Goal: Feedback & Contribution: Submit feedback/report problem

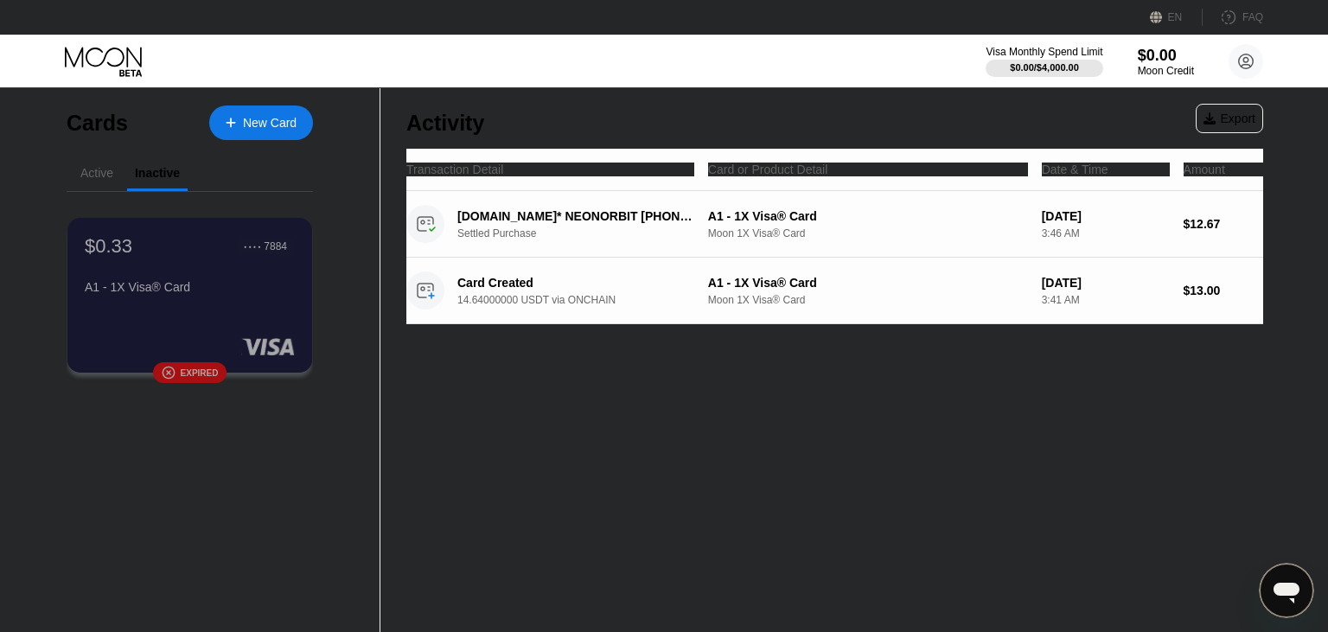
click at [106, 185] on div "Active" at bounding box center [97, 174] width 61 height 34
click at [85, 193] on div "$0.33 ● ● ● ● 7884 A1 - 1X Visa® Card  Expired" at bounding box center [190, 300] width 300 height 218
click at [92, 167] on div "Active" at bounding box center [96, 173] width 33 height 14
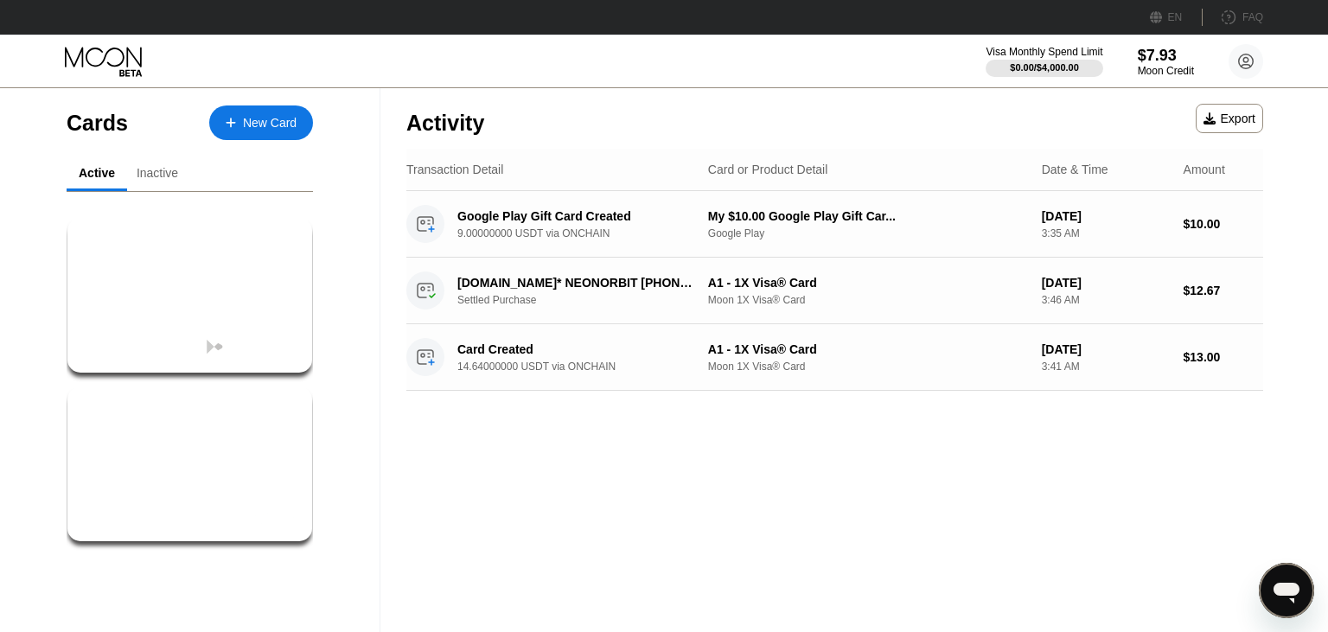
click at [282, 438] on div "$7.93 ● ● ● ● 3872 Primary Visa® Card" at bounding box center [190, 436] width 212 height 67
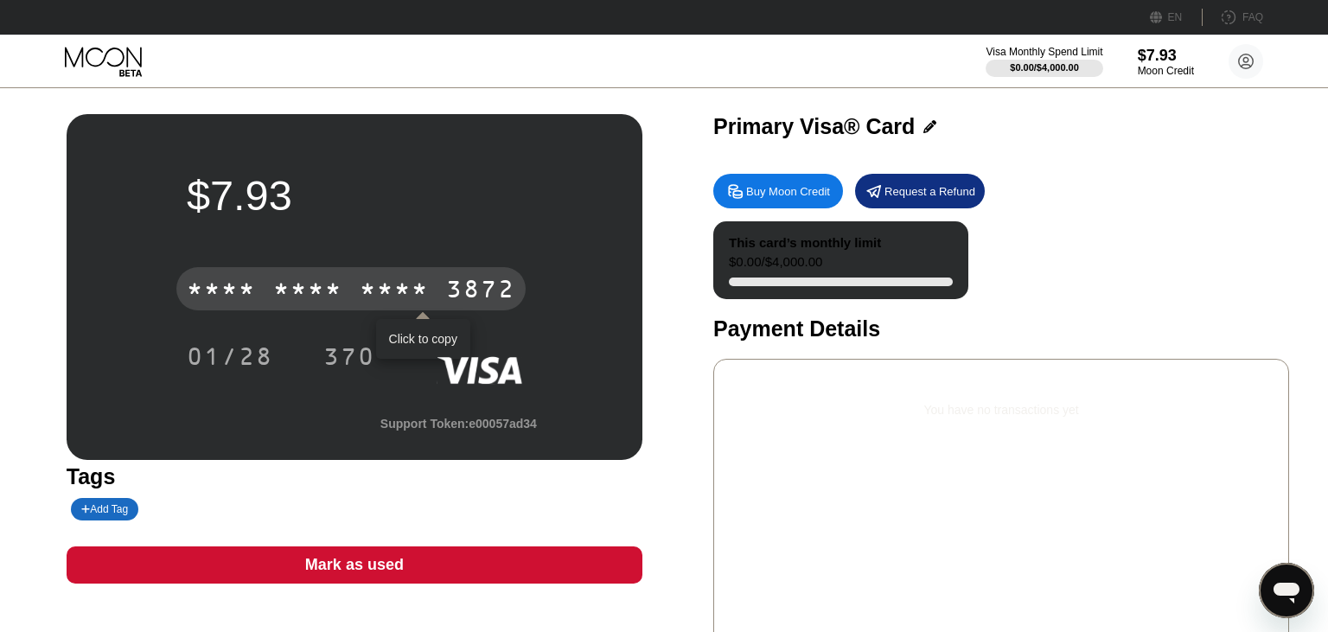
click at [384, 299] on div "* * * *" at bounding box center [394, 292] width 69 height 28
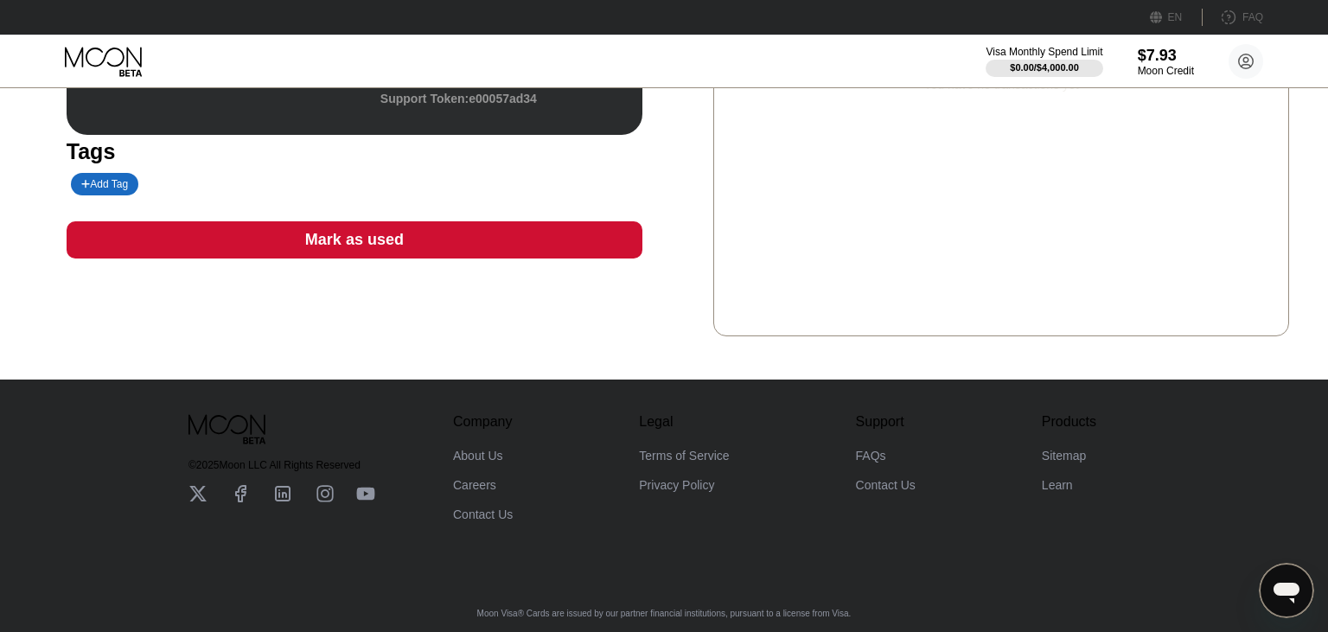
scroll to position [39, 0]
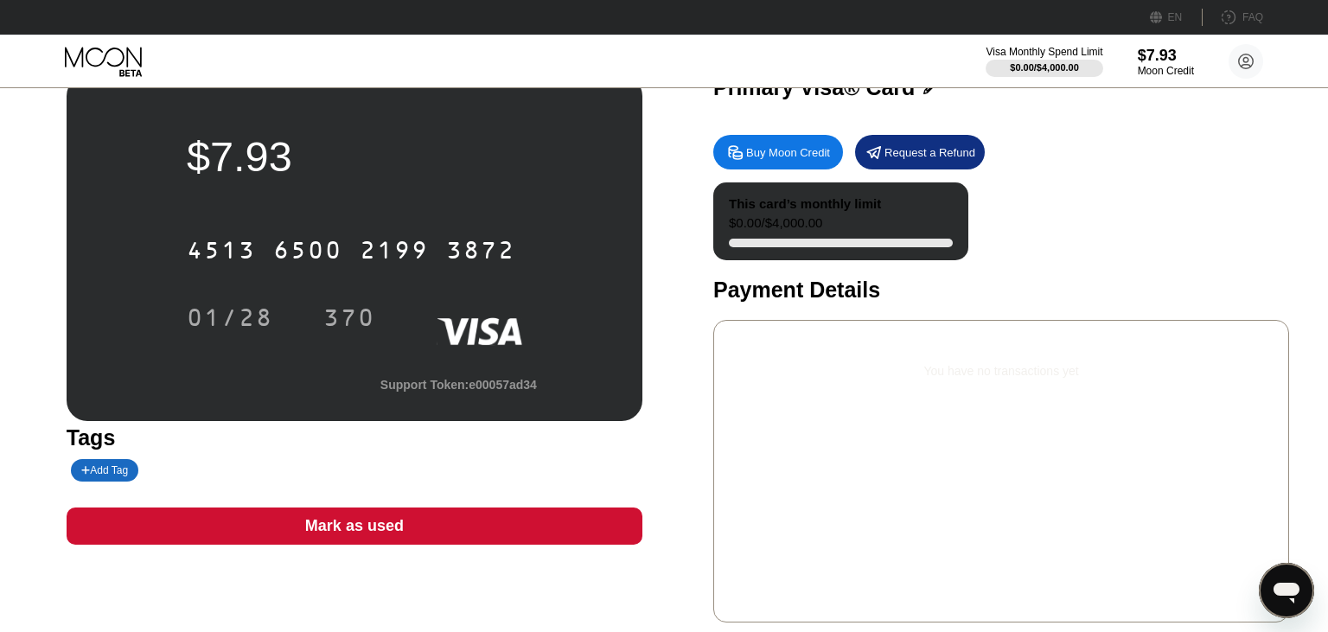
click at [593, 150] on div "$7.93 4513 6500 2199 3872 01/28 370 Support Token: e00057ad34" at bounding box center [355, 248] width 576 height 346
click at [654, 150] on div "$7.93 4513 6500 2199 3872 01/28 370 Support Token: e00057ad34 Tags Add Tag Mark…" at bounding box center [664, 348] width 1195 height 547
click at [1145, 382] on div "You have no transactions yet" at bounding box center [1001, 371] width 548 height 48
click at [680, 278] on div "$7.93 4513 6500 2199 3872 01/28 370 Support Token: e00057ad34 Tags Add Tag Mark…" at bounding box center [664, 348] width 1195 height 547
click at [680, 287] on div "$7.93 4513 6500 2199 3872 01/28 370 Support Token: e00057ad34 Tags Add Tag Mark…" at bounding box center [664, 348] width 1195 height 547
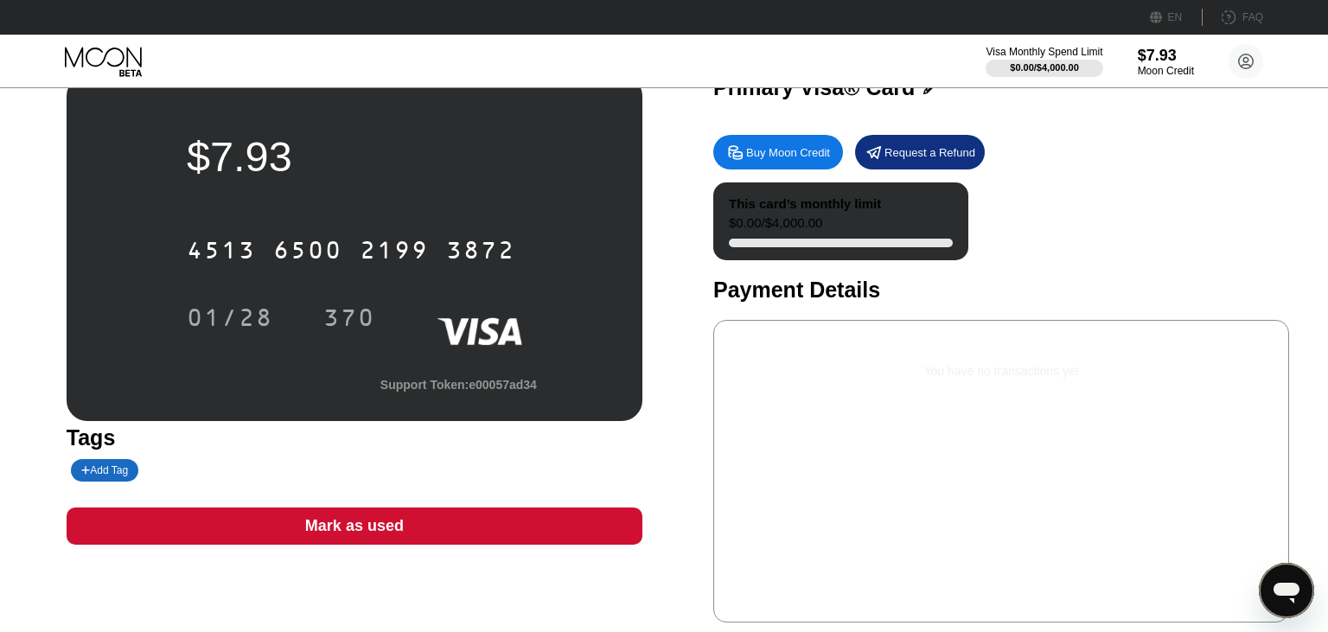
click at [680, 287] on div "$7.93 4513 6500 2199 3872 01/28 370 Support Token: e00057ad34 Tags Add Tag Mark…" at bounding box center [664, 348] width 1195 height 547
click at [680, 285] on div "$7.93 4513 6500 2199 3872 01/28 370 Support Token: e00057ad34 Tags Add Tag Mark…" at bounding box center [664, 348] width 1195 height 547
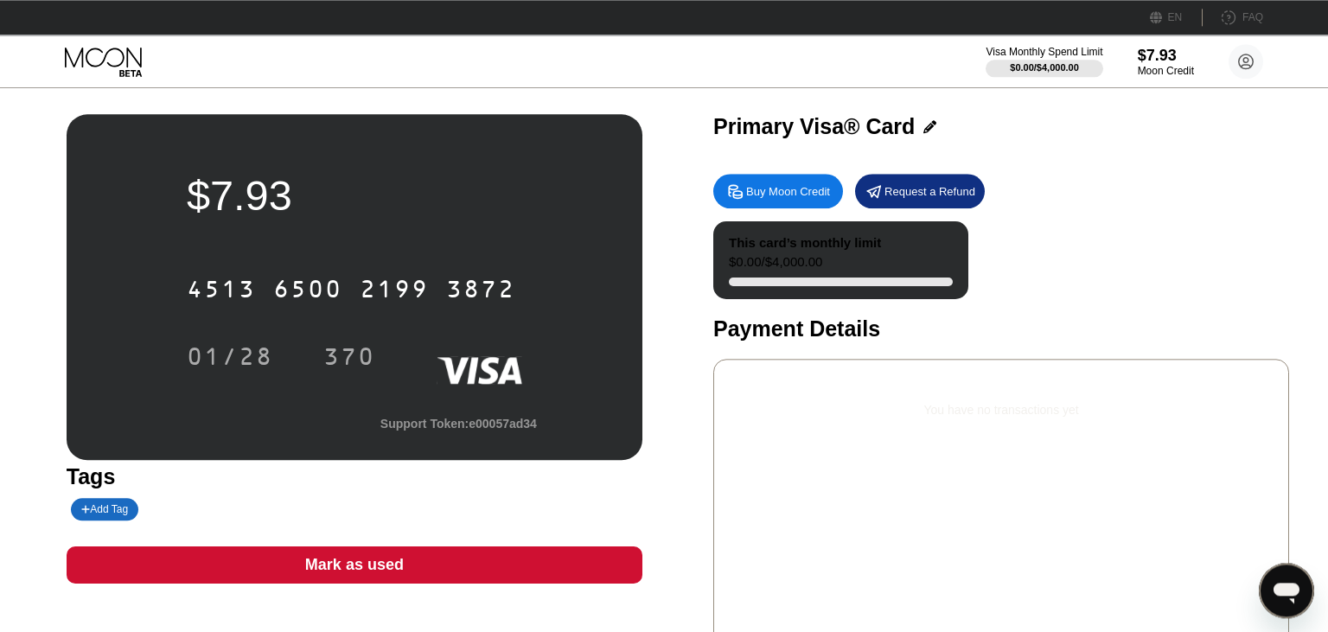
scroll to position [0, 0]
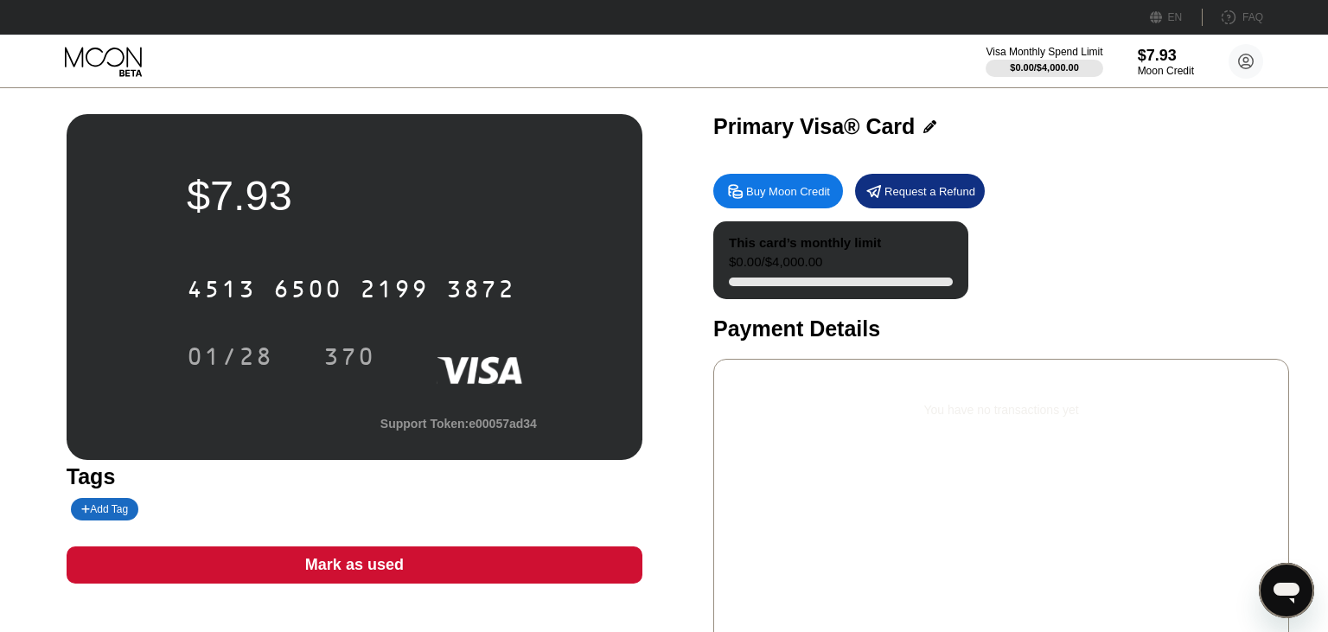
click at [674, 170] on div "$7.93 4513 6500 2199 3872 01/28 370 Support Token: e00057ad34 Tags Add Tag Mark…" at bounding box center [664, 387] width 1195 height 547
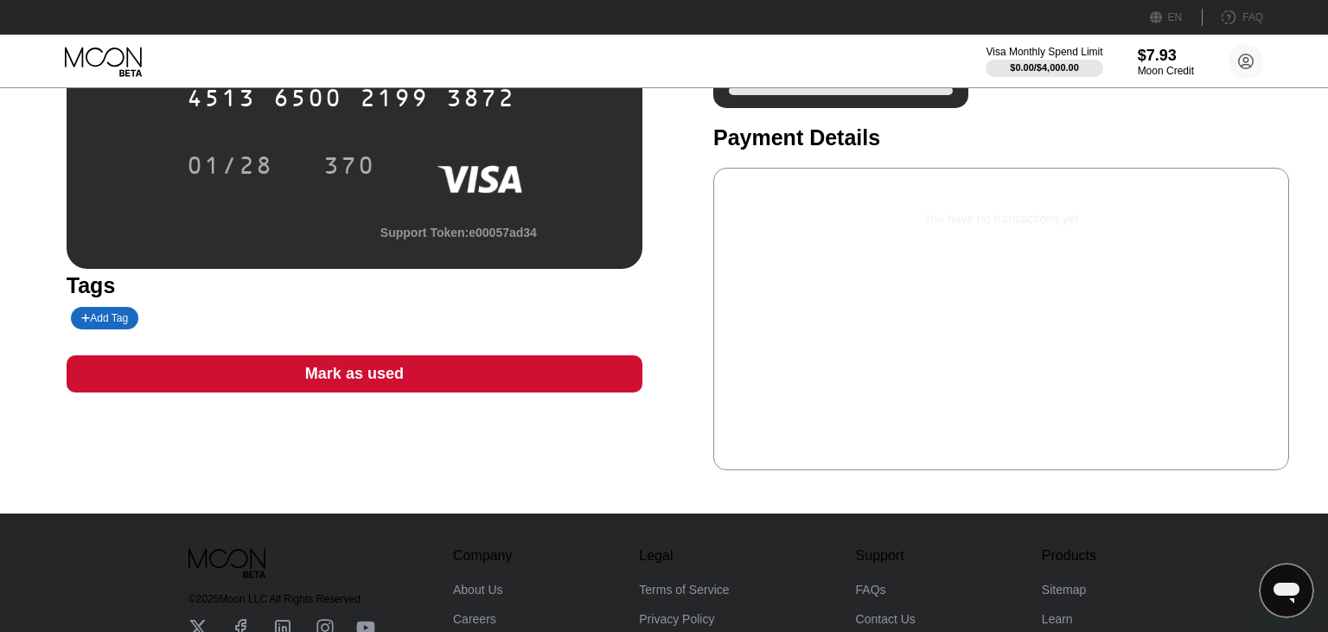
scroll to position [39, 0]
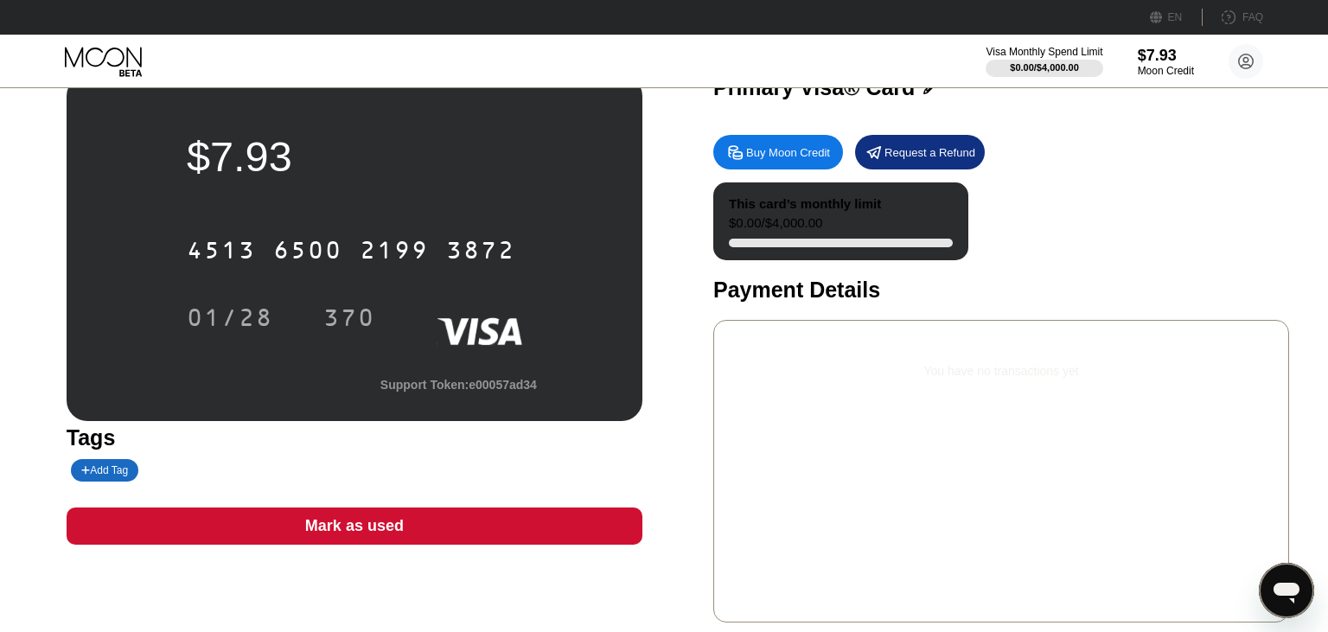
click at [496, 210] on div "$7.93 4513 6500 2199 3872 01/28 370" at bounding box center [354, 239] width 391 height 268
click at [479, 147] on div "$7.93" at bounding box center [355, 156] width 336 height 48
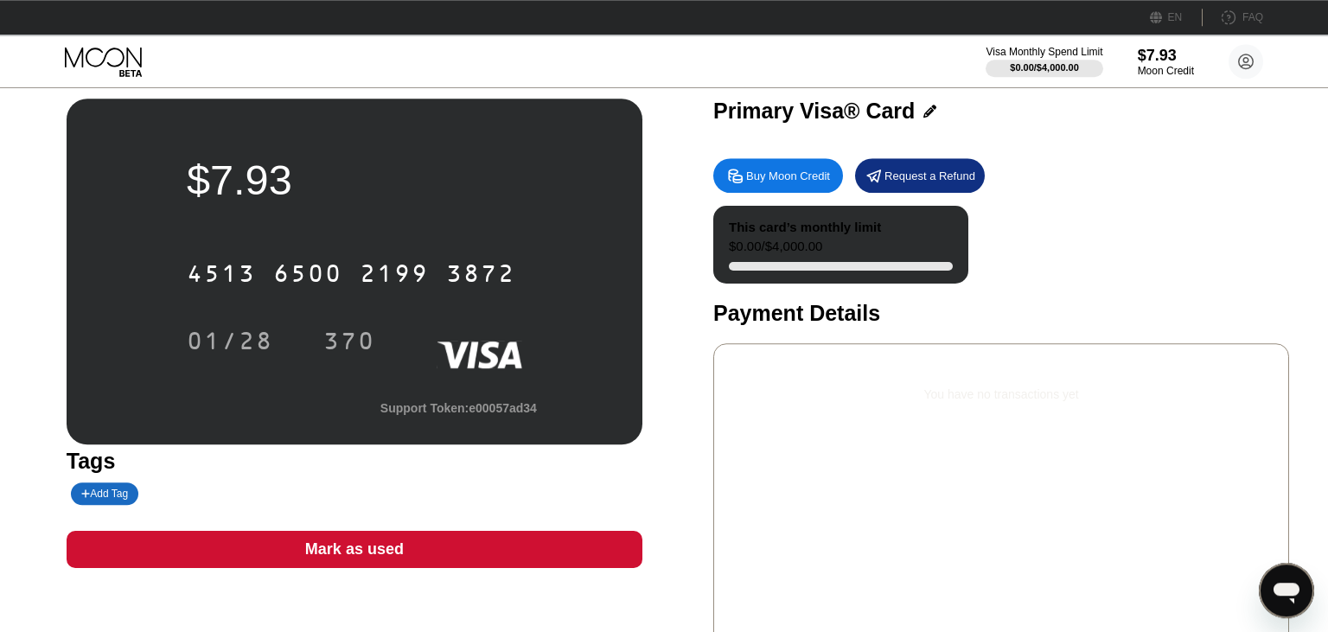
scroll to position [0, 0]
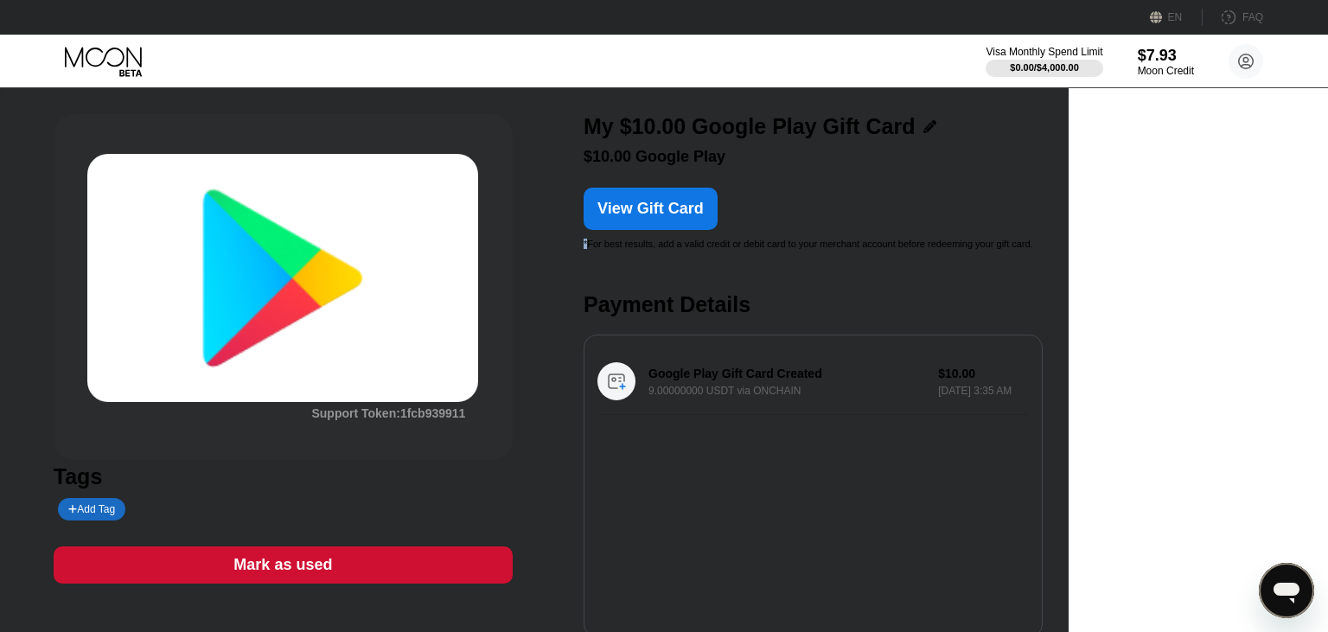
click at [674, 255] on div "Support Token: 1fcb939911 Tags Add Tag Mark as used Description 󰅀 Power up in o…" at bounding box center [535, 502] width 962 height 777
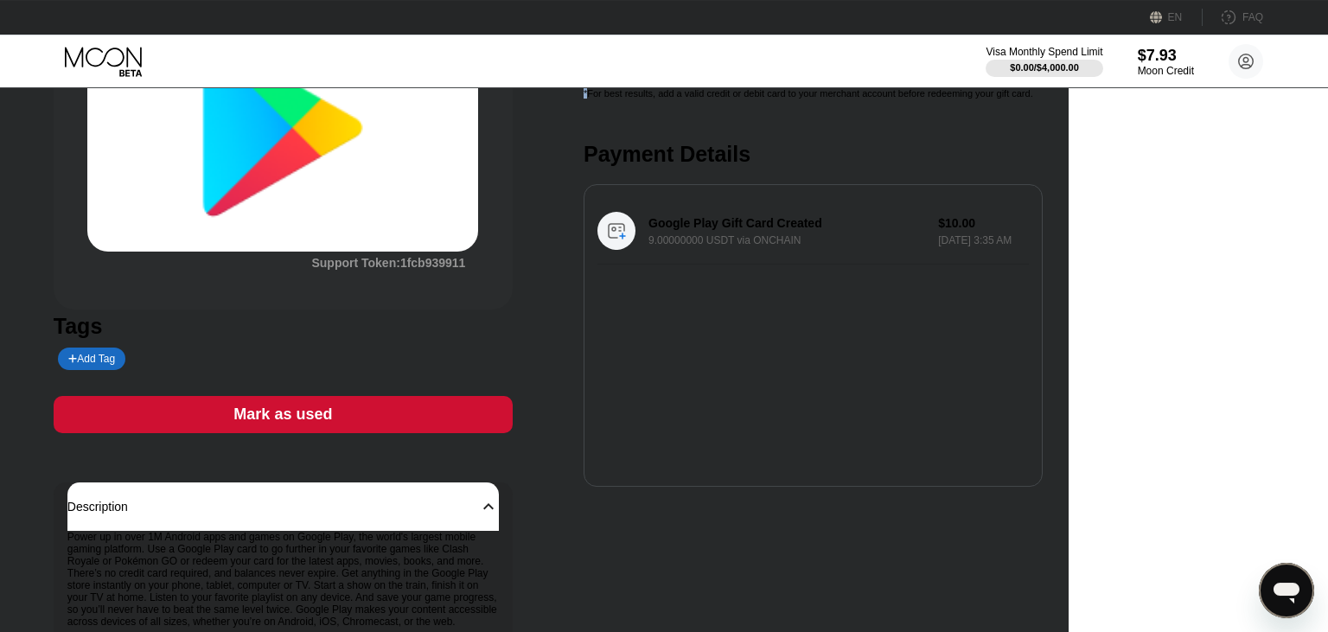
scroll to position [152, 0]
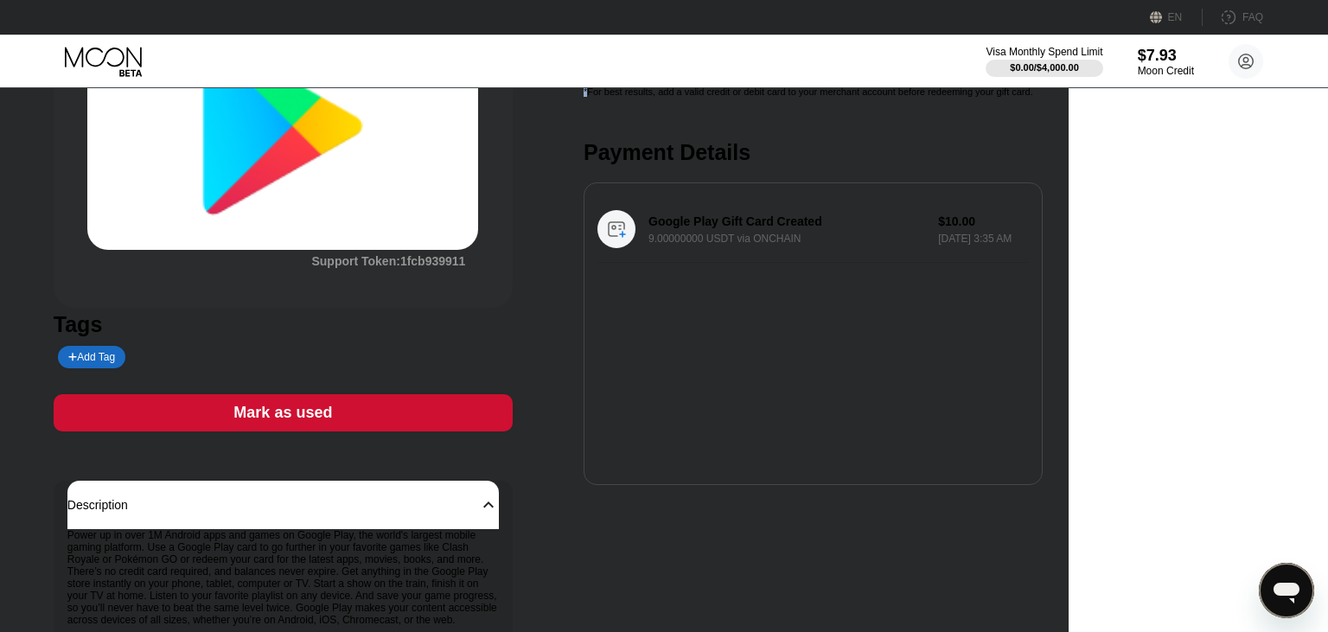
click at [884, 312] on div "Google Play Gift Card Created 9.00000000 USDT via ONCHAIN $10.00 Sep 21, 2025 3…" at bounding box center [813, 333] width 459 height 303
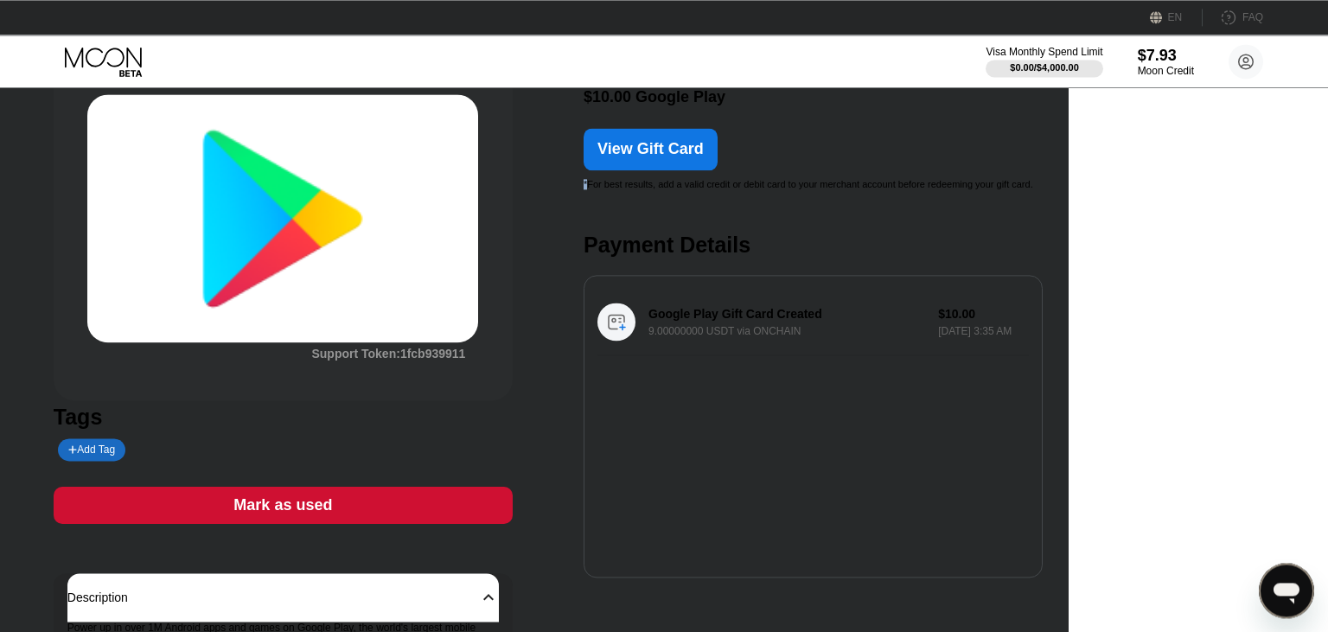
scroll to position [0, 0]
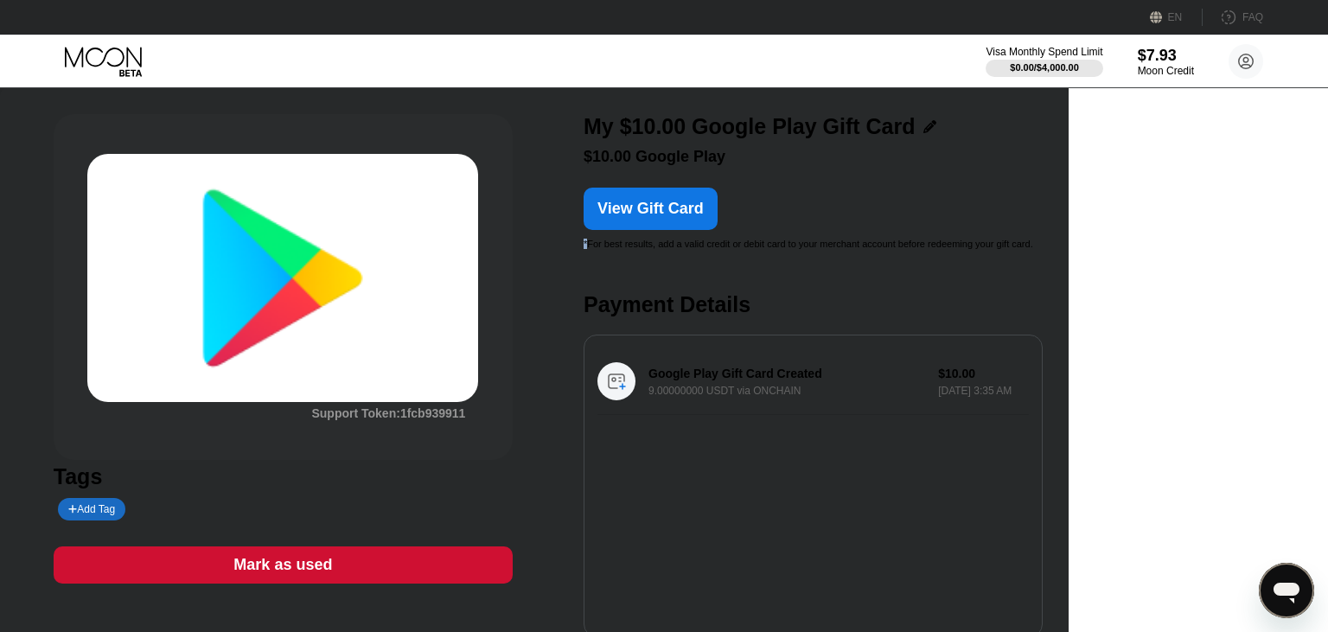
click at [476, 258] on img at bounding box center [282, 278] width 391 height 248
click at [427, 291] on img at bounding box center [282, 278] width 391 height 248
click at [349, 282] on img at bounding box center [282, 278] width 391 height 248
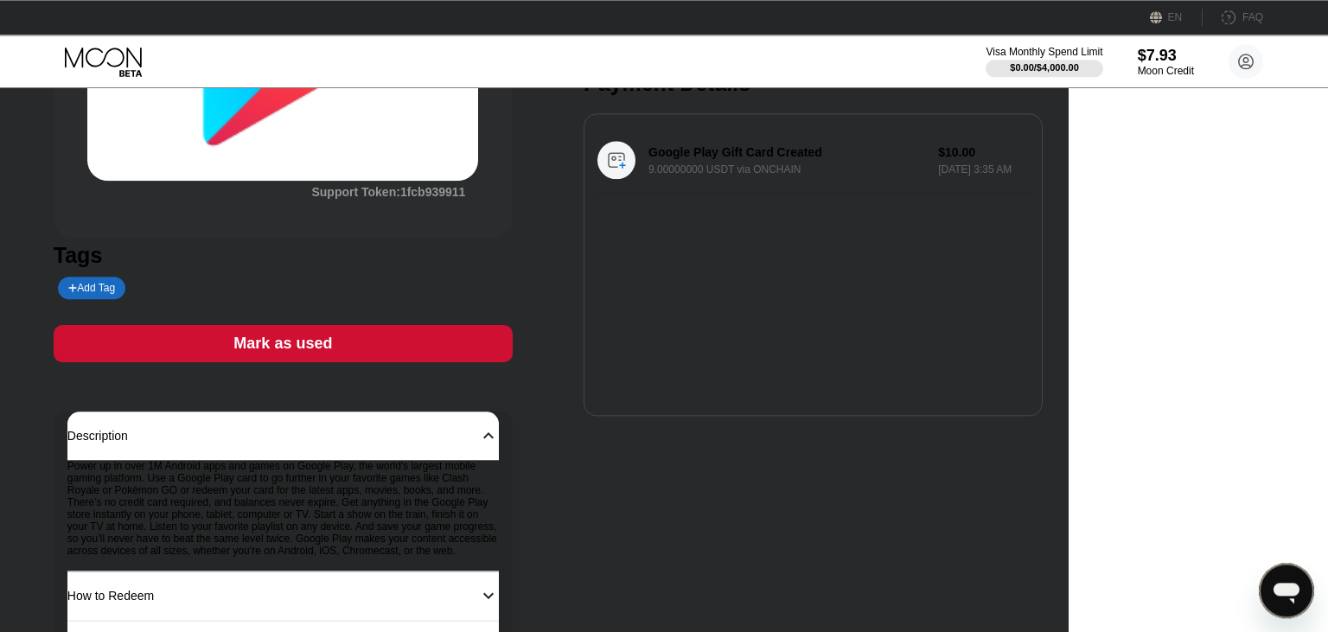
scroll to position [304, 0]
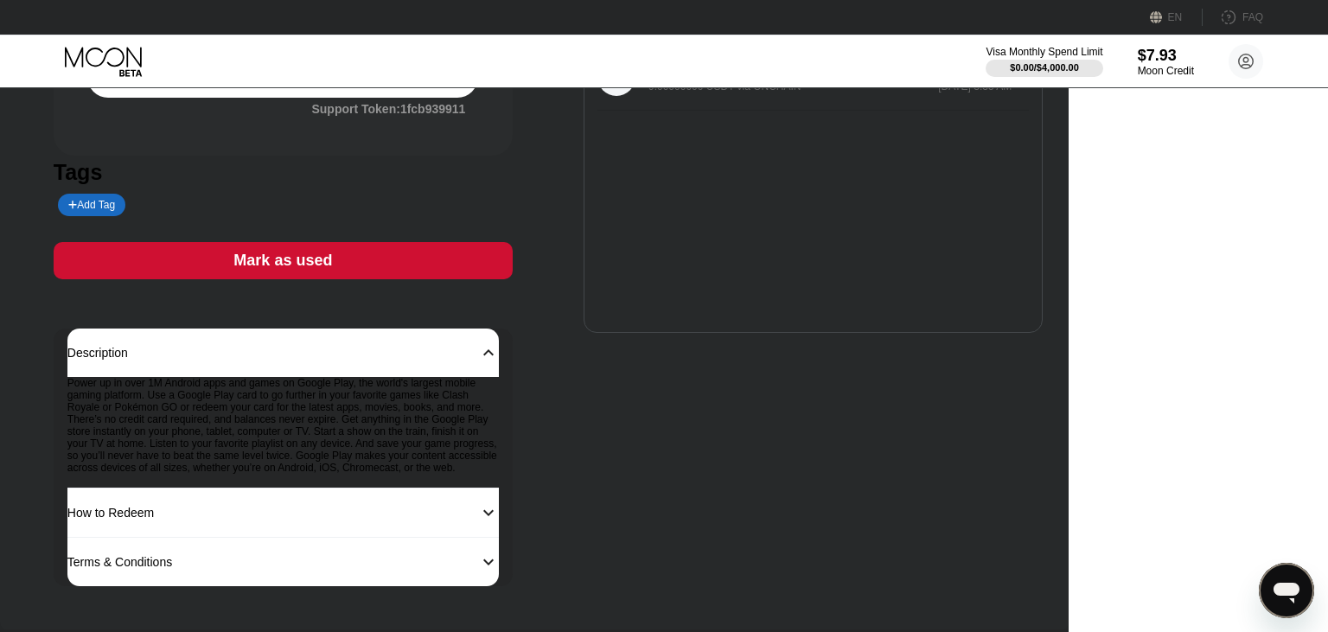
click at [726, 372] on div "My $10.00 Google Play Gift Card $10.00 Google Play View Gift Card * For best re…" at bounding box center [813, 198] width 459 height 777
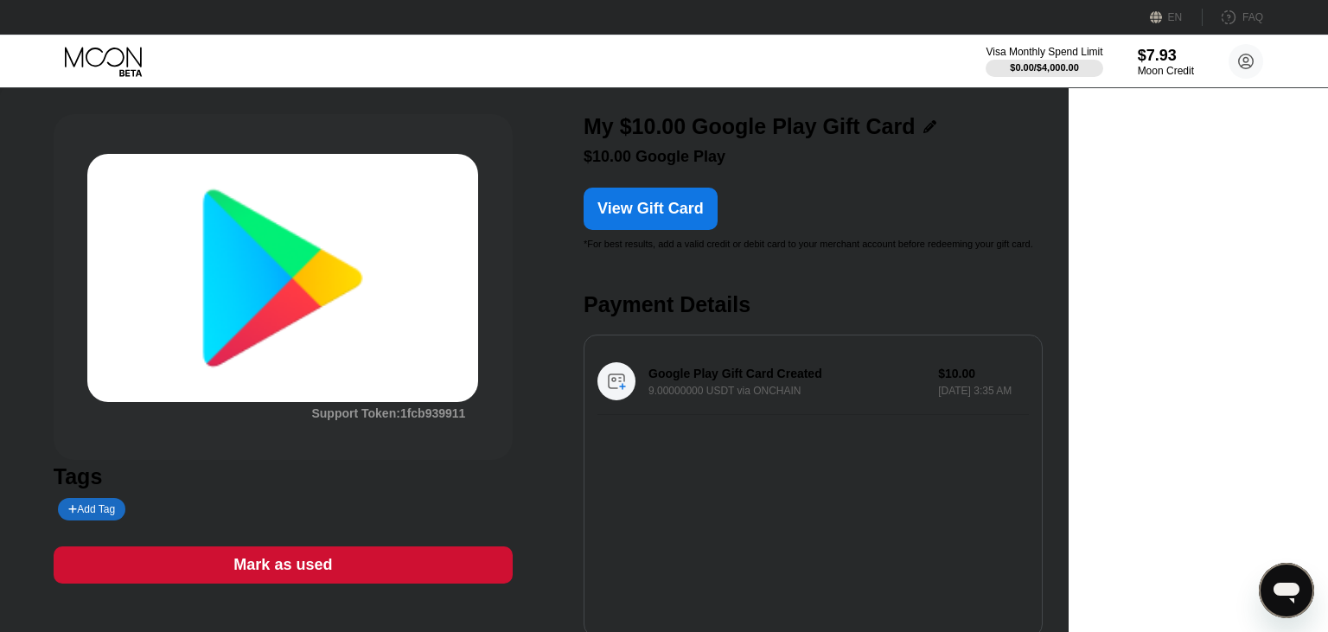
click at [901, 164] on div "$10.00 Google Play" at bounding box center [813, 157] width 459 height 18
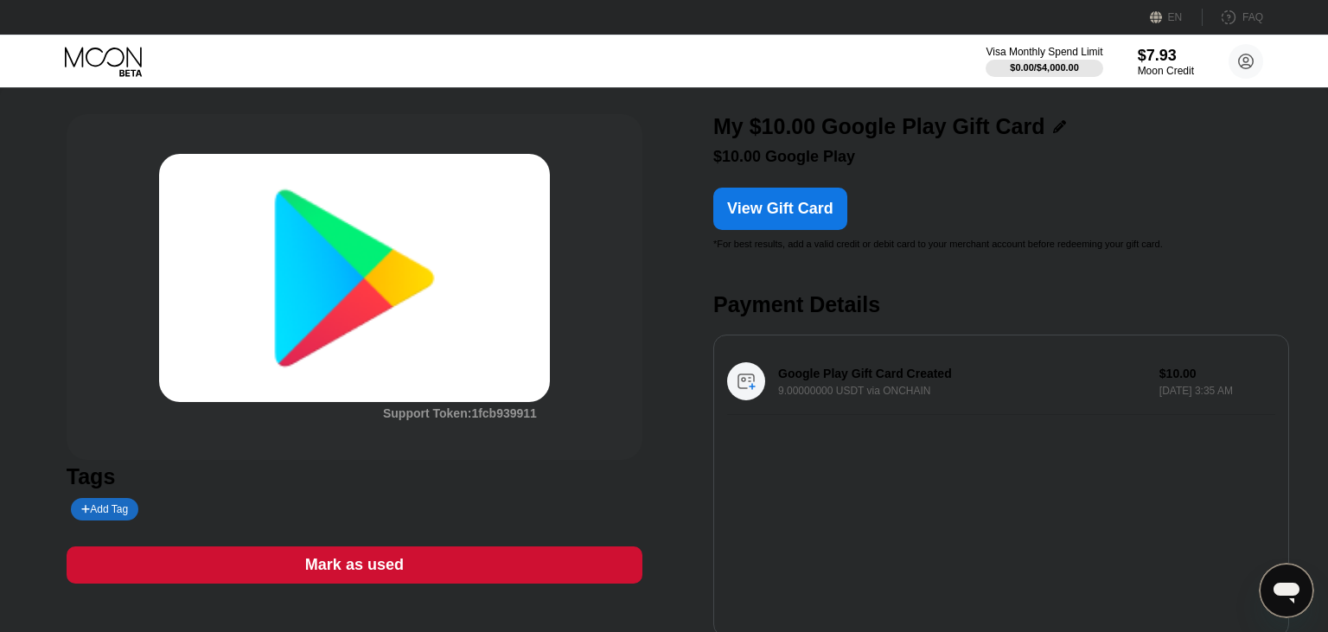
click at [403, 270] on img at bounding box center [354, 278] width 391 height 248
click at [782, 218] on div "View Gift Card" at bounding box center [780, 209] width 106 height 18
click at [647, 178] on div "Support Token: 1fcb939911 Tags Add Tag Mark as used Description 󰅀 Power up in o…" at bounding box center [664, 496] width 1195 height 764
click at [844, 317] on div "Payment Details" at bounding box center [1001, 304] width 576 height 25
click at [862, 262] on div "My $10.00 Google Play Gift Card $10.00 Google Play View Gift Card * For best re…" at bounding box center [1001, 496] width 576 height 764
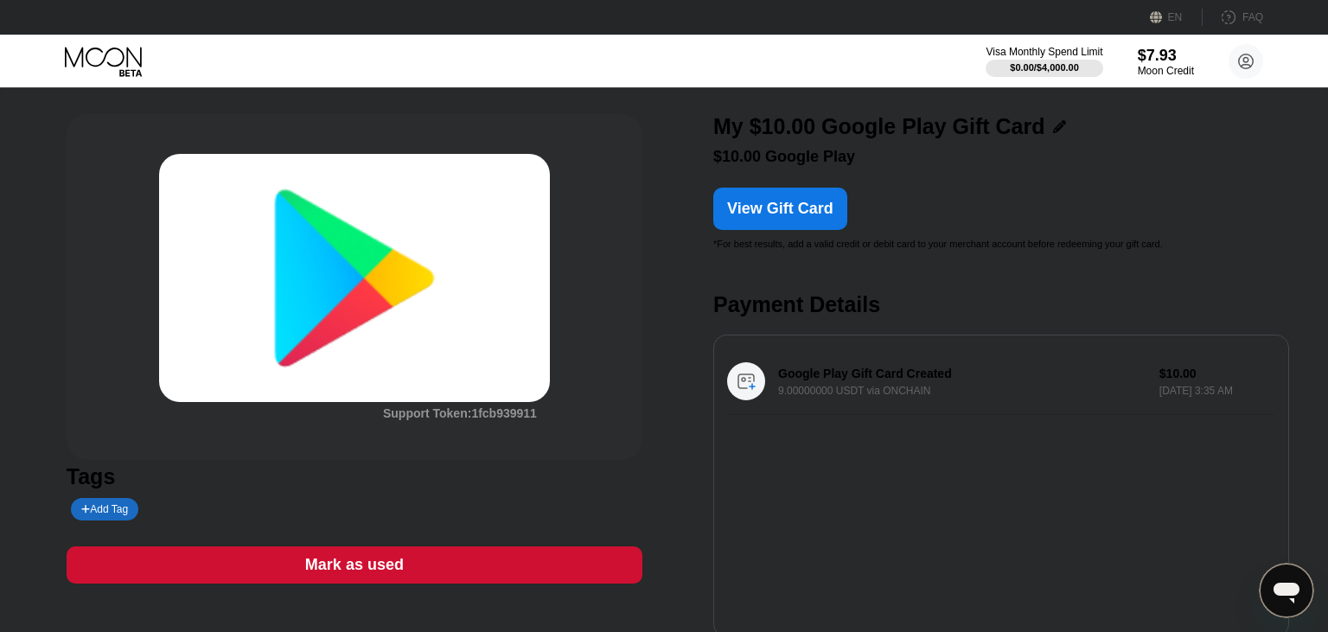
click at [930, 150] on div "My $10.00 Google Play Gift Card $10.00 Google Play" at bounding box center [1001, 140] width 576 height 52
click at [905, 131] on div "My $10.00 Google Play Gift Card" at bounding box center [878, 126] width 331 height 25
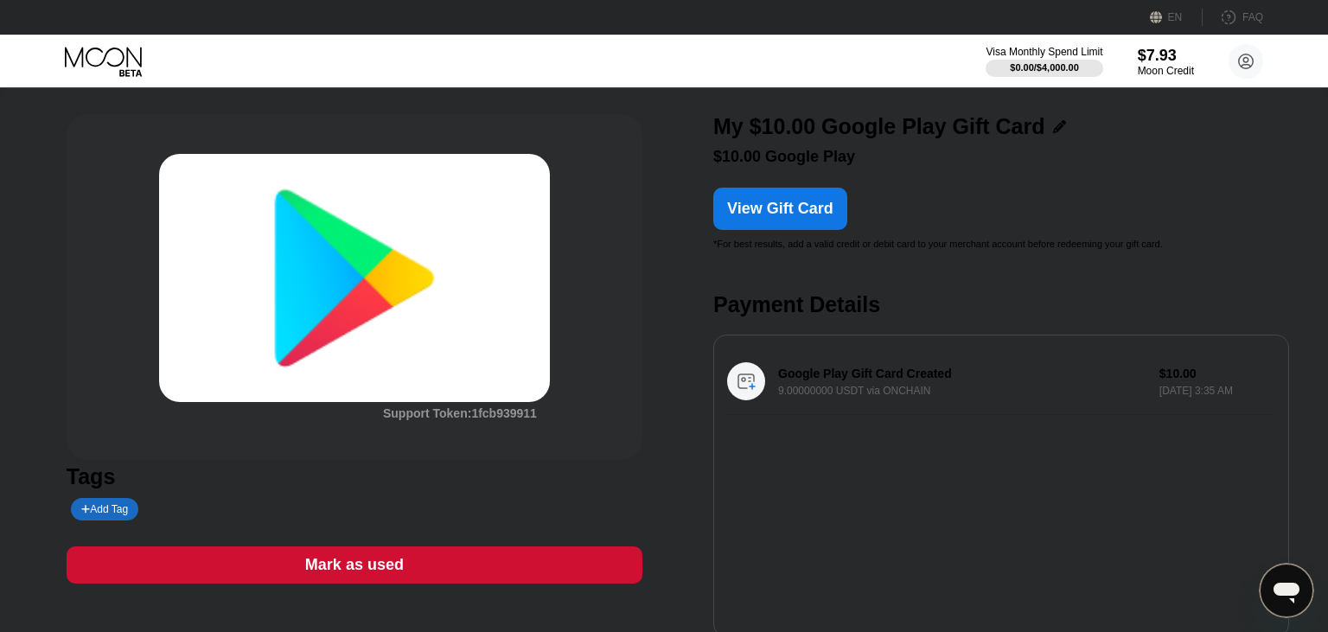
click at [905, 131] on div "My $10.00 Google Play Gift Card" at bounding box center [878, 126] width 331 height 25
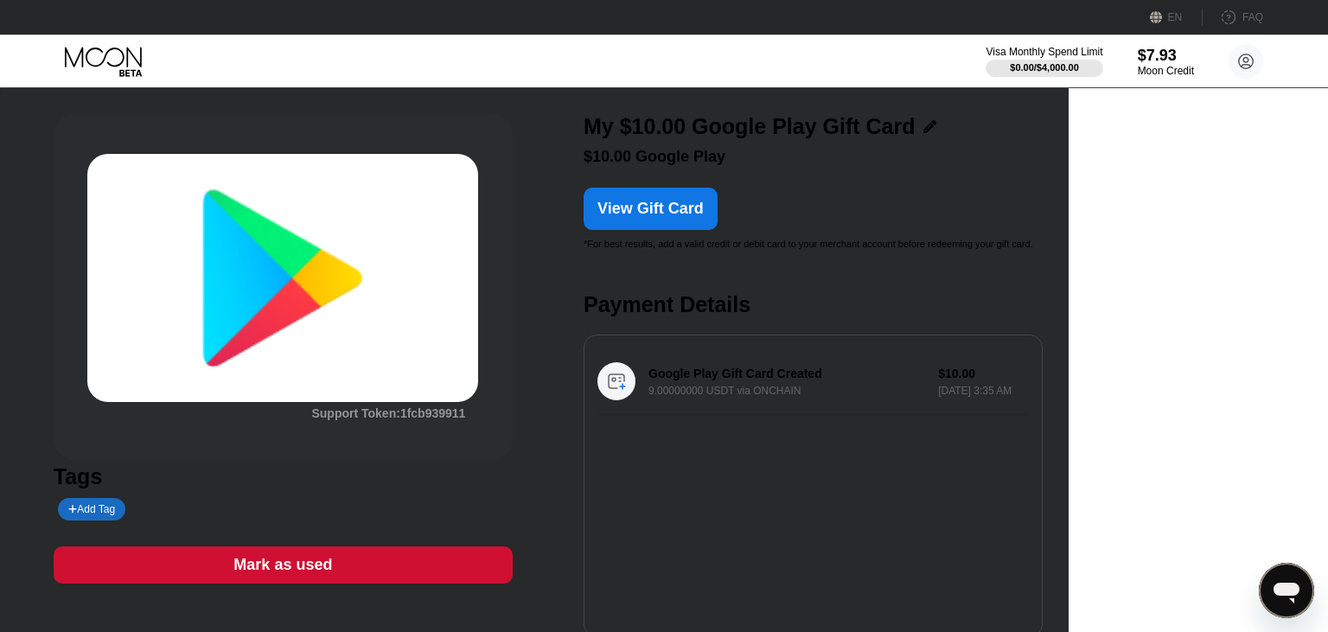
click at [932, 267] on div "My $10.00 Google Play Gift Card $10.00 Google Play View Gift Card * For best re…" at bounding box center [813, 502] width 459 height 777
click at [927, 249] on div "* For best results, add a valid credit or debit card to your merchant account b…" at bounding box center [813, 244] width 459 height 10
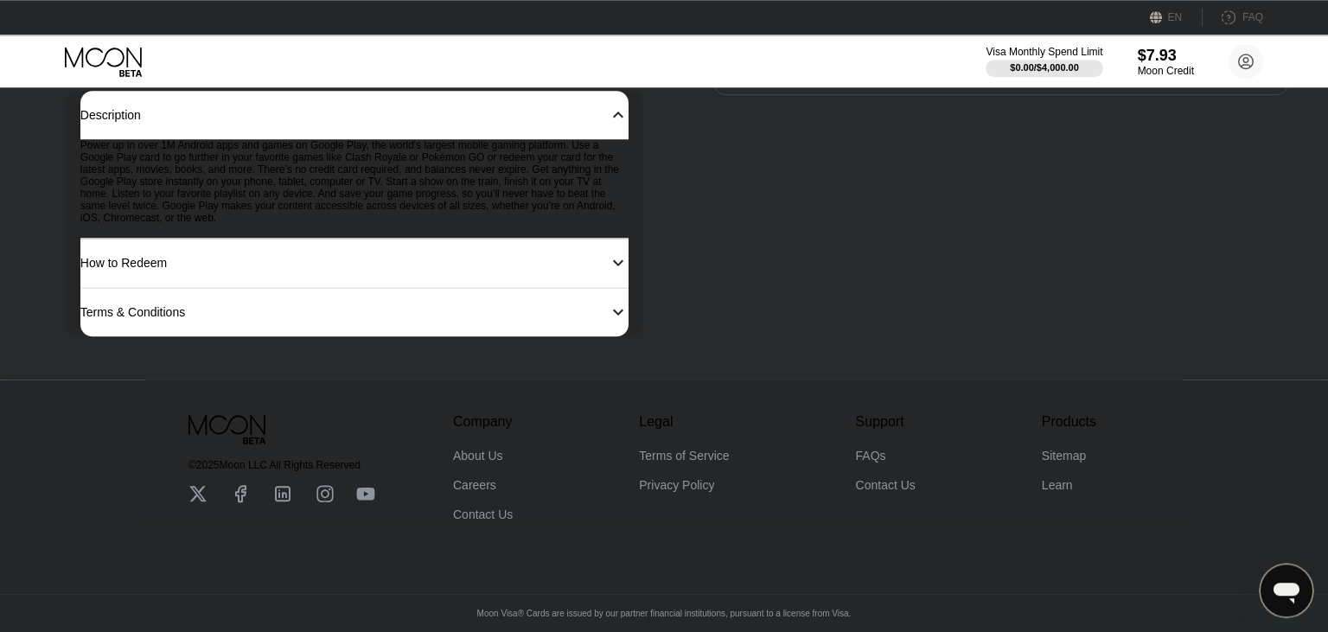
scroll to position [540, 0]
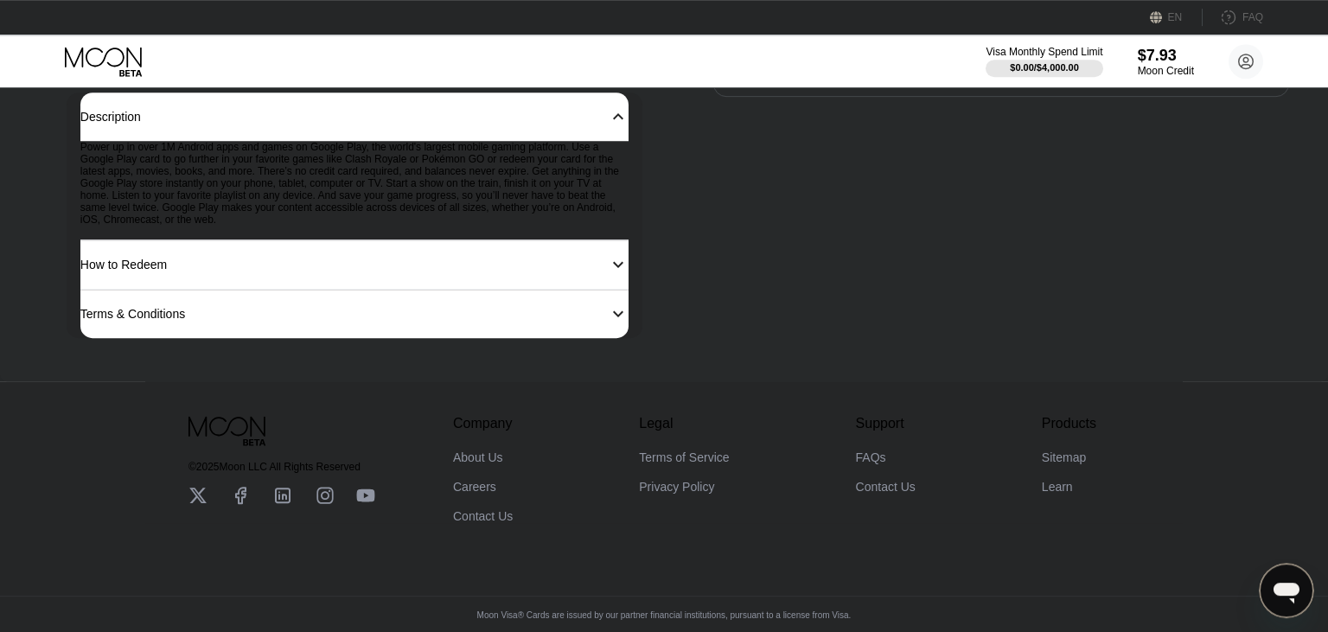
click at [494, 187] on div "Power up in over 1M Android apps and games on Google Play, the world's largest …" at bounding box center [354, 190] width 548 height 99
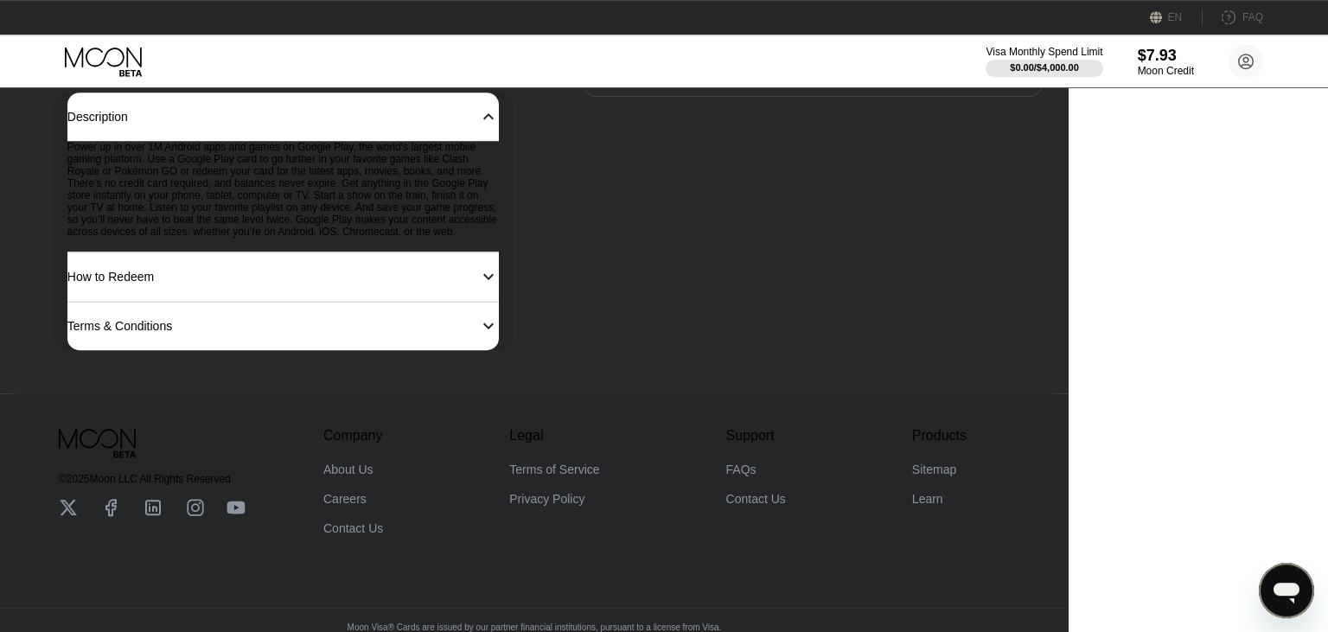
click at [494, 187] on div "Power up in over 1M Android apps and games on Google Play, the world's largest …" at bounding box center [283, 197] width 432 height 112
click at [396, 191] on div "Power up in over 1M Android apps and games on Google Play, the world's largest …" at bounding box center [283, 197] width 432 height 112
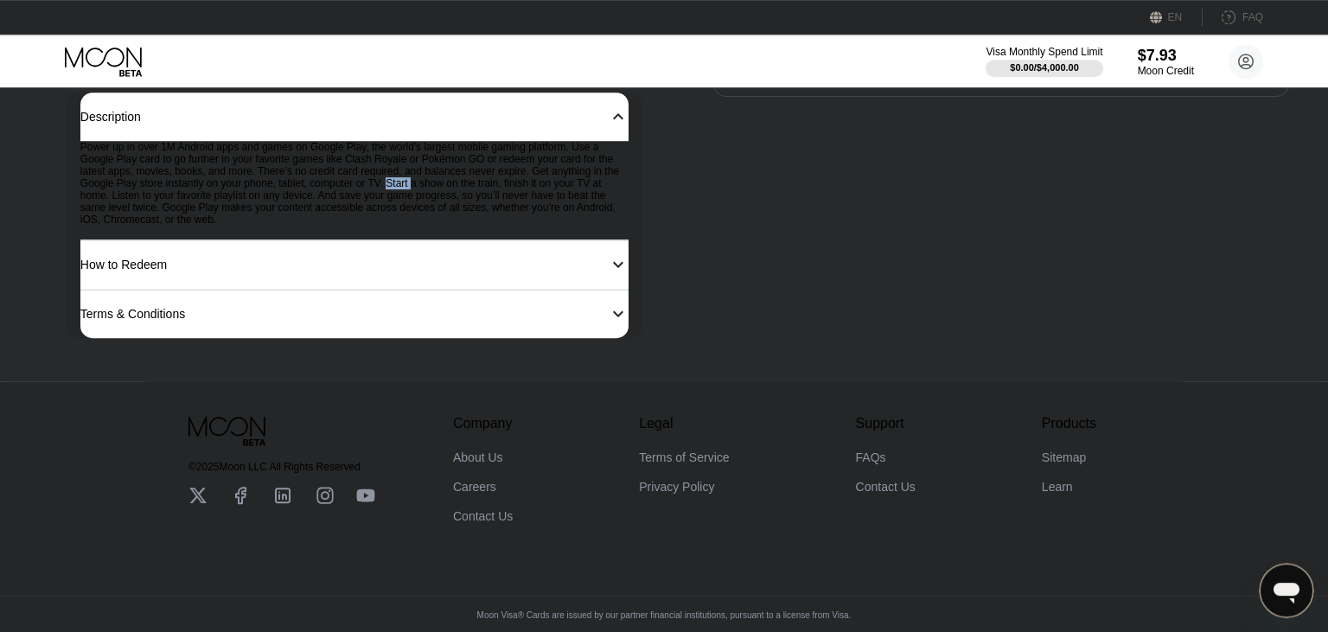
click at [396, 191] on div "Power up in over 1M Android apps and games on Google Play, the world's largest …" at bounding box center [354, 190] width 548 height 99
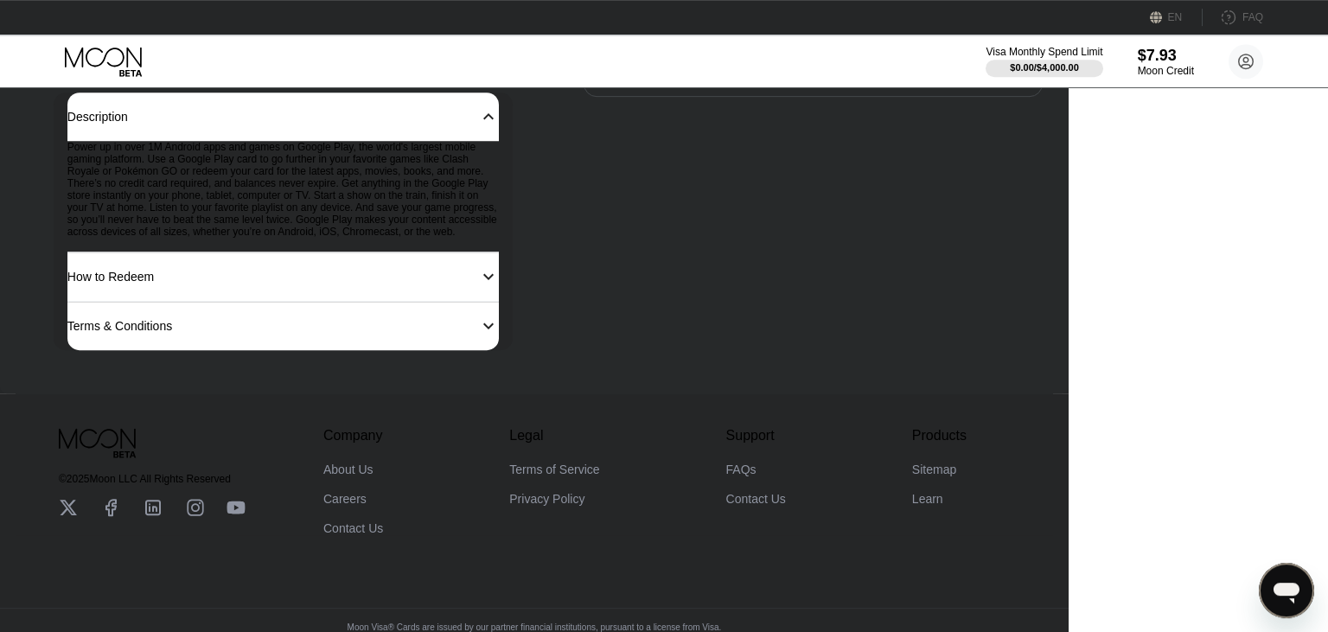
click at [341, 192] on div "Power up in over 1M Android apps and games on Google Play, the world's largest …" at bounding box center [283, 197] width 432 height 112
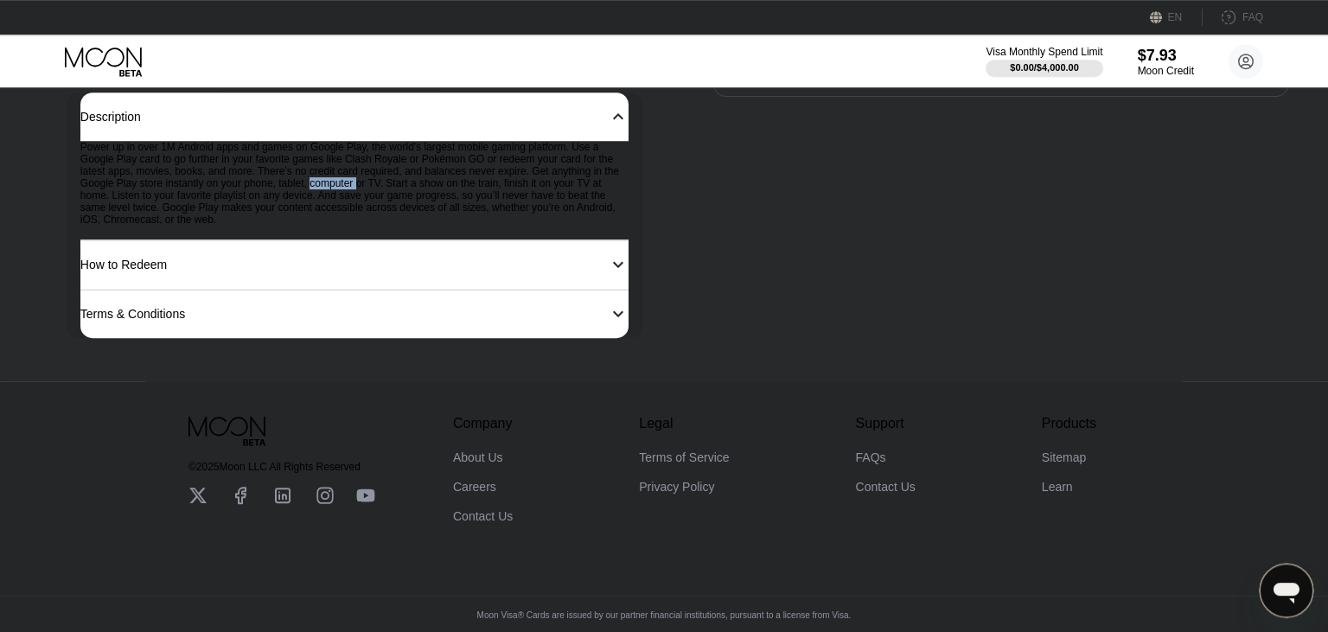
click at [341, 192] on div "Power up in over 1M Android apps and games on Google Play, the world's largest …" at bounding box center [354, 190] width 548 height 99
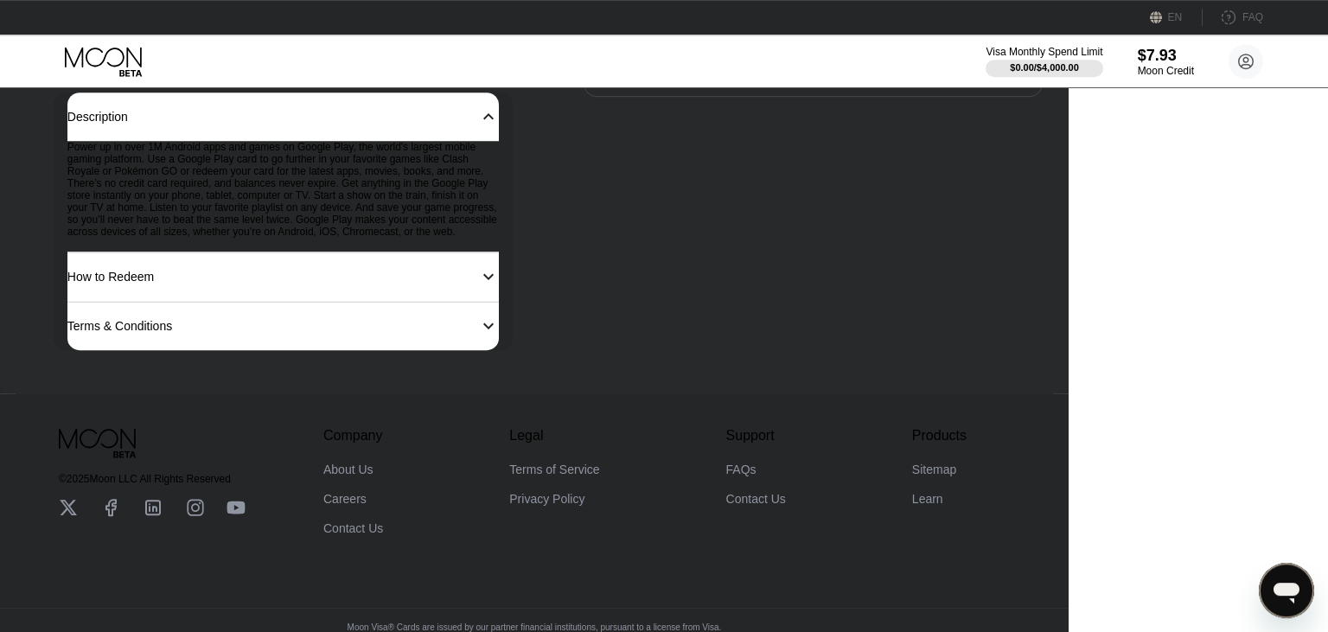
click at [341, 192] on div "Power up in over 1M Android apps and games on Google Play, the world's largest …" at bounding box center [283, 197] width 432 height 112
click at [344, 184] on div "Power up in over 1M Android apps and games on Google Play, the world's largest …" at bounding box center [283, 197] width 432 height 112
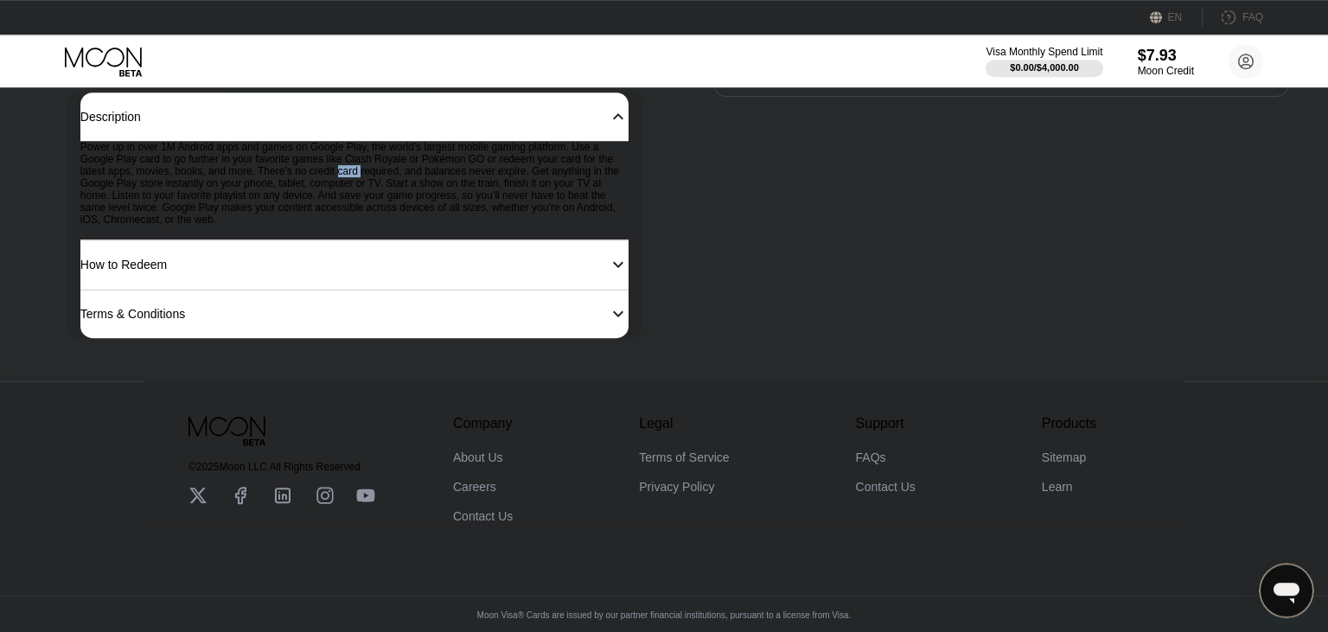
click at [344, 184] on div "Power up in over 1M Android apps and games on Google Play, the world's largest …" at bounding box center [354, 190] width 548 height 99
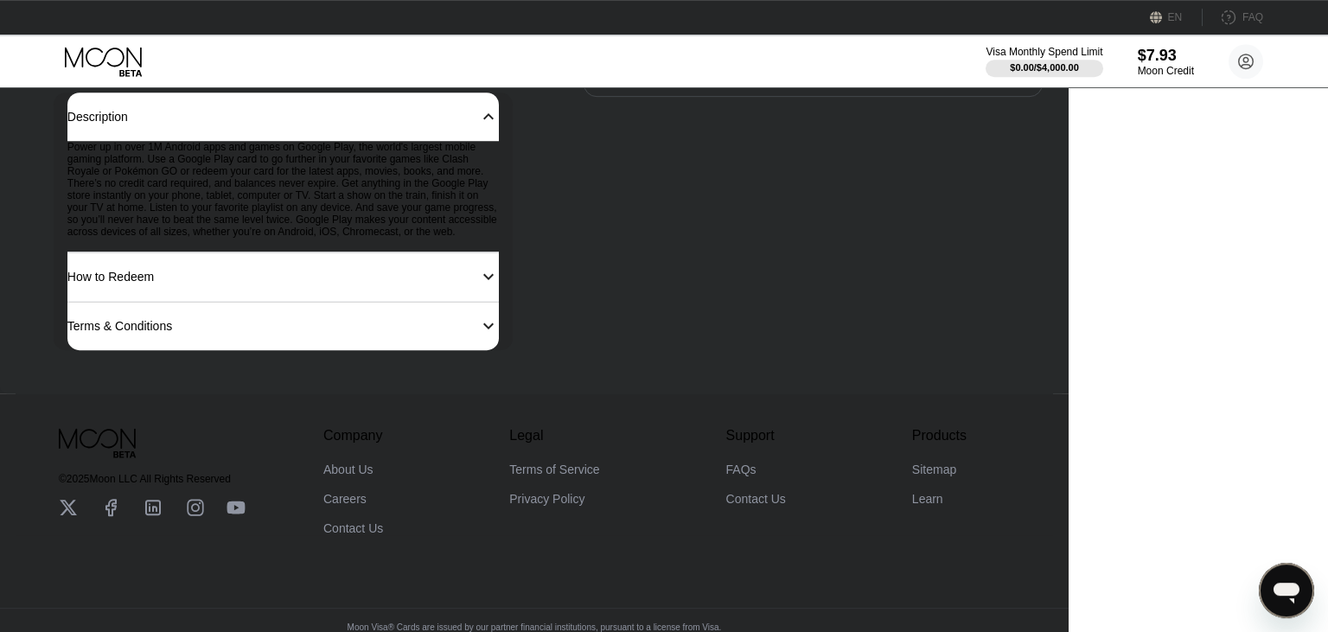
click at [344, 184] on div "Power up in over 1M Android apps and games on Google Play, the world's largest …" at bounding box center [283, 197] width 432 height 112
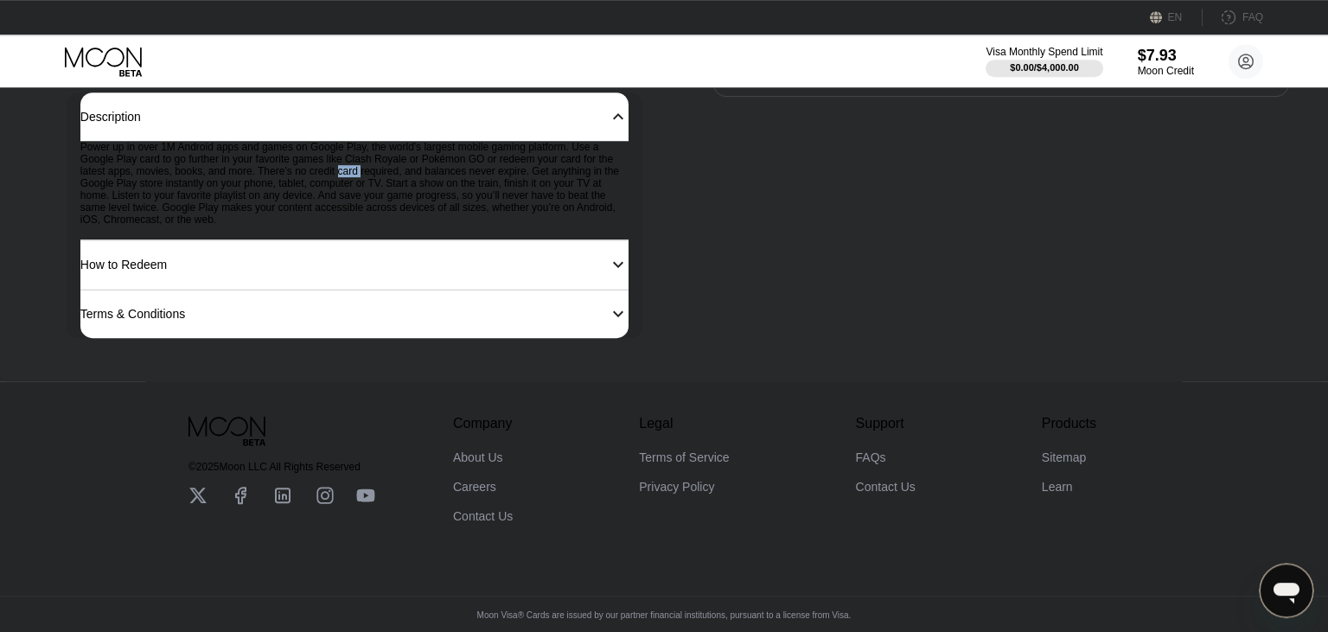
click at [344, 184] on div "Power up in over 1M Android apps and games on Google Play, the world's largest …" at bounding box center [354, 190] width 548 height 99
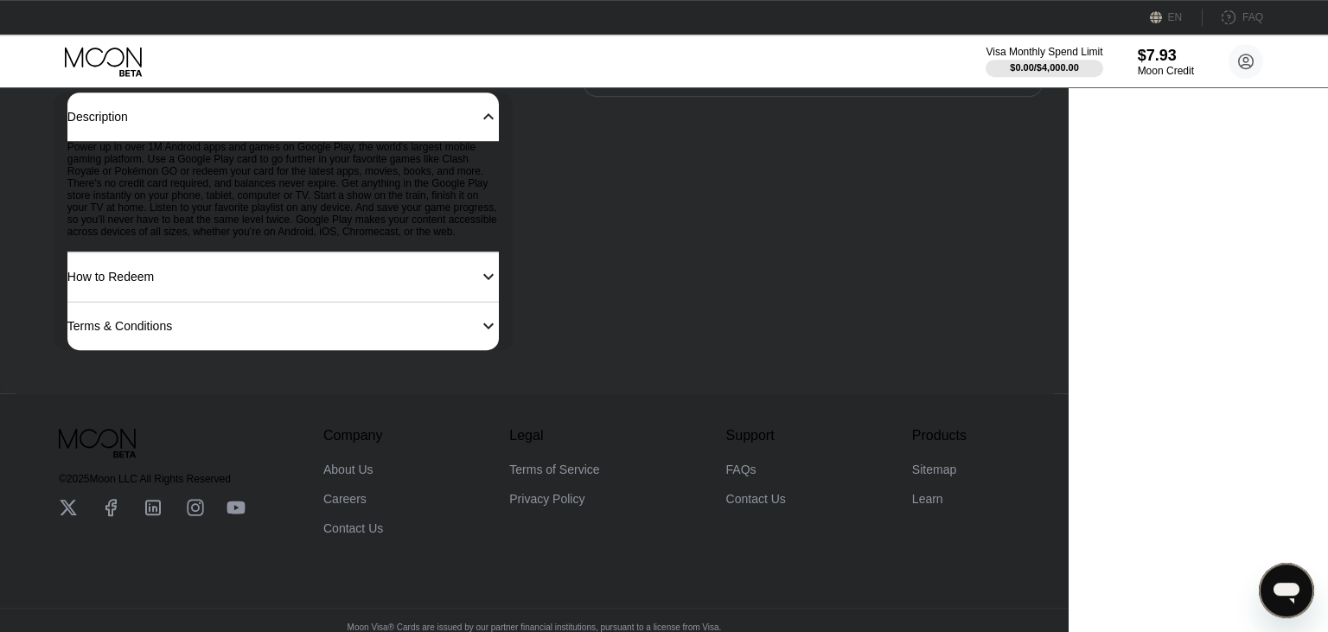
click at [344, 184] on div "Power up in over 1M Android apps and games on Google Play, the world's largest …" at bounding box center [283, 197] width 432 height 112
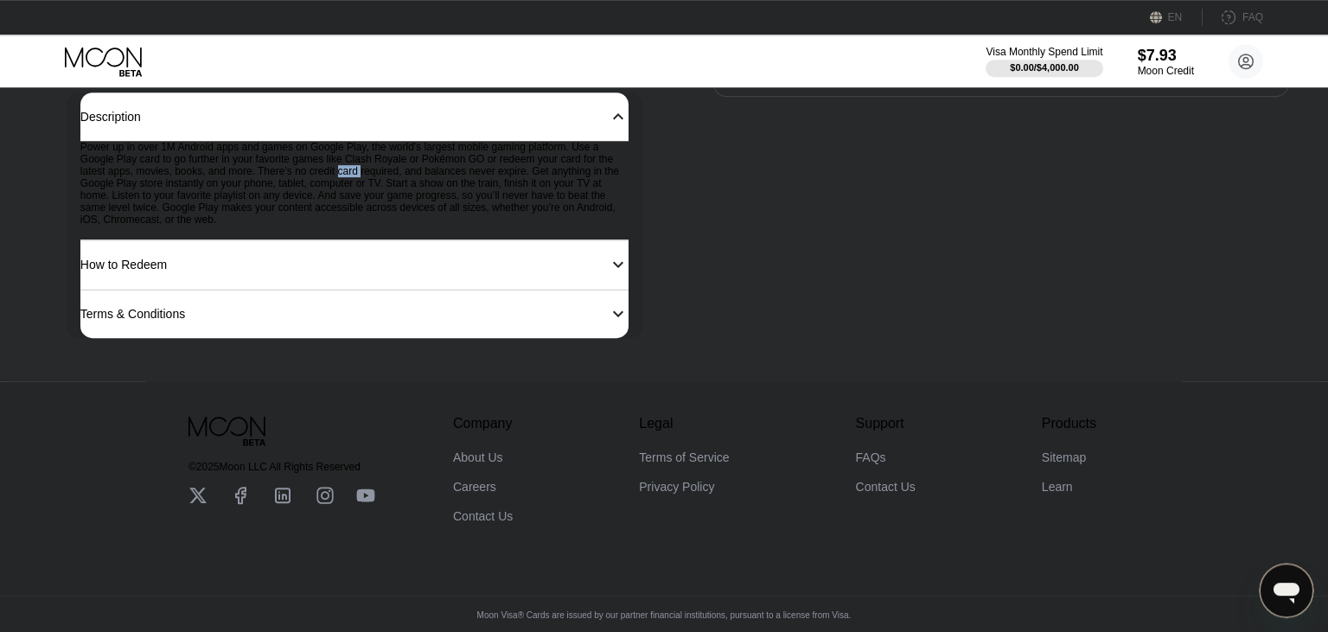
click at [344, 184] on div "Power up in over 1M Android apps and games on Google Play, the world's largest …" at bounding box center [354, 190] width 548 height 99
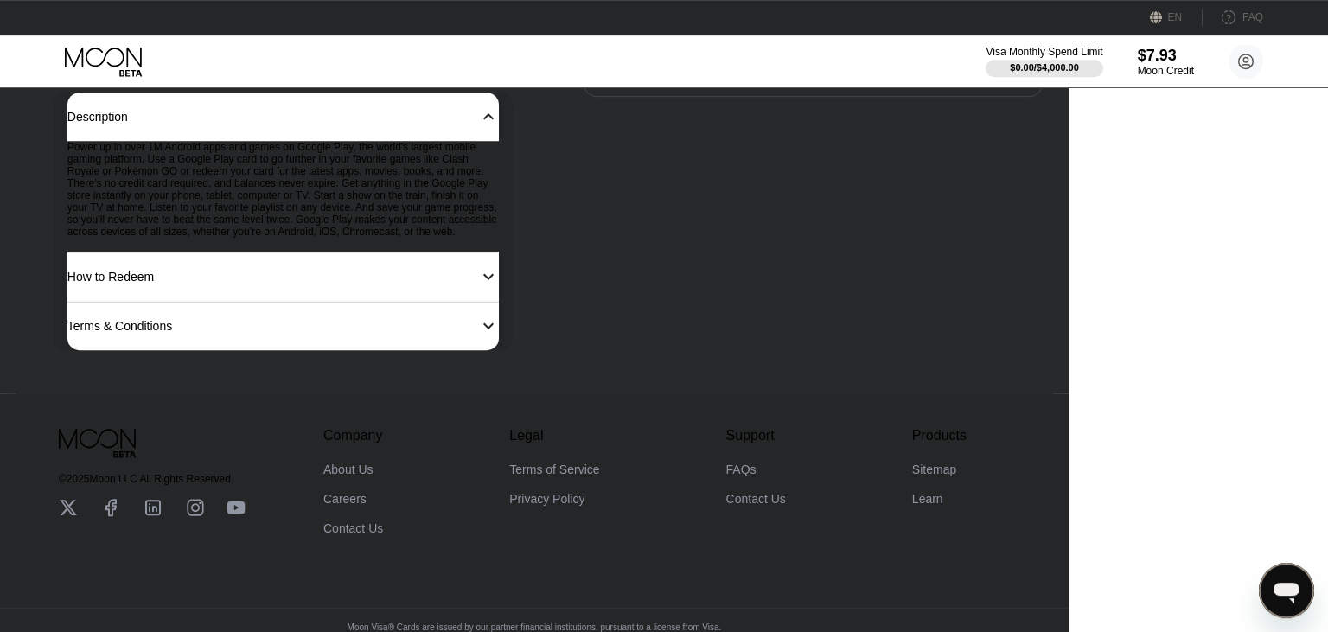
click at [344, 184] on div "Power up in over 1M Android apps and games on Google Play, the world's largest …" at bounding box center [283, 197] width 432 height 112
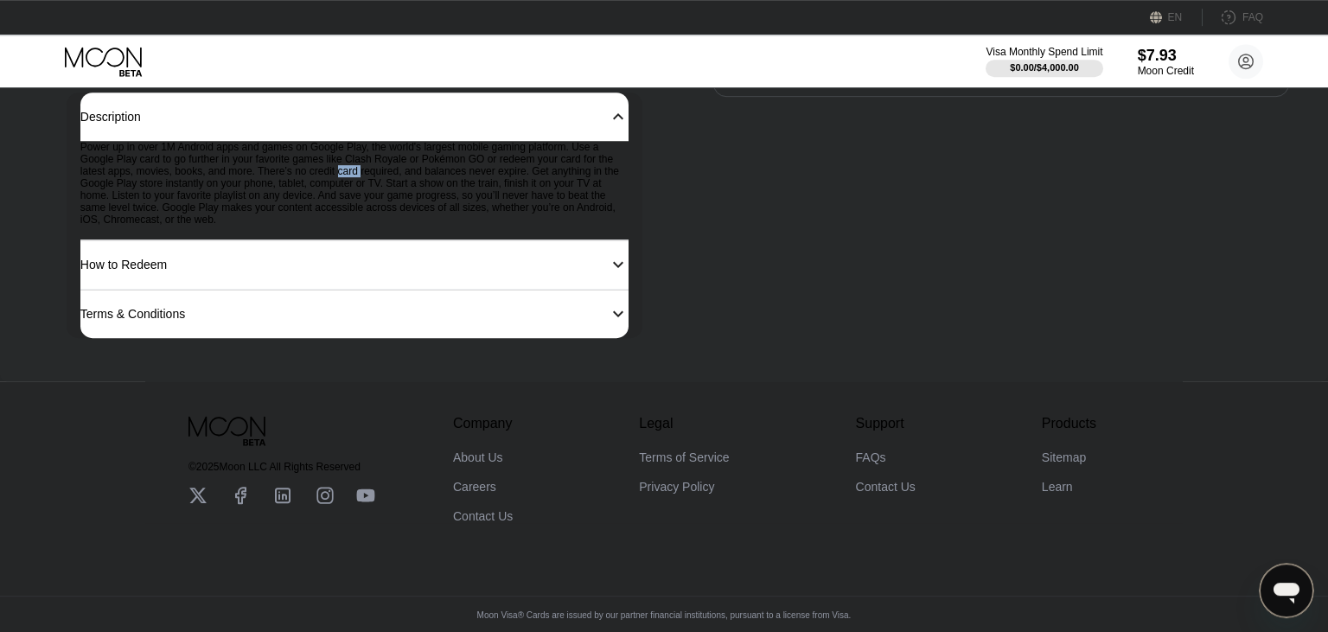
click at [344, 184] on div "Power up in over 1M Android apps and games on Google Play, the world's largest …" at bounding box center [354, 190] width 548 height 99
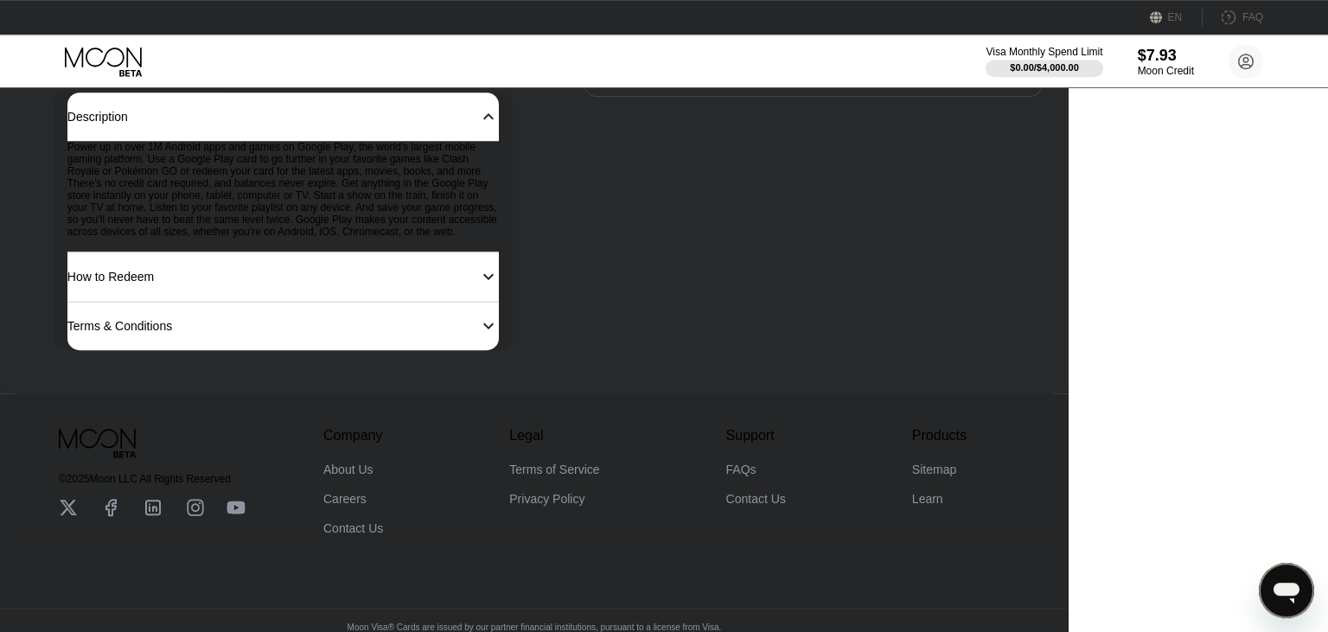
click at [344, 184] on div "Power up in over 1M Android apps and games on Google Play, the world's largest …" at bounding box center [283, 197] width 432 height 112
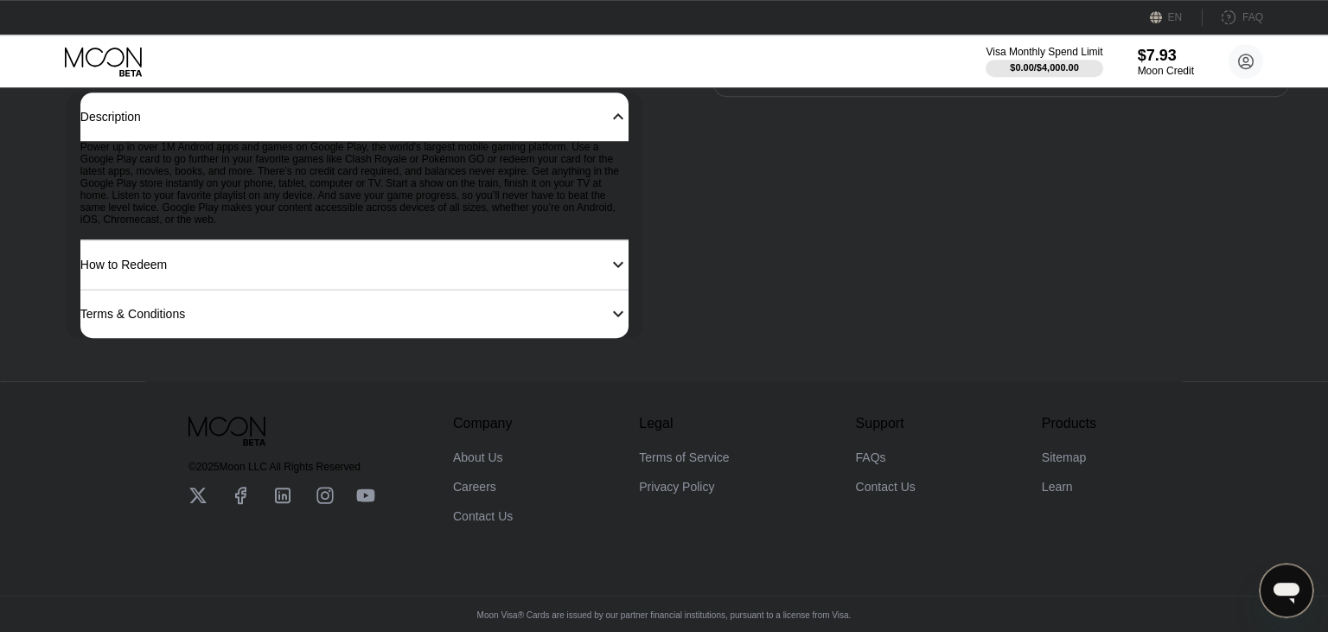
click at [355, 265] on div "How to Redeem 󰅀" at bounding box center [354, 264] width 548 height 49
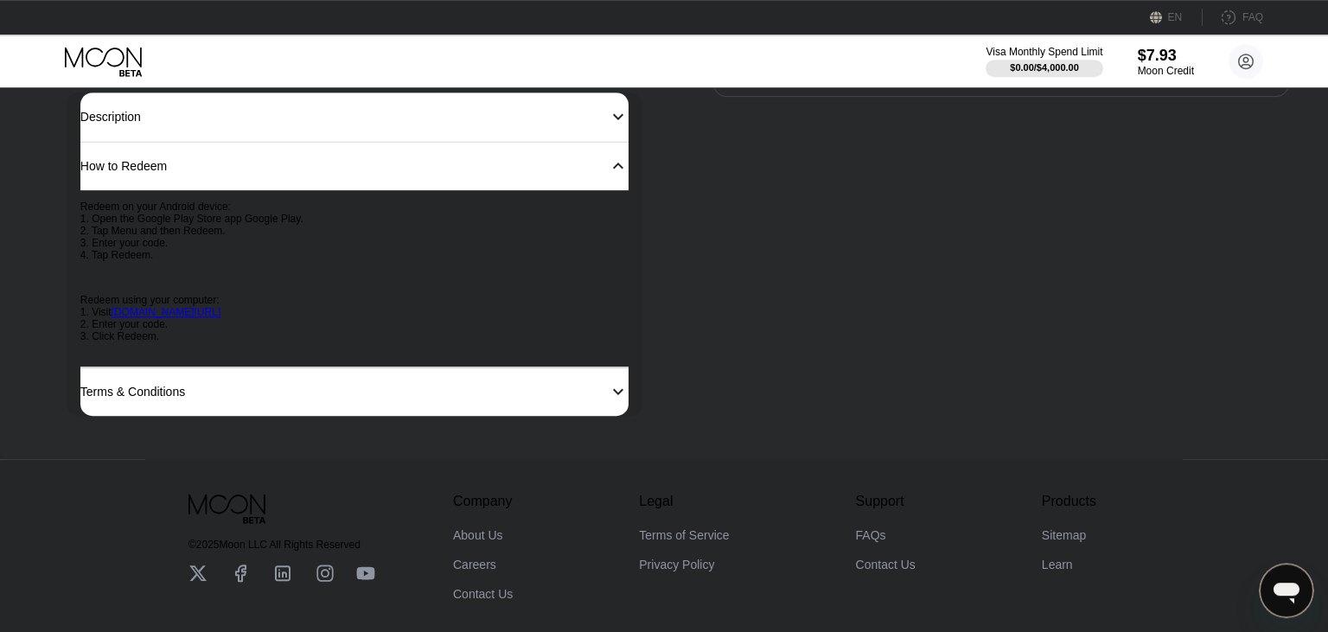
click at [129, 221] on p "Redeem on your Android device: 1. Open the Google Play Store app Google Play. 2…" at bounding box center [354, 231] width 548 height 61
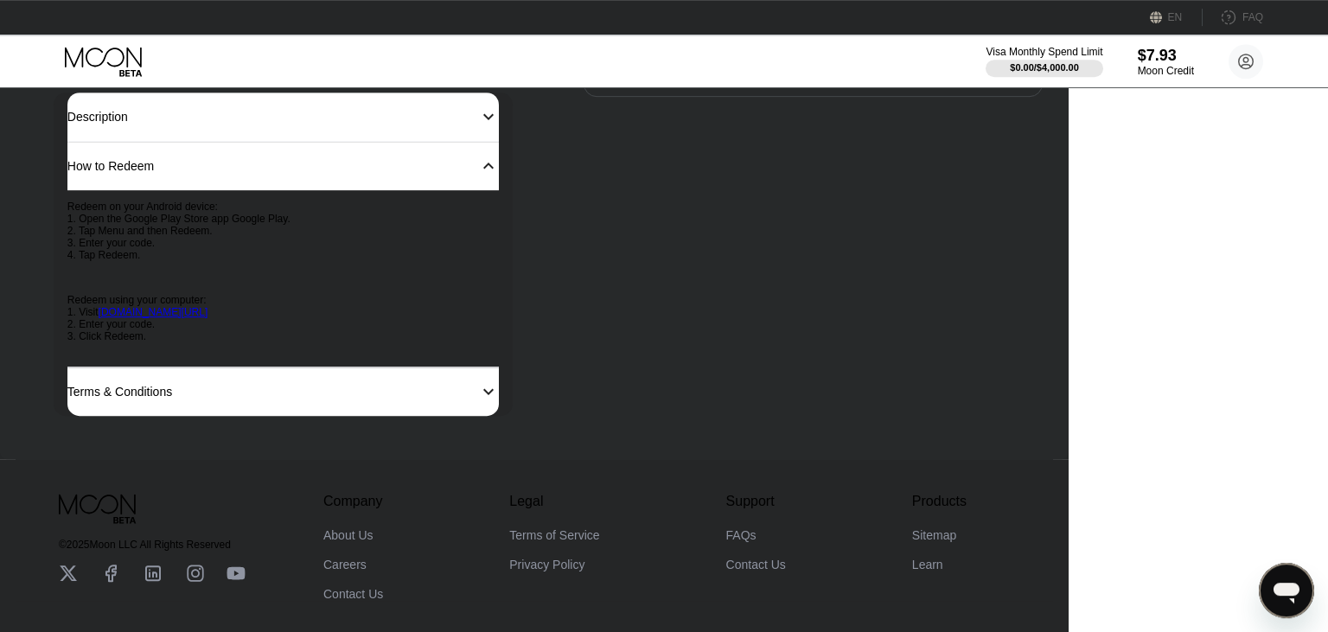
click at [129, 221] on p "Redeem on your Android device: 1. Open the Google Play Store app Google Play. 2…" at bounding box center [283, 231] width 432 height 61
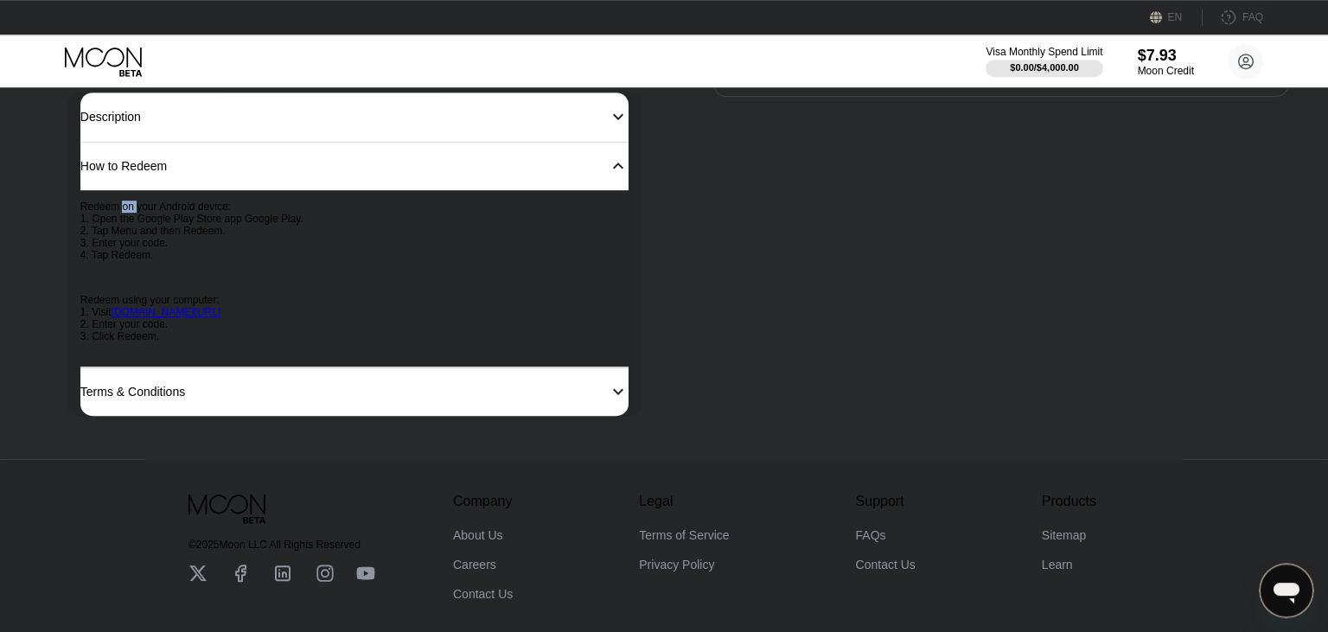
click at [129, 221] on p "Redeem on your Android device: 1. Open the Google Play Store app Google Play. 2…" at bounding box center [354, 231] width 548 height 61
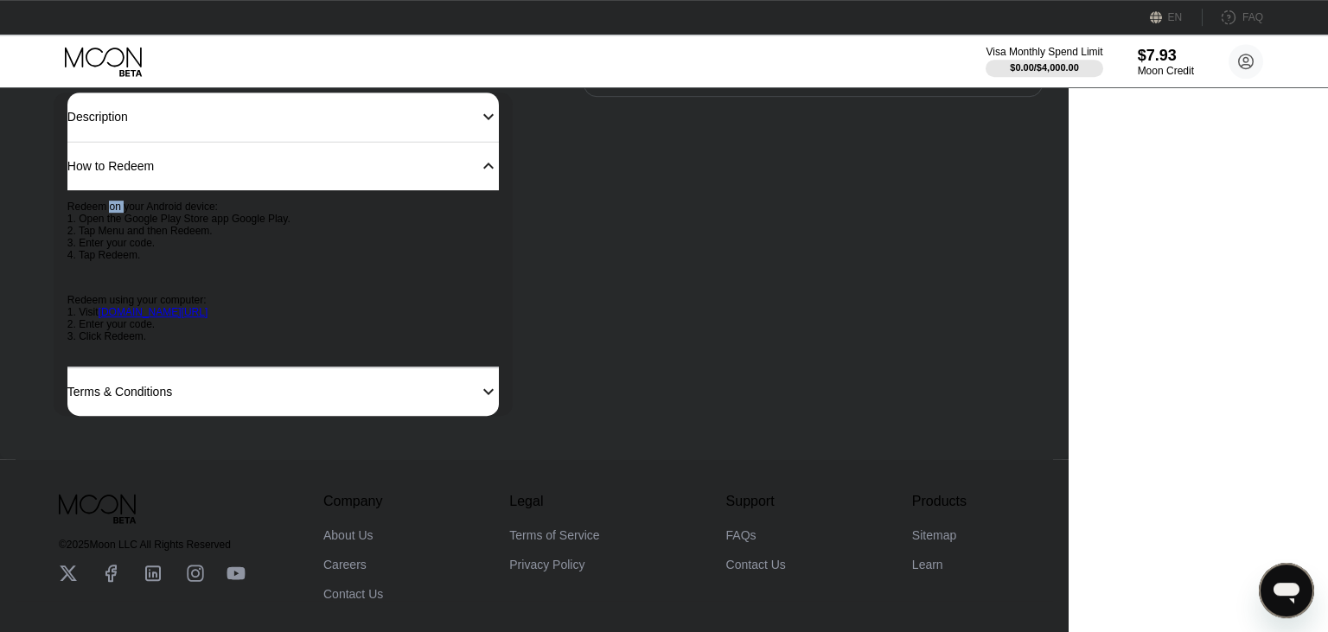
click at [157, 221] on p "Redeem on your Android device: 1. Open the Google Play Store app Google Play. 2…" at bounding box center [283, 231] width 432 height 61
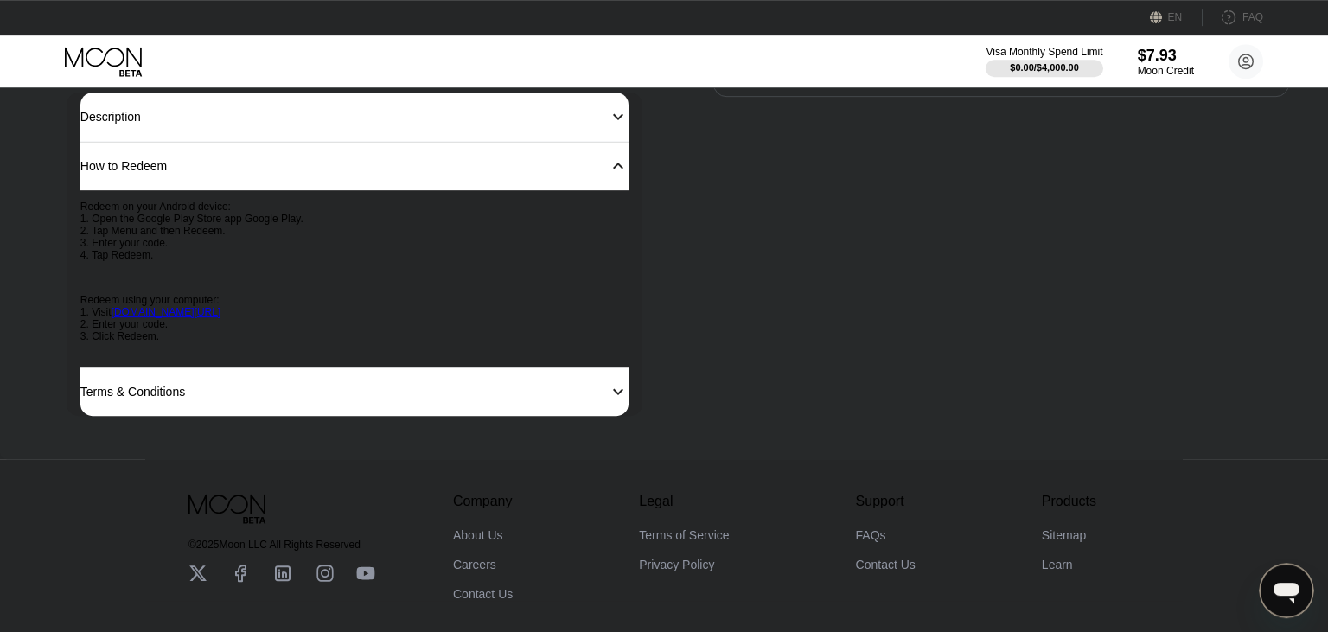
scroll to position [0, 0]
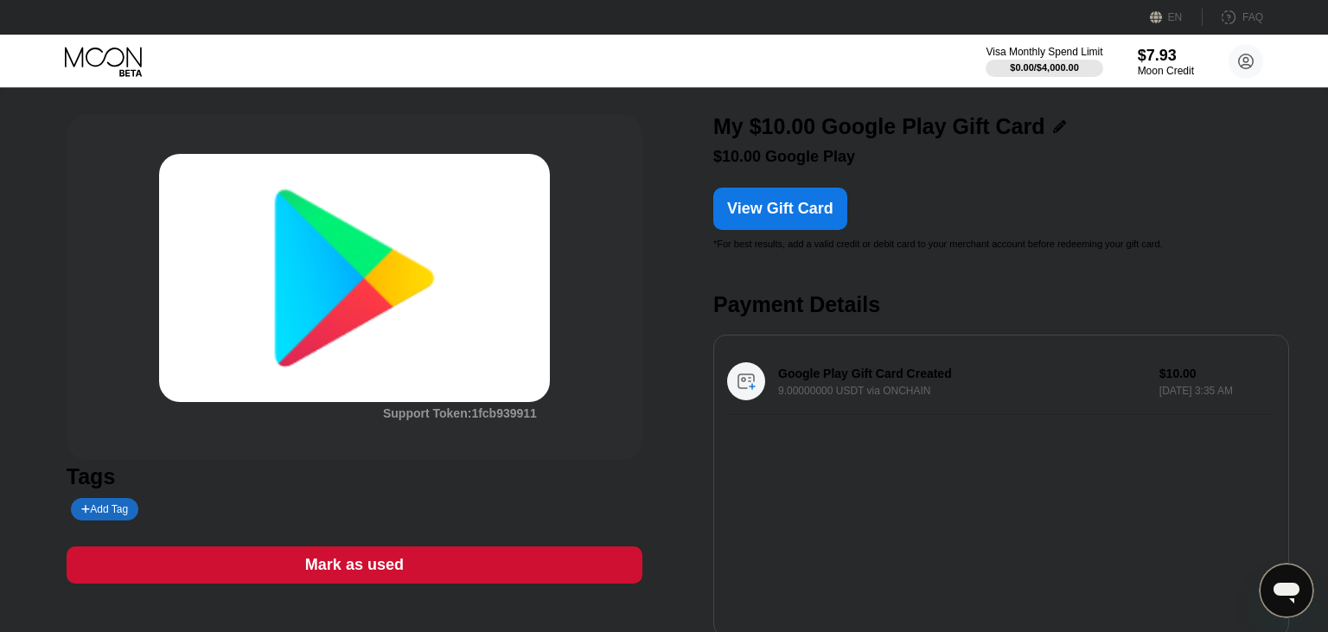
click at [901, 400] on div "Google Play Gift Card Created 9.00000000 USDT via ONCHAIN $10.00 Sep 21, 2025 3…" at bounding box center [1001, 382] width 548 height 67
click at [1216, 402] on div "Google Play Gift Card Created 9.00000000 USDT via ONCHAIN $10.00 Sep 21, 2025 3…" at bounding box center [1001, 382] width 548 height 67
click at [766, 217] on div "View Gift Card" at bounding box center [780, 209] width 106 height 18
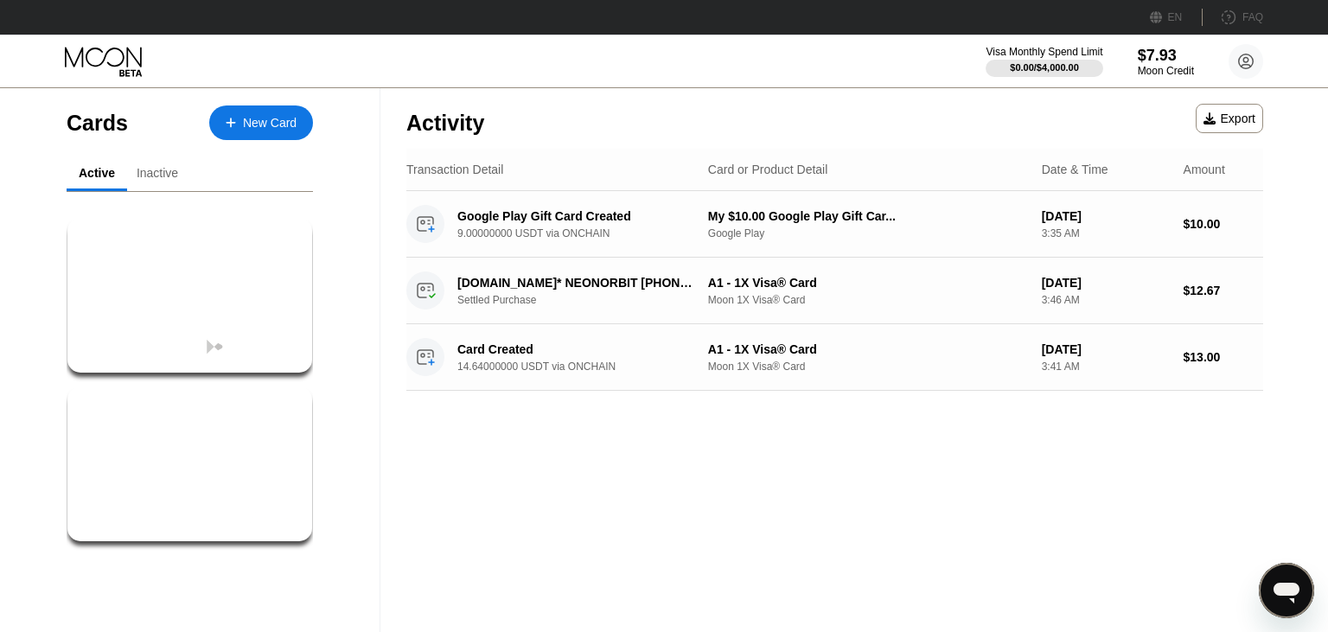
click at [250, 123] on div "New Card" at bounding box center [270, 123] width 54 height 15
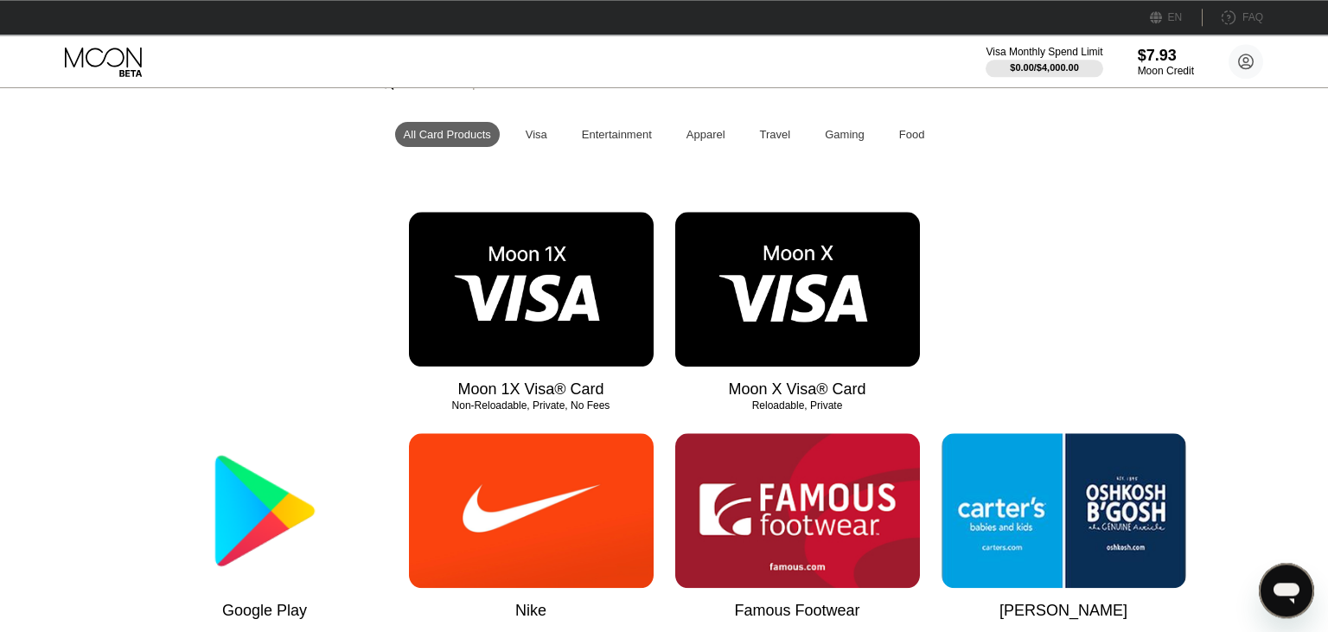
scroll to position [152, 0]
click at [758, 237] on img at bounding box center [797, 289] width 245 height 155
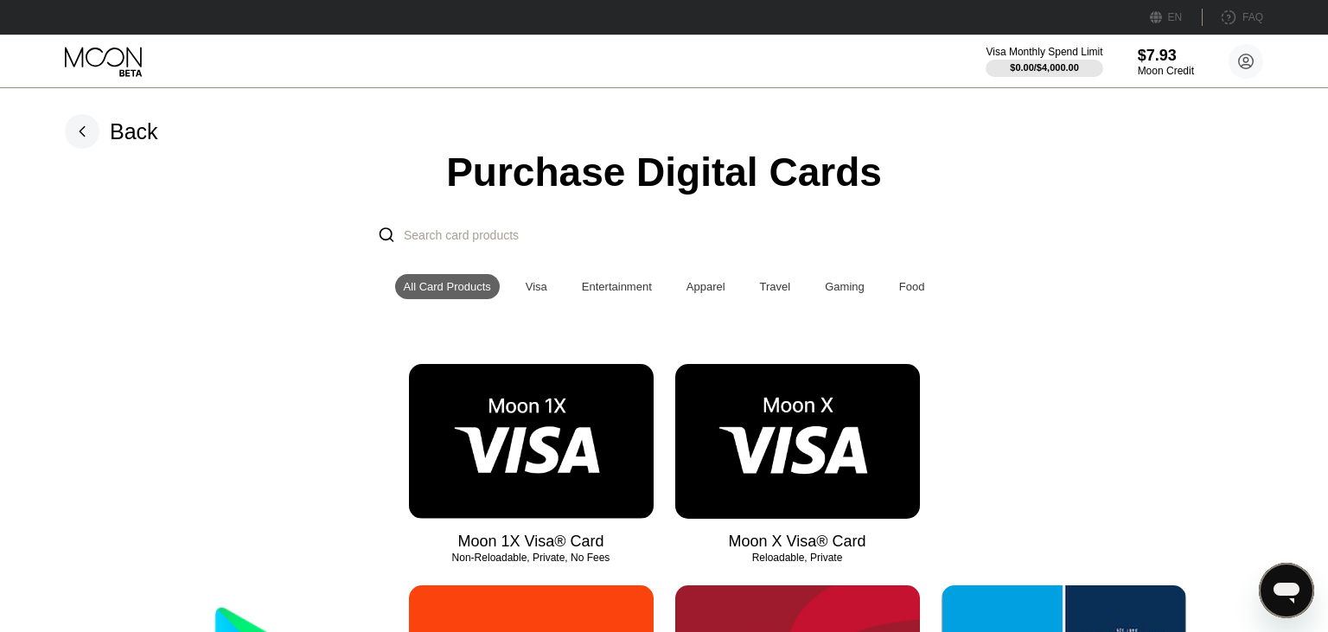
click at [570, 425] on img at bounding box center [531, 441] width 245 height 155
click at [838, 488] on img at bounding box center [797, 441] width 245 height 155
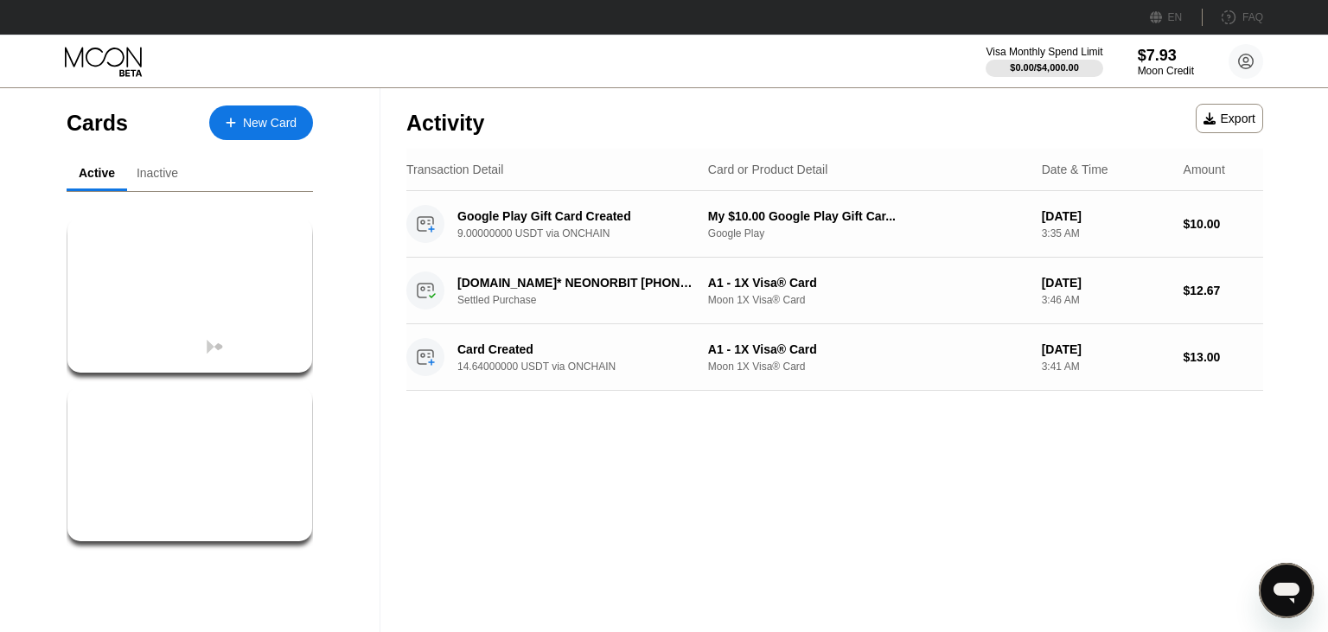
click at [433, 59] on div "Visa Monthly Spend Limit $0.00 / $4,000.00 $7.93 Moon Credit Alex alextls128@gm…" at bounding box center [664, 61] width 1328 height 52
click at [214, 282] on div "$10.00 My $10.00 Google Play Gift Car... Google Play" at bounding box center [190, 274] width 210 height 78
click at [161, 179] on div "Inactive" at bounding box center [158, 173] width 42 height 14
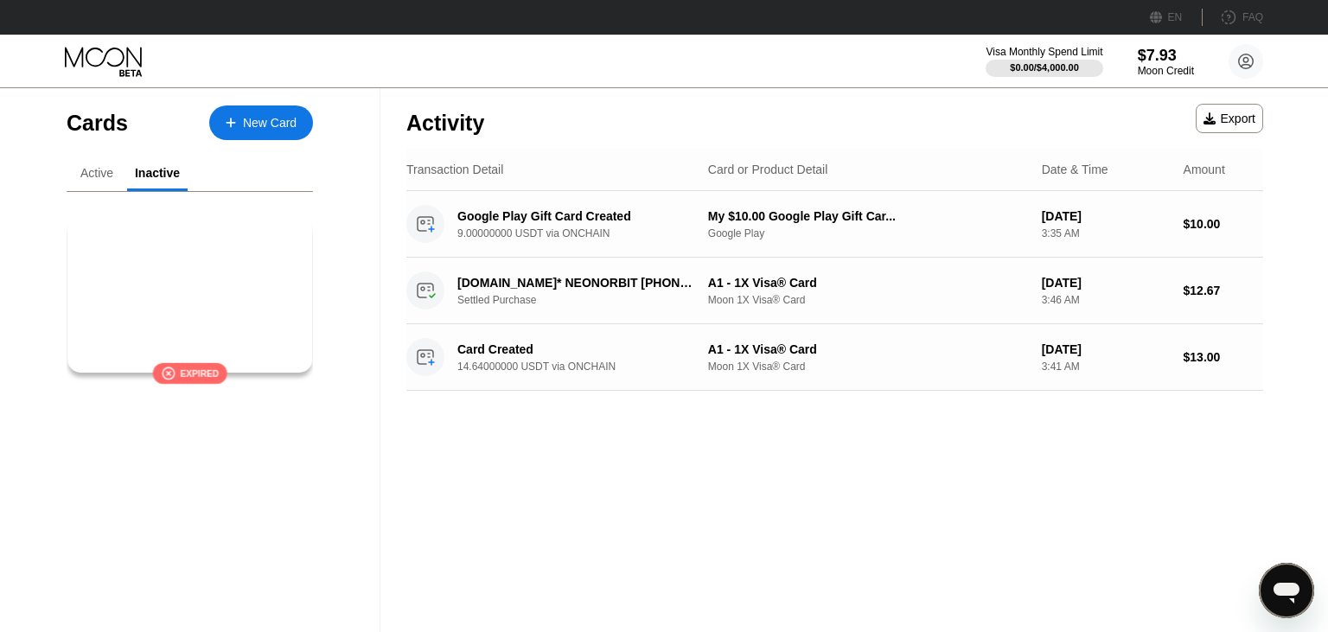
click at [188, 285] on div "$0.33 ● ● ● ● 7884 A1 - 1X Visa® Card" at bounding box center [190, 267] width 212 height 67
click at [99, 173] on div "Active" at bounding box center [96, 173] width 33 height 14
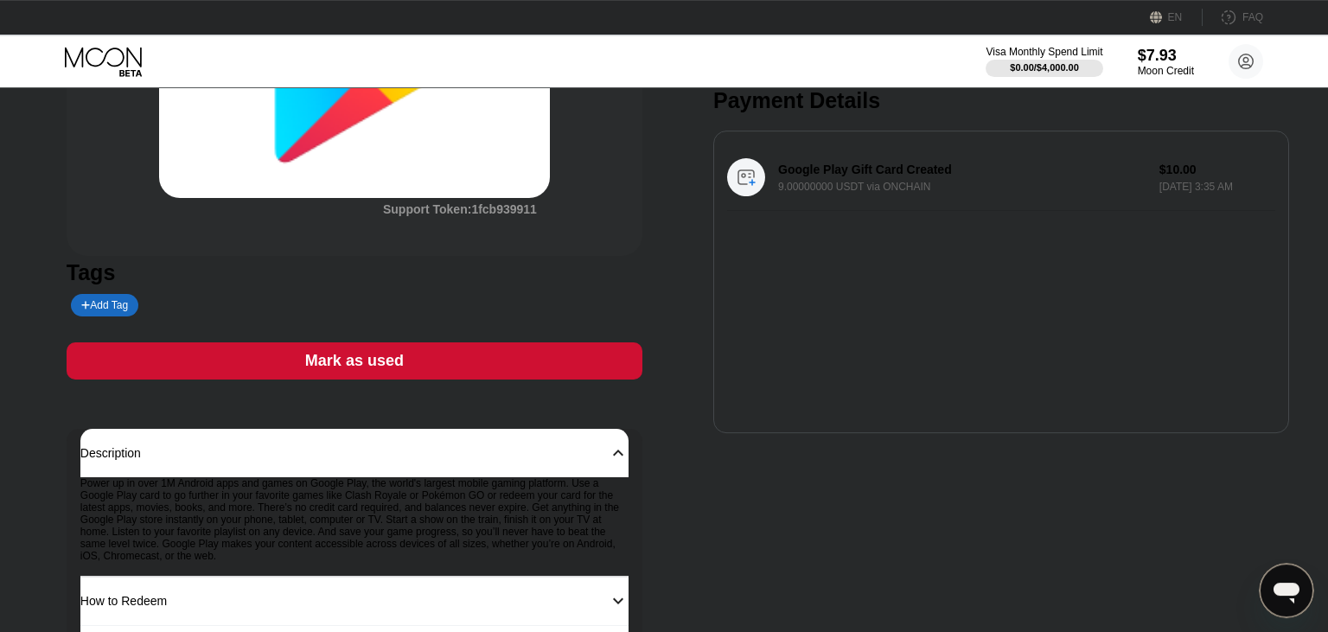
scroll to position [118, 0]
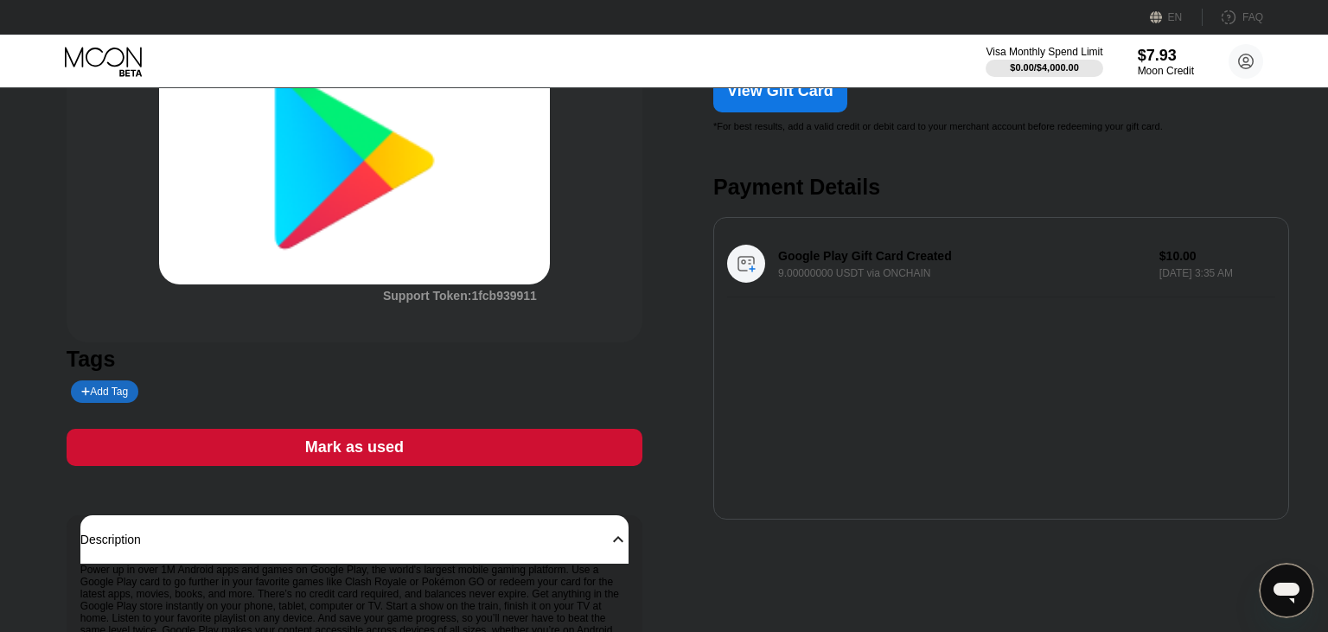
click at [916, 260] on div "Google Play Gift Card Created 9.00000000 USDT via ONCHAIN $10.00 [DATE] 3:35 AM" at bounding box center [1001, 264] width 548 height 67
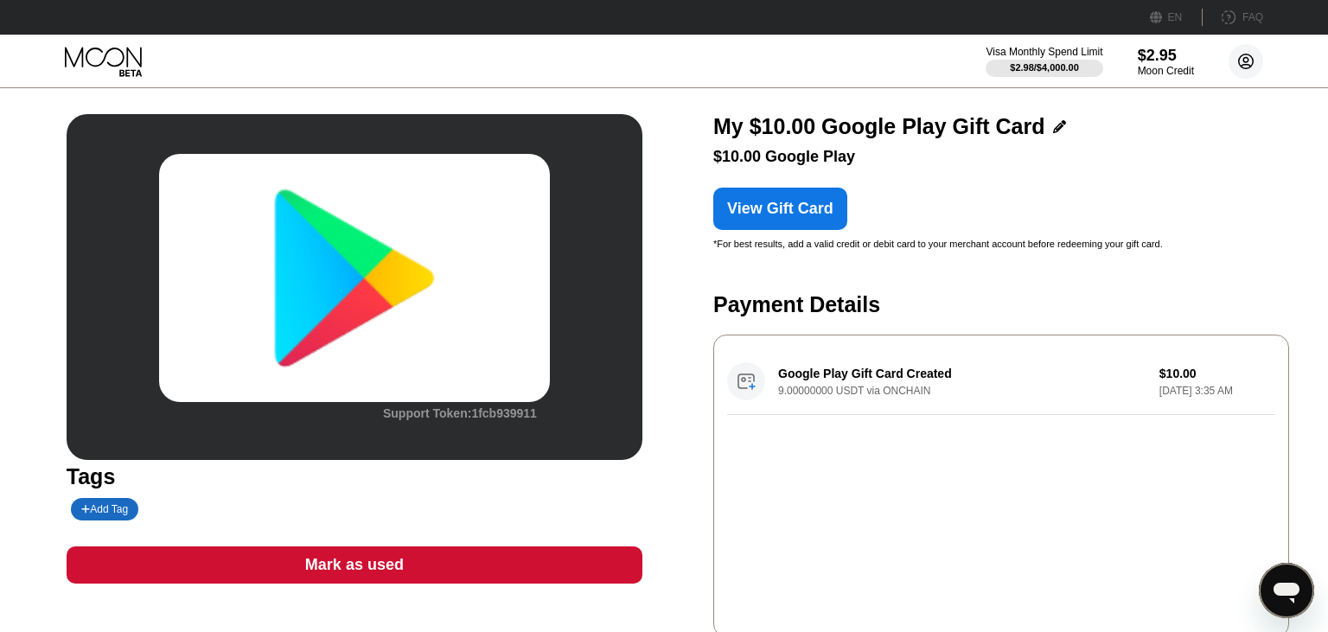
click at [1250, 61] on circle at bounding box center [1246, 61] width 35 height 35
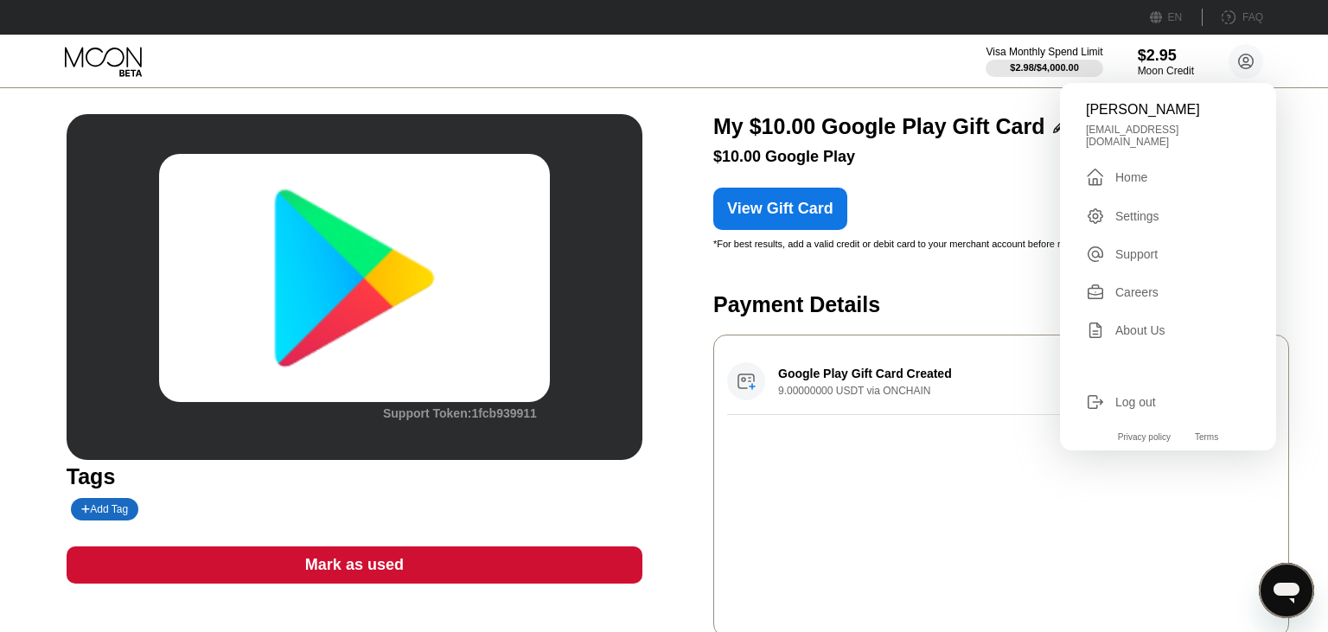
click at [950, 204] on div "View Gift Card" at bounding box center [1001, 202] width 576 height 55
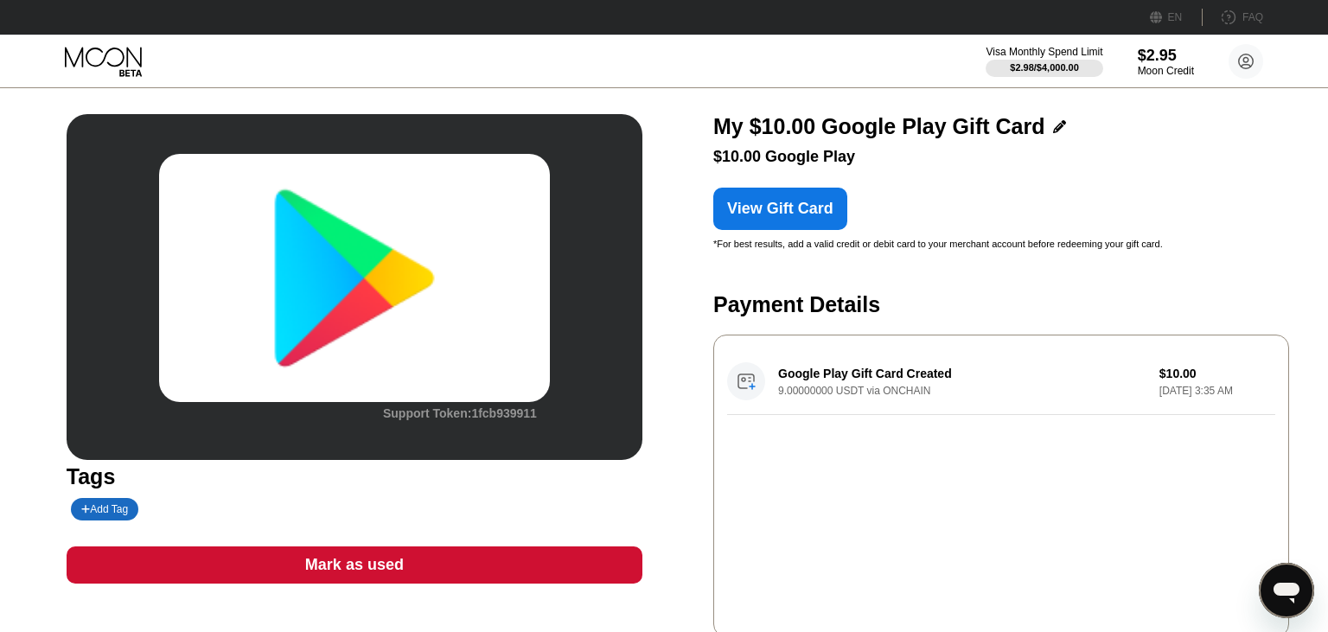
click at [1283, 585] on icon "Open messaging window" at bounding box center [1287, 593] width 26 height 21
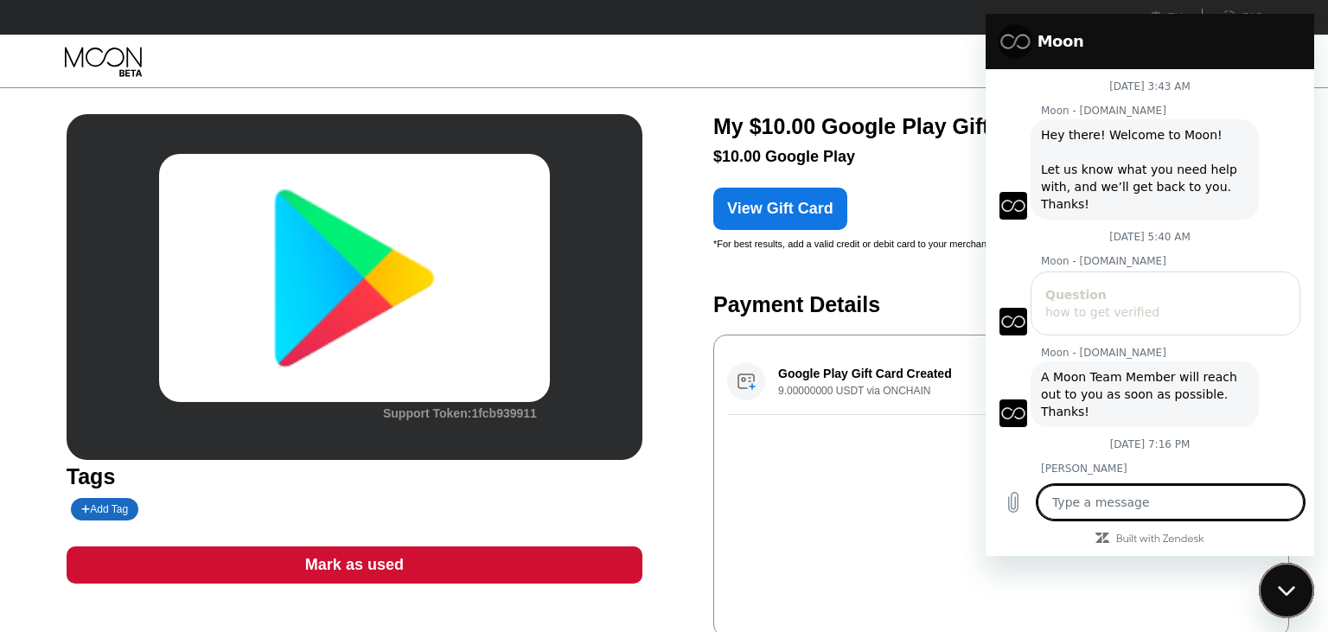
scroll to position [173, 0]
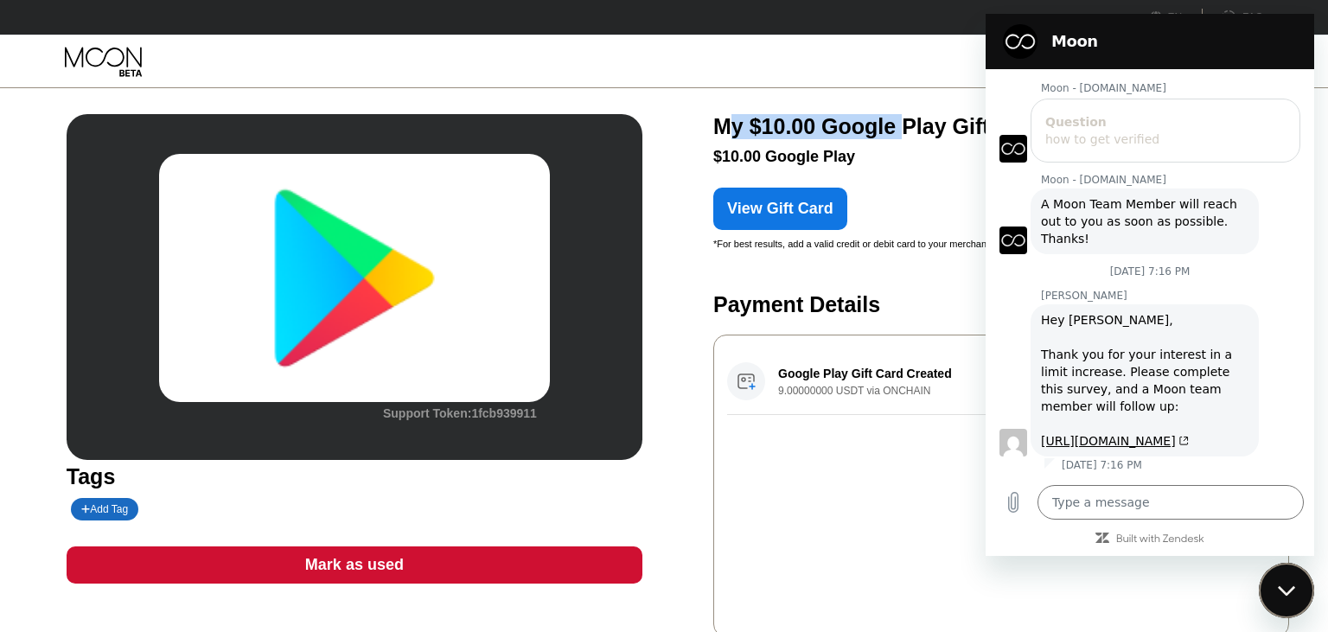
drag, startPoint x: 731, startPoint y: 135, endPoint x: 890, endPoint y: 132, distance: 159.1
click at [891, 132] on div "My $10.00 Google Play Gift Card" at bounding box center [878, 126] width 331 height 25
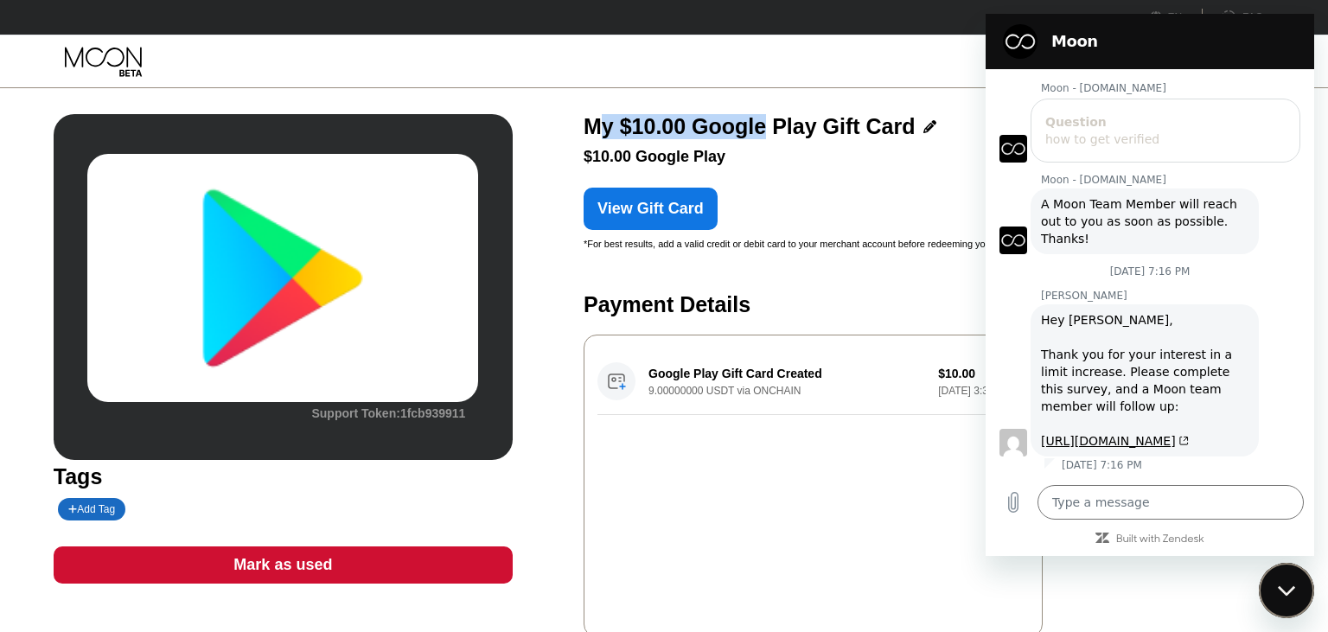
click at [834, 130] on div "My $10.00 Google Play Gift Card" at bounding box center [749, 126] width 331 height 25
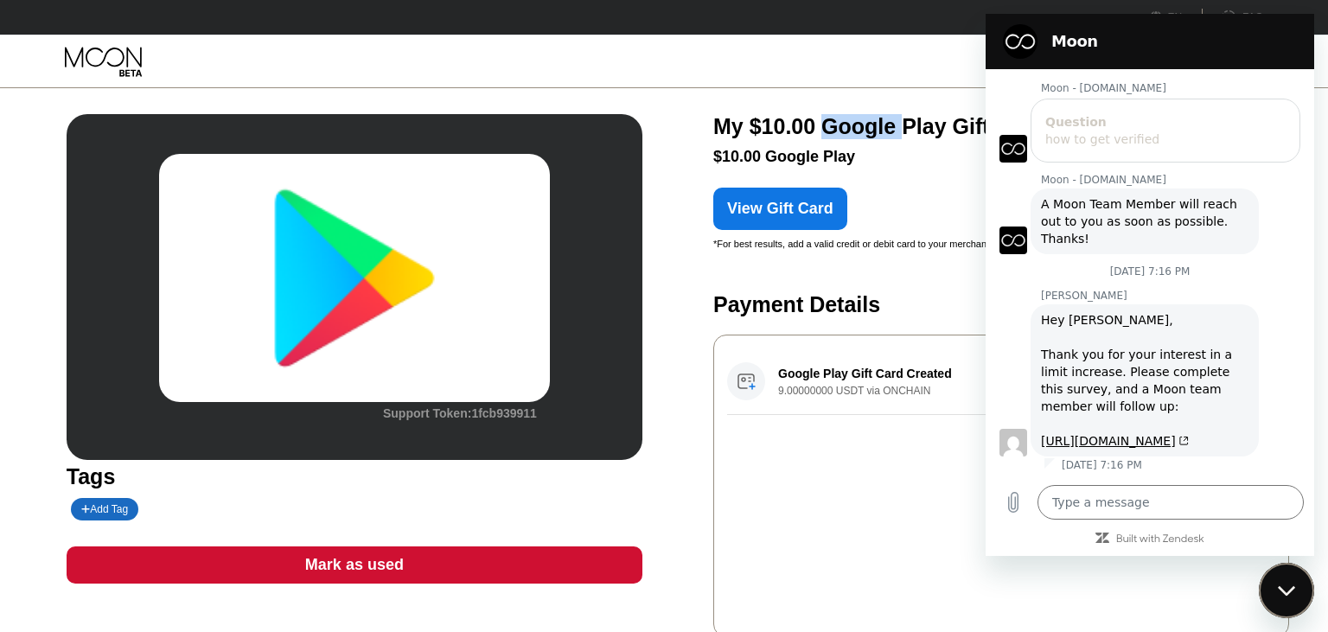
click at [834, 130] on div "My $10.00 Google Play Gift Card" at bounding box center [878, 126] width 331 height 25
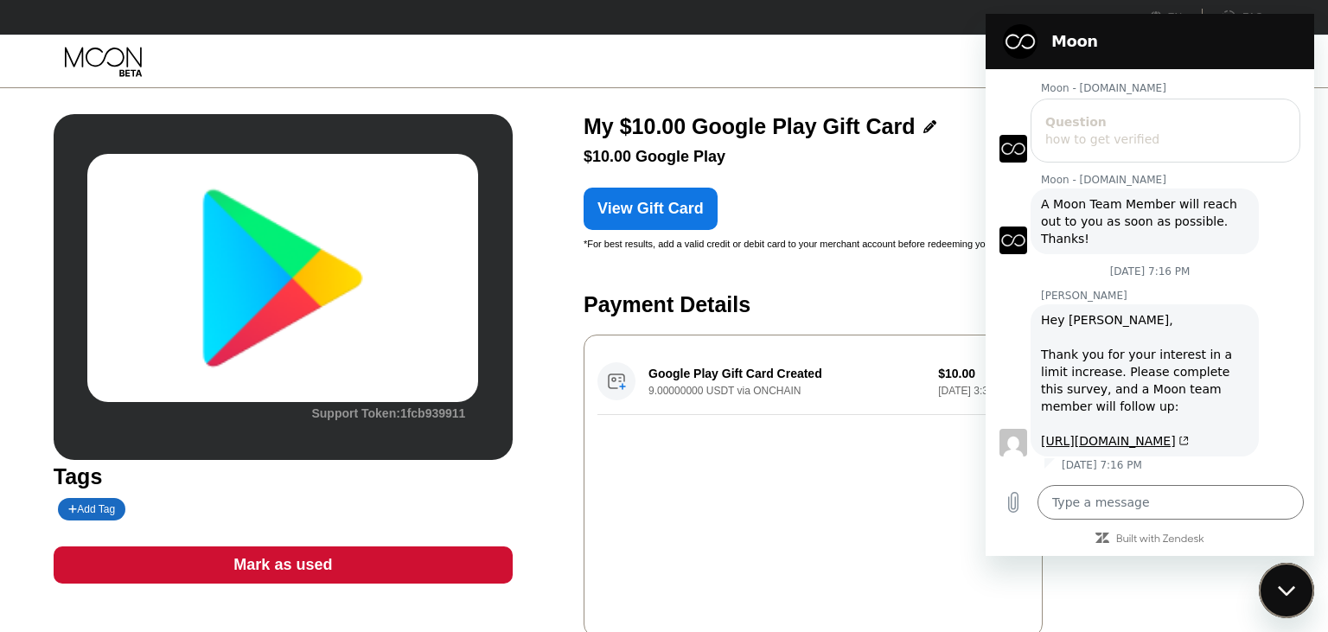
click at [834, 130] on div "My $10.00 Google Play Gift Card" at bounding box center [749, 126] width 331 height 25
click at [1271, 592] on div "Close messaging window" at bounding box center [1287, 591] width 52 height 52
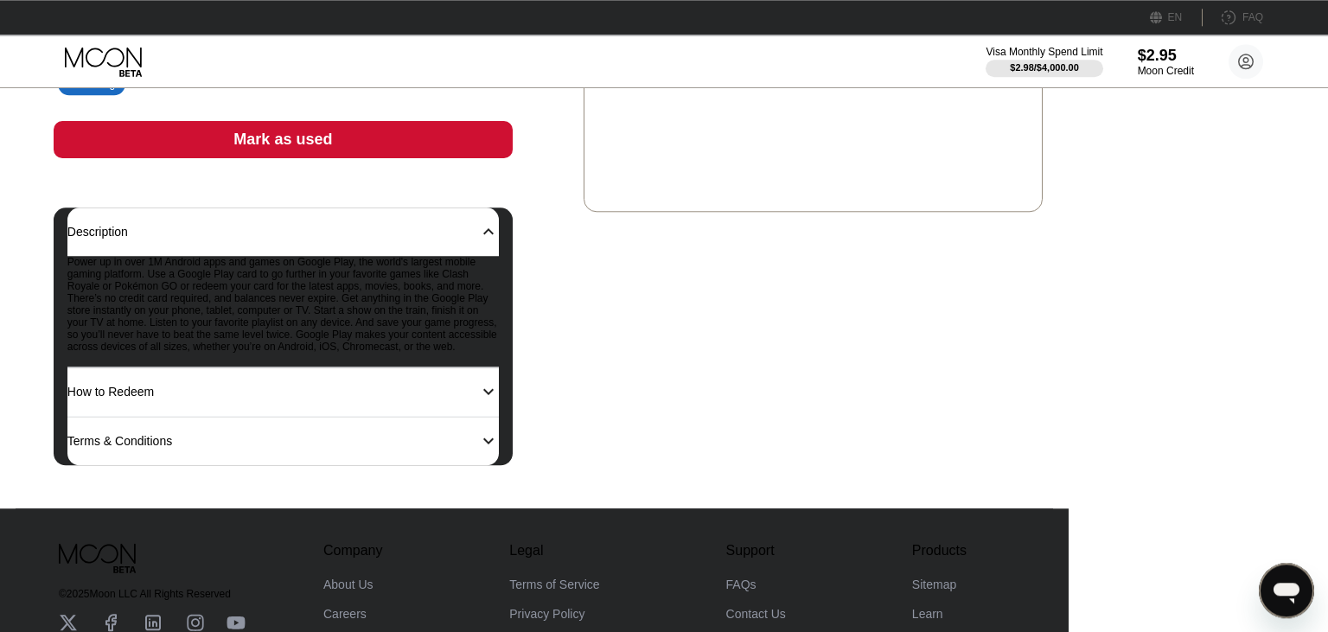
scroll to position [422, 0]
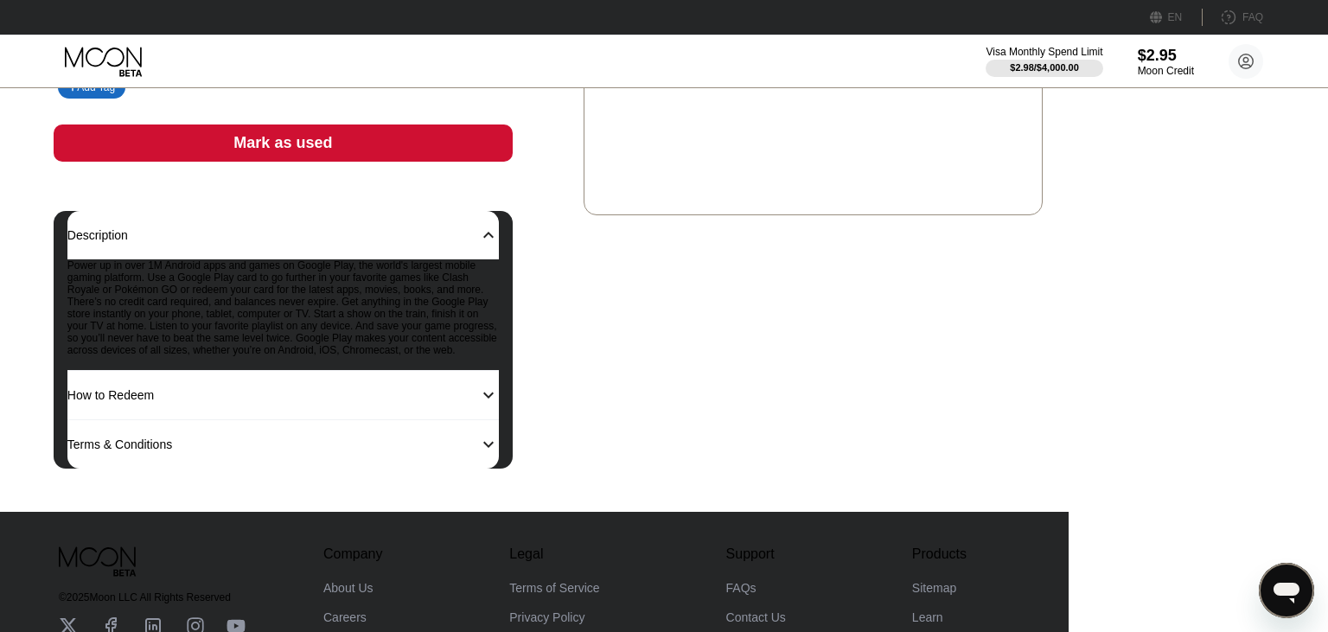
click at [656, 189] on div "Support Token: 1fcb939911 Tags Add Tag Mark as used Description 󰅀 Power up in o…" at bounding box center [535, 80] width 962 height 777
click at [664, 199] on div "Support Token: 1fcb939911 Tags Add Tag Mark as used Description 󰅀 Power up in o…" at bounding box center [535, 80] width 962 height 777
click at [499, 308] on div "Power up in over 1M Android apps and games on Google Play, the world's largest …" at bounding box center [283, 315] width 432 height 112
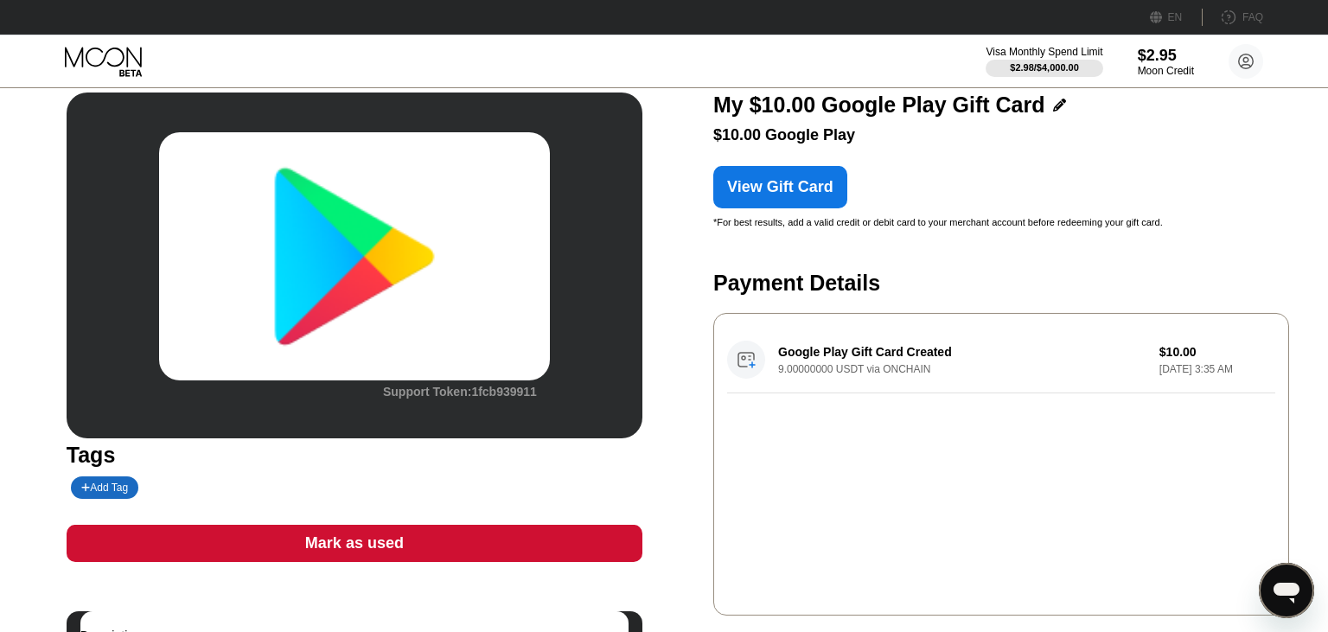
scroll to position [0, 0]
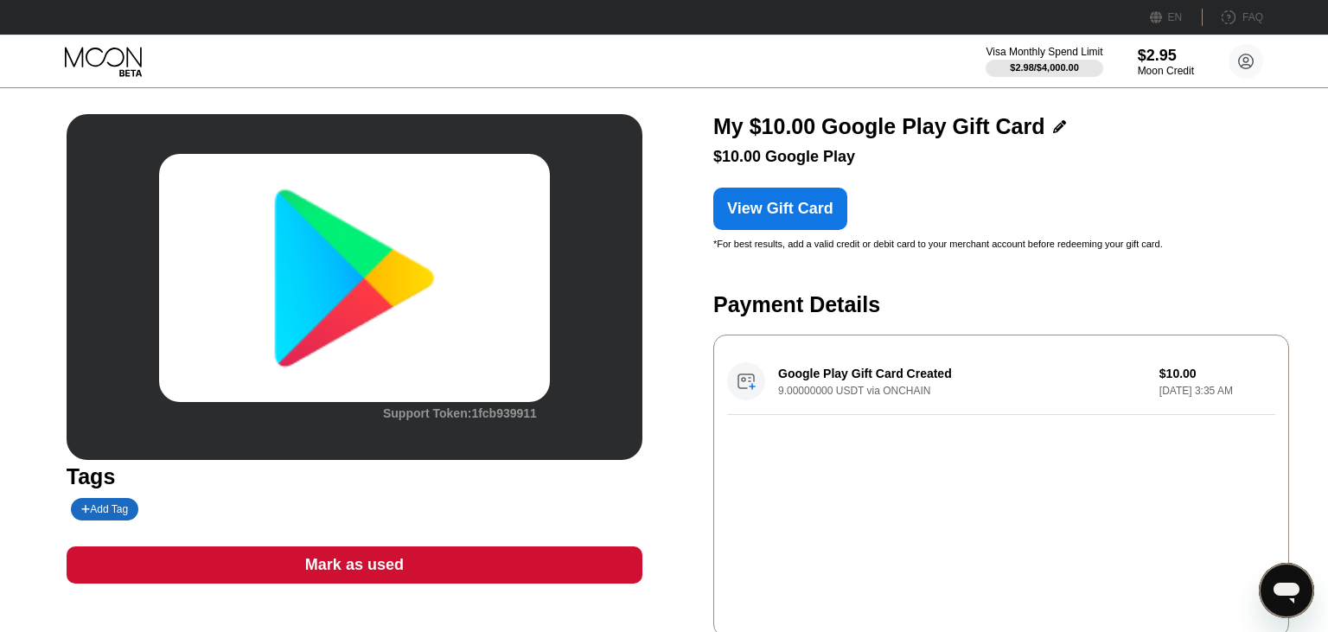
click at [1289, 607] on div "Open messaging window" at bounding box center [1287, 591] width 52 height 52
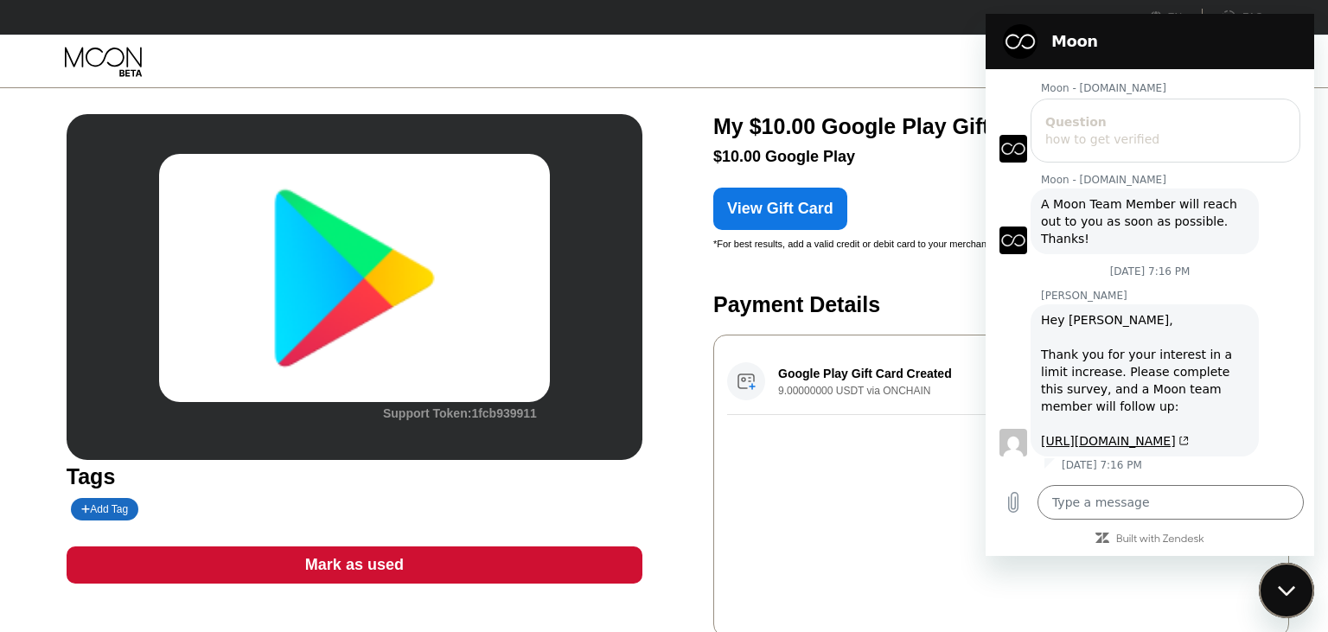
type textarea "x"
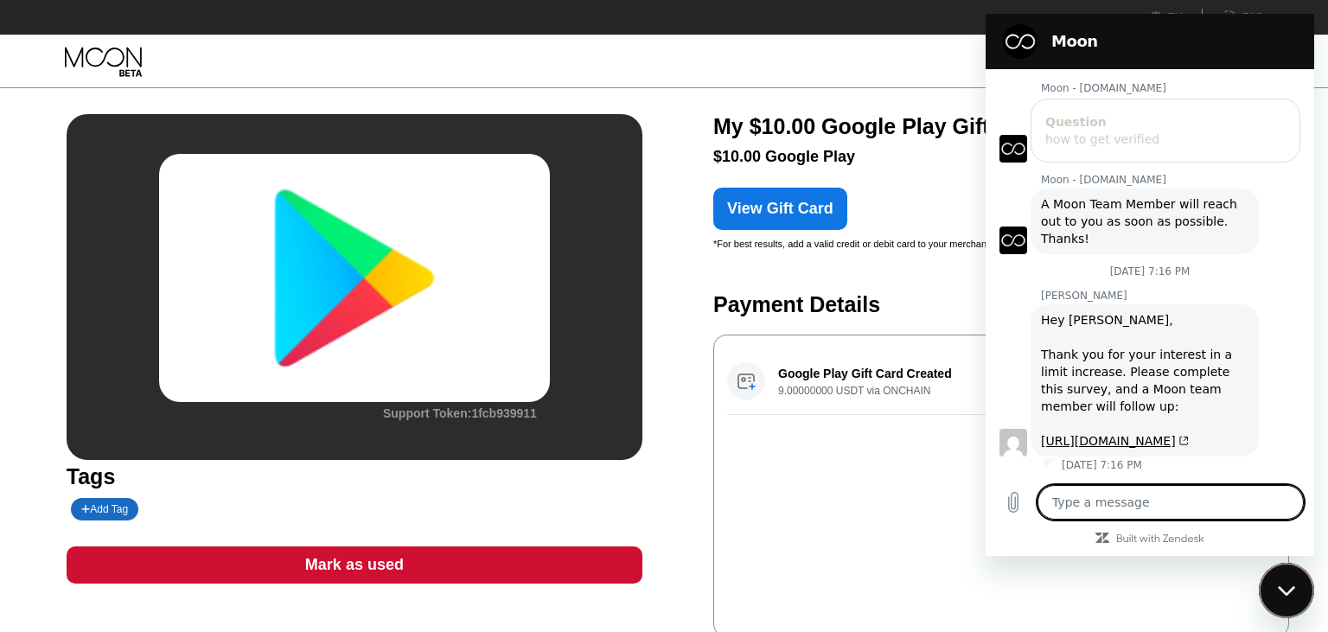
type textarea "My $10.00 Google Play Gift Card"
type textarea "x"
click at [1053, 493] on textarea "My $10.00 Google Play Gift Card" at bounding box center [1171, 502] width 266 height 35
click at [1249, 502] on textarea "My $10.00 Google Play Gift Card" at bounding box center [1171, 502] width 266 height 35
type textarea "My $10.00 Google Play Gift Card"
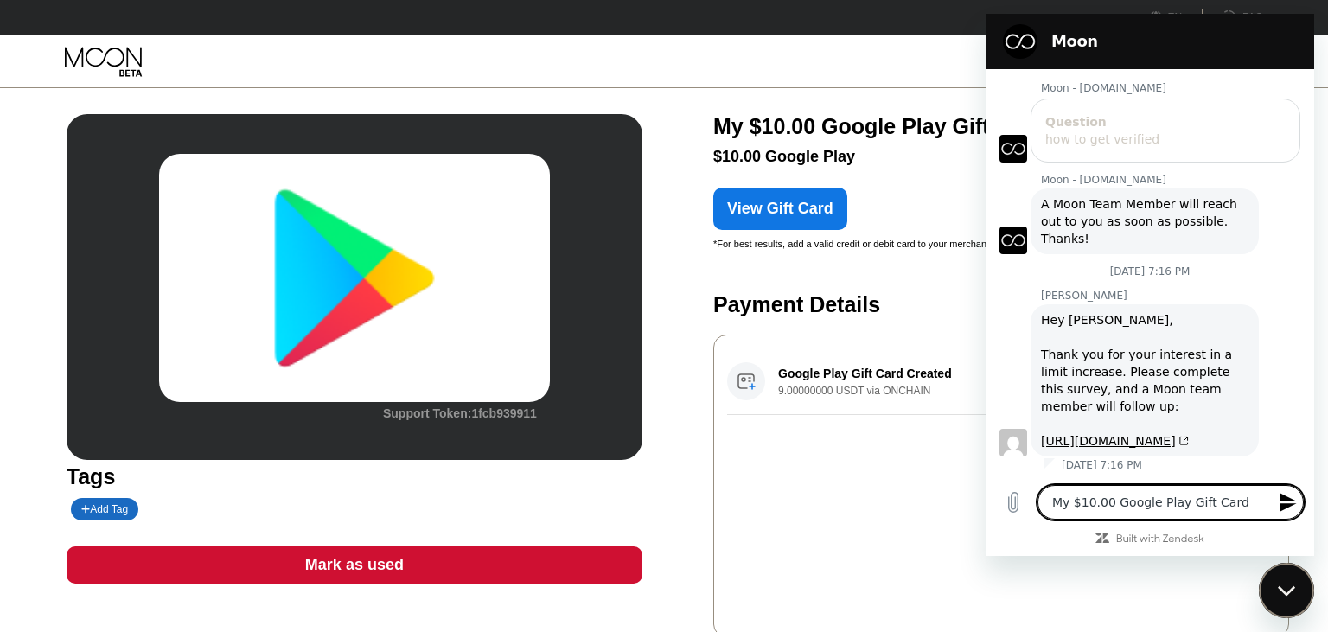
type textarea "x"
type textarea "My $10.00 Google Play Gift Card d"
type textarea "x"
type textarea "My $10.00 Google Play Gift Card do"
type textarea "x"
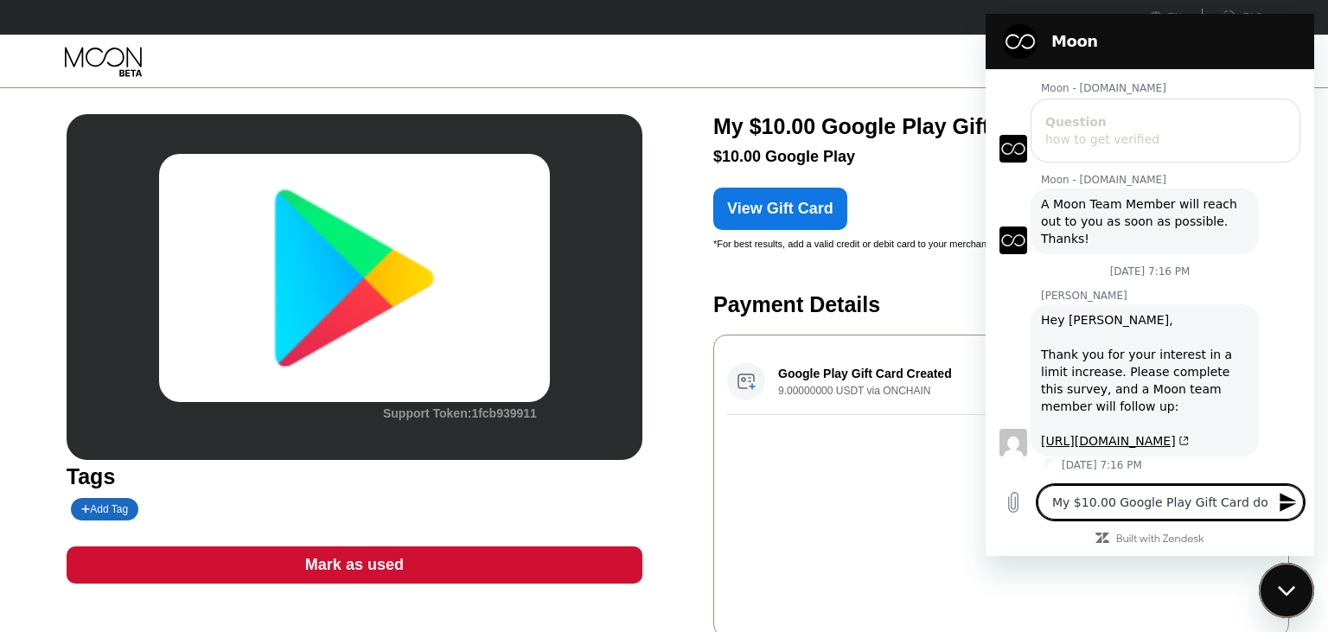
type textarea "My $10.00 Google Play Gift Card doe"
type textarea "x"
type textarea "My $10.00 Google Play Gift Card does"
type textarea "x"
type textarea "My $10.00 Google Play Gift Card doesn"
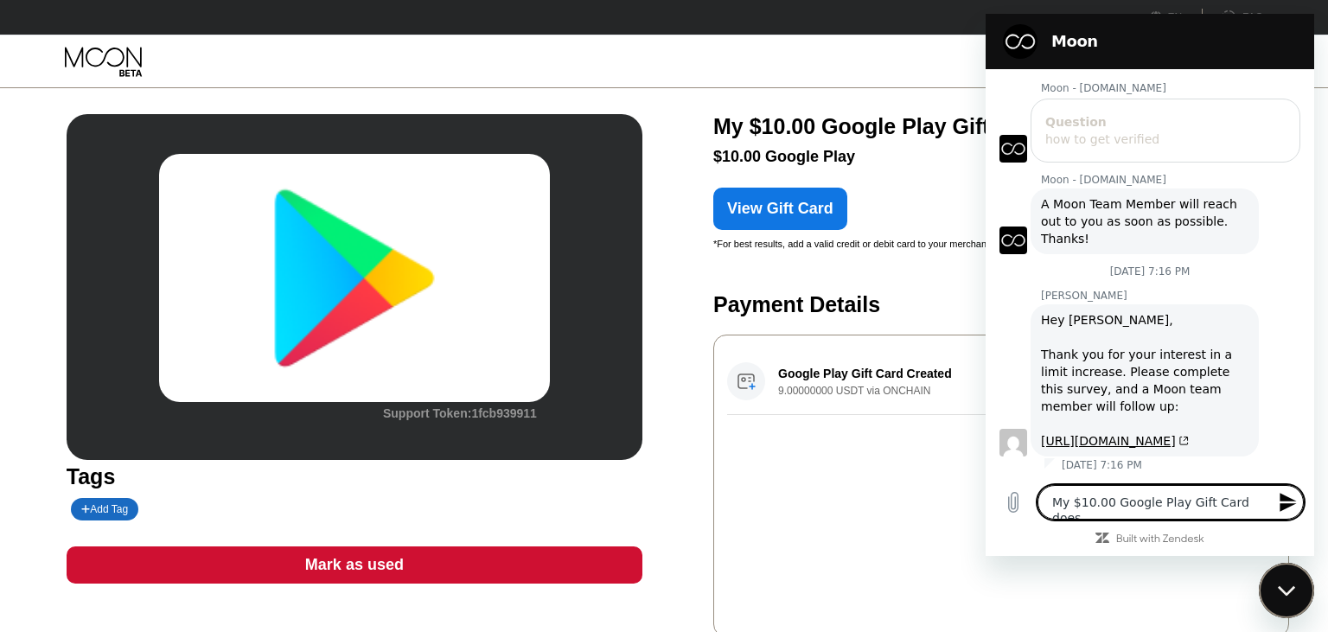
type textarea "x"
type textarea "My $10.00 Google Play Gift Card doesn'"
type textarea "x"
type textarea "My $10.00 Google Play Gift Card doesn't"
type textarea "x"
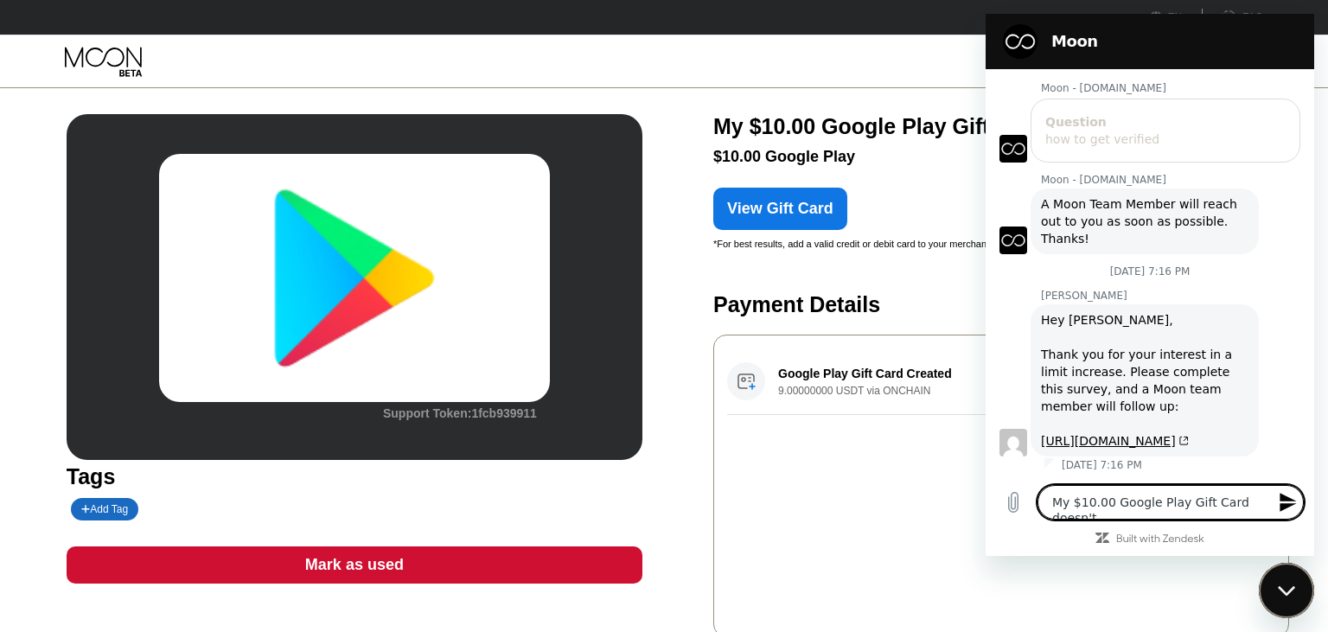
type textarea "My $10.00 Google Play Gift Card doesn't"
type textarea "x"
type textarea "My $10.00 Google Play Gift Card doesn't r"
type textarea "x"
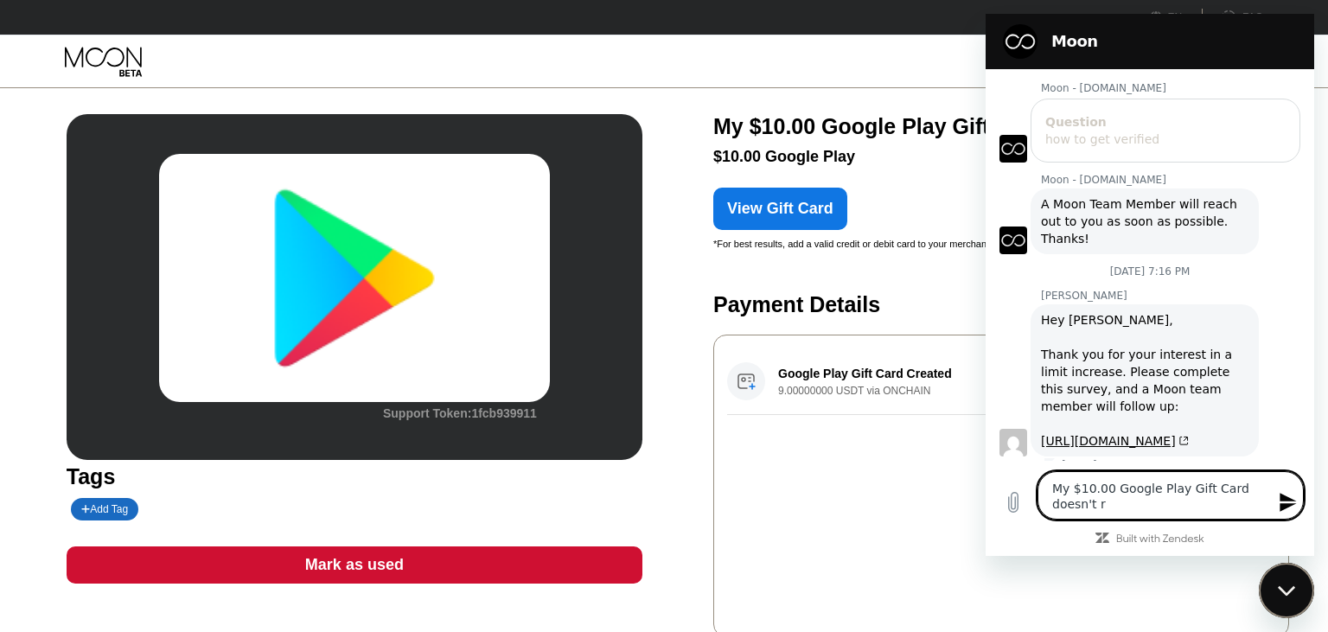
type textarea "My $10.00 Google Play Gift Card doesn't re"
type textarea "x"
type textarea "My $10.00 Google Play Gift Card doesn't red"
type textarea "x"
type textarea "My $10.00 Google Play Gift Card doesn't rede"
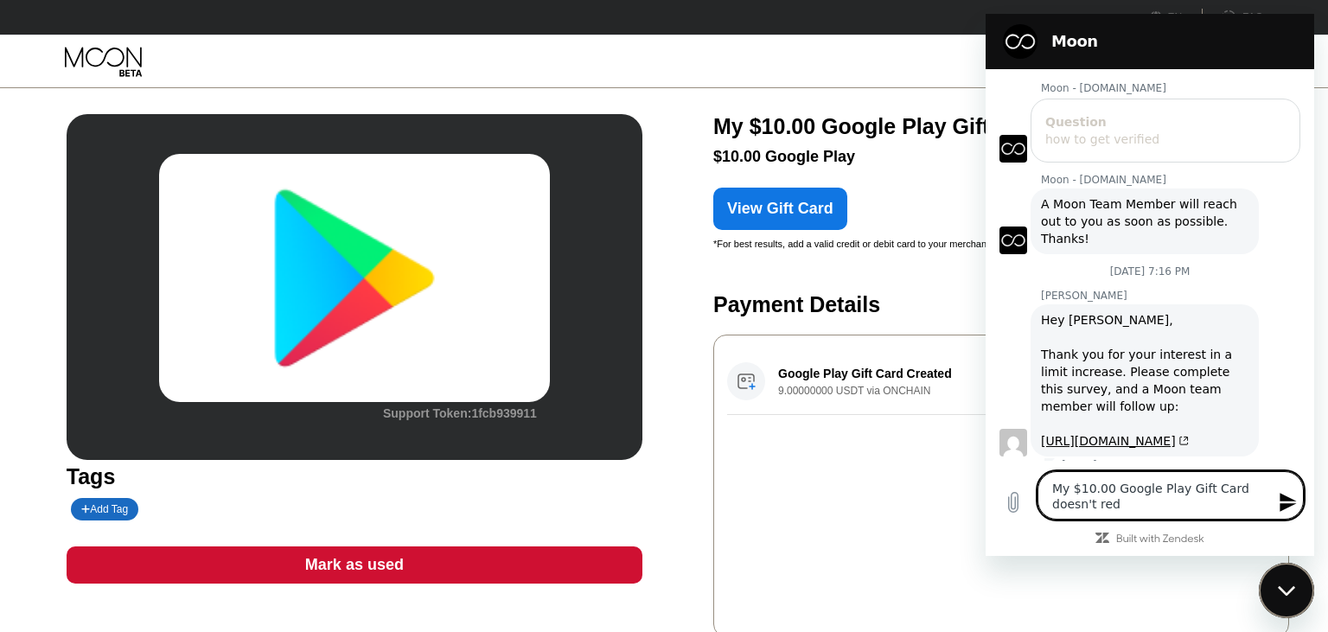
type textarea "x"
type textarea "My $10.00 Google Play Gift Card doesn't redee"
type textarea "x"
type textarea "My $10.00 Google Play Gift Card doesn't redeem"
type textarea "x"
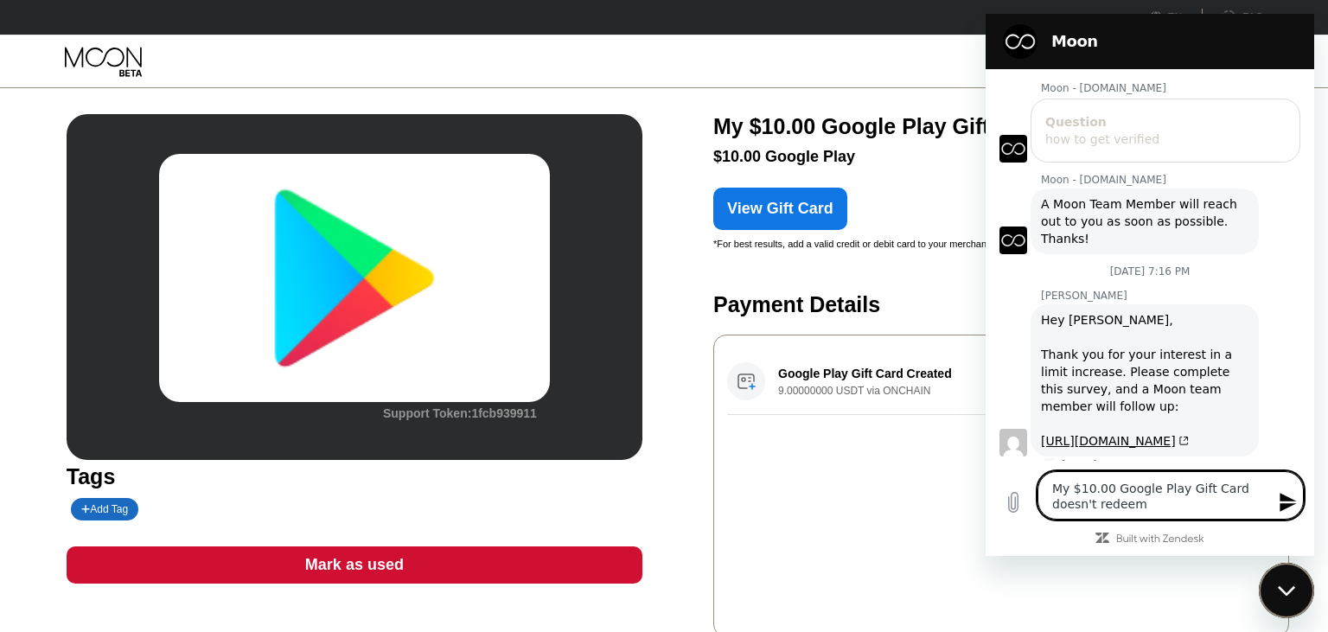
type textarea "My $10.00 Google Play Gift Card doesn't redeem,"
type textarea "x"
type textarea "My $10.00 Google Play Gift Card doesn't redeem,"
type textarea "x"
type textarea "My $10.00 Google Play Gift Card doesn't redeem, c"
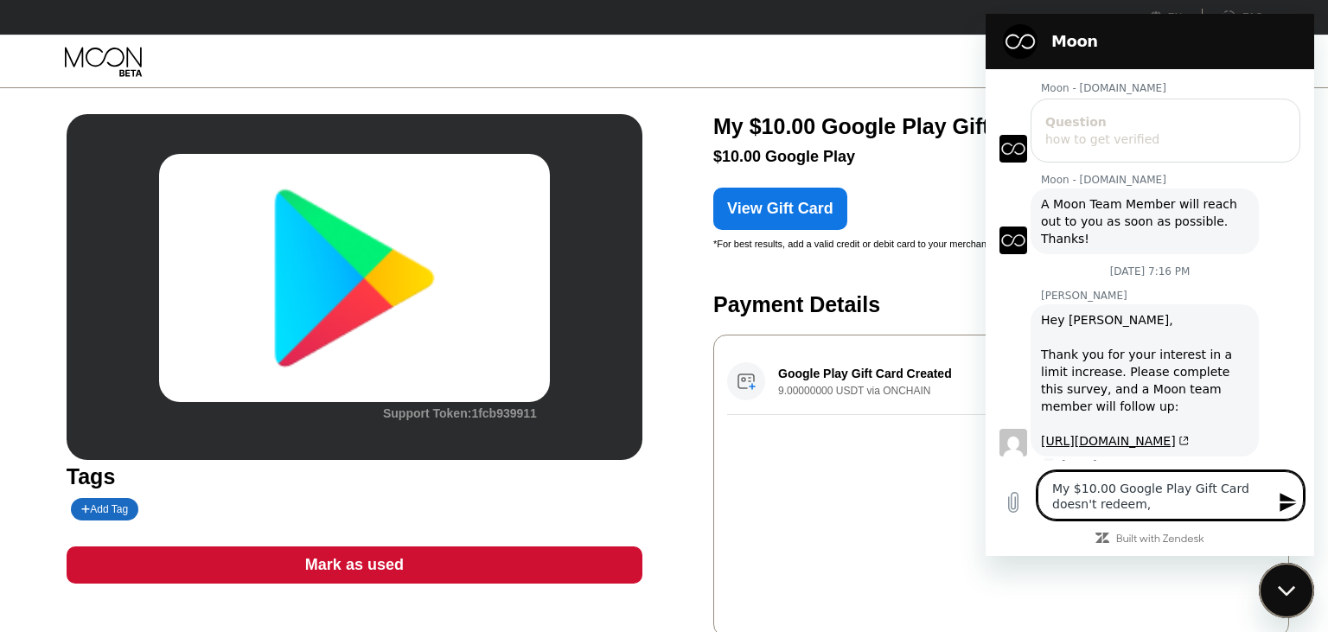
type textarea "x"
type textarea "My $10.00 Google Play Gift Card doesn't redeem, ca"
type textarea "x"
type textarea "My $10.00 Google Play Gift Card doesn't redeem, can"
type textarea "x"
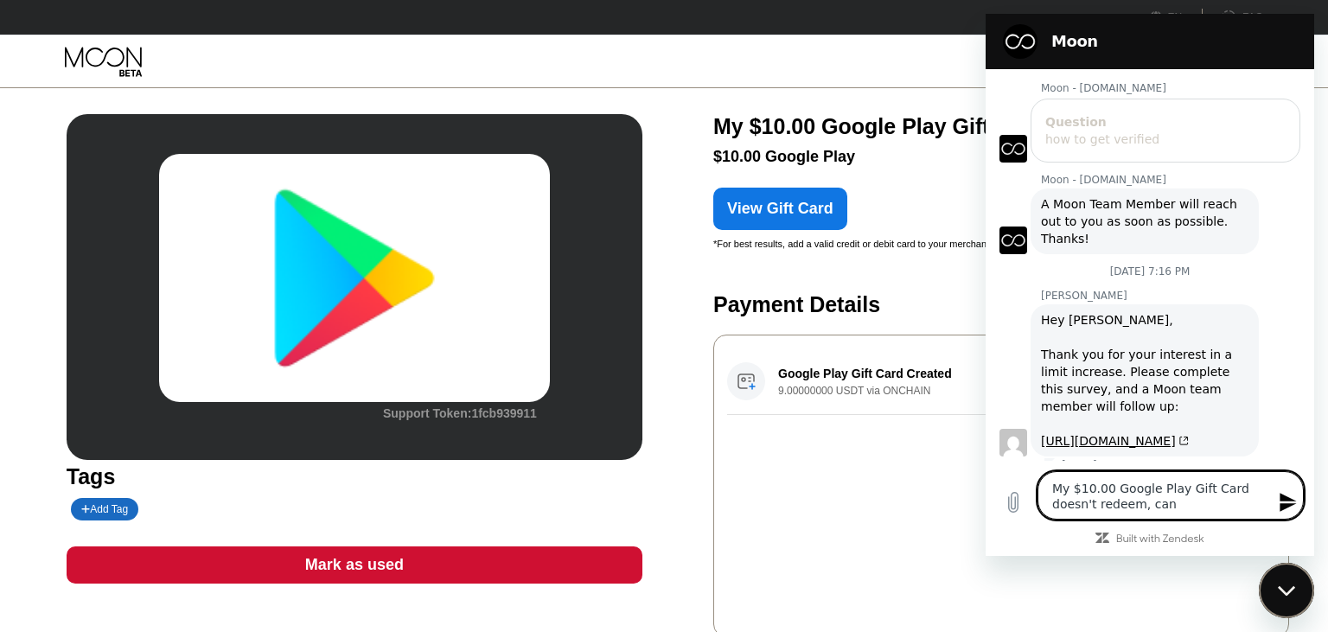
type textarea "My $10.00 Google Play Gift Card doesn't redeem, can"
type textarea "x"
type textarea "My $10.00 Google Play Gift Card doesn't redeem, can I"
type textarea "x"
type textarea "My $10.00 Google Play Gift Card doesn't redeem, can I"
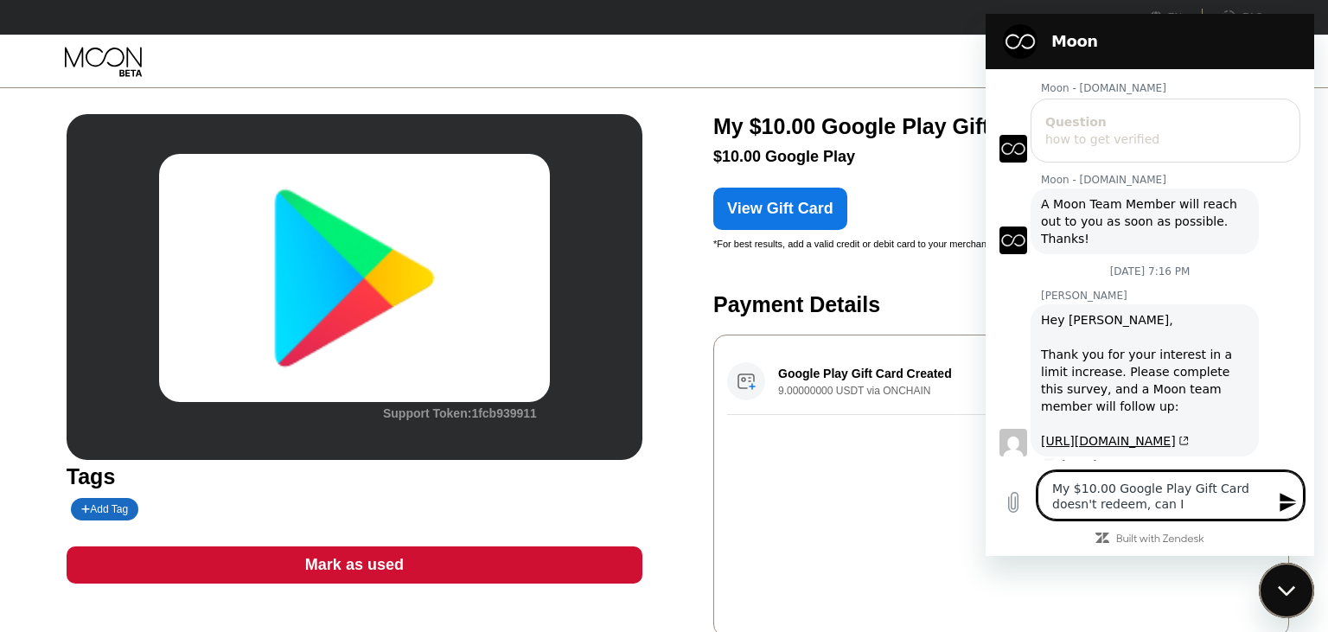
type textarea "x"
type textarea "My $10.00 Google Play Gift Card doesn't redeem, can I r"
type textarea "x"
type textarea "My $10.00 Google Play Gift Card doesn't redeem, can I re"
type textarea "x"
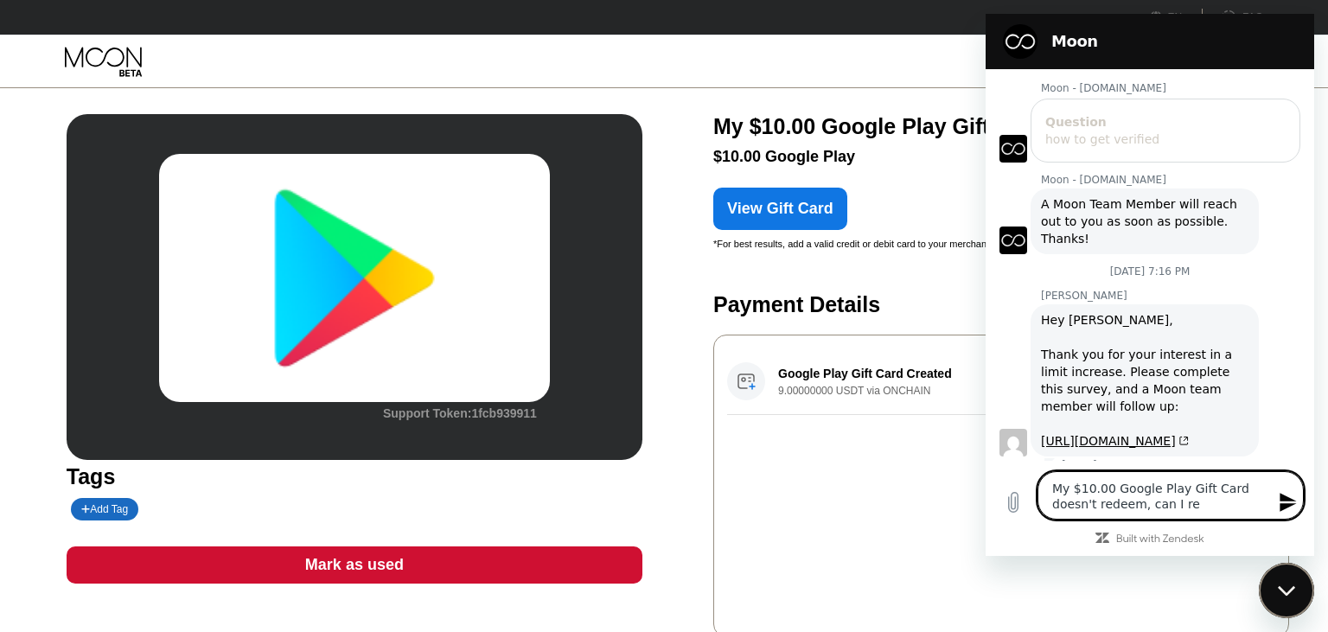
type textarea "My $10.00 Google Play Gift Card doesn't redeem, can I ret"
type textarea "x"
type textarea "My $10.00 Google Play Gift Card doesn't redeem, can I retu"
type textarea "x"
type textarea "My $10.00 Google Play Gift Card doesn't redeem, can I retur"
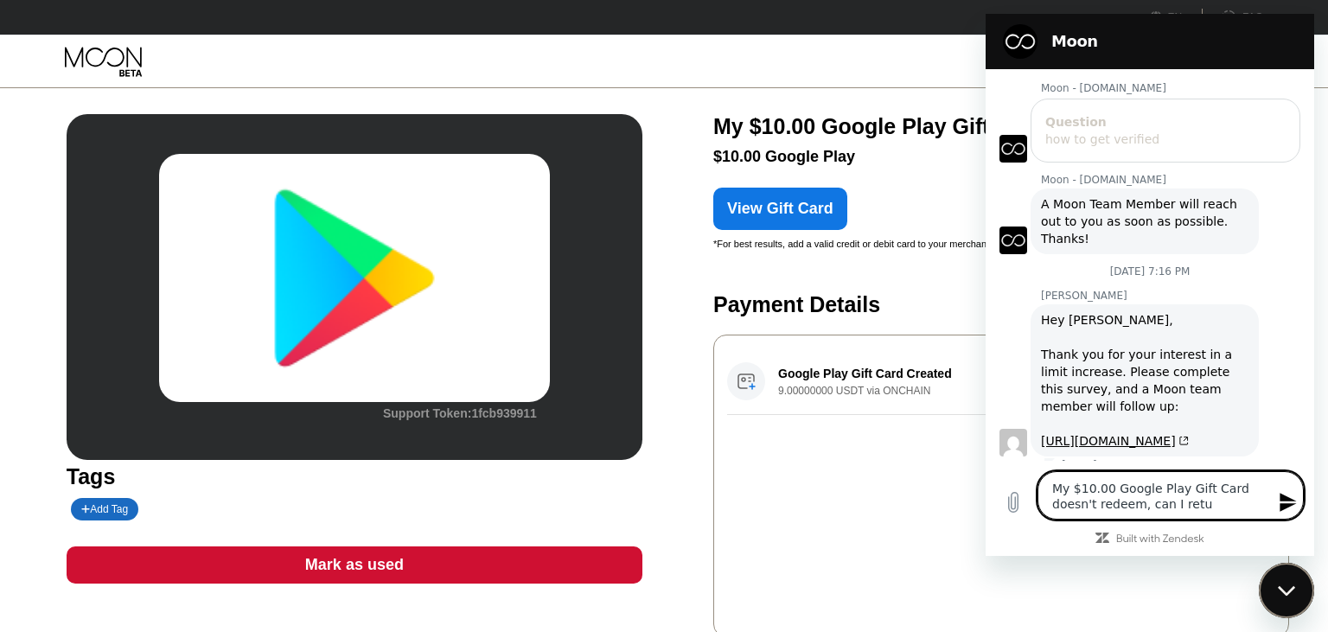
type textarea "x"
type textarea "My $10.00 Google Play Gift Card doesn't redeem, can I return"
type textarea "x"
type textarea "My $10.00 Google Play Gift Card doesn't redeem, can I return"
type textarea "x"
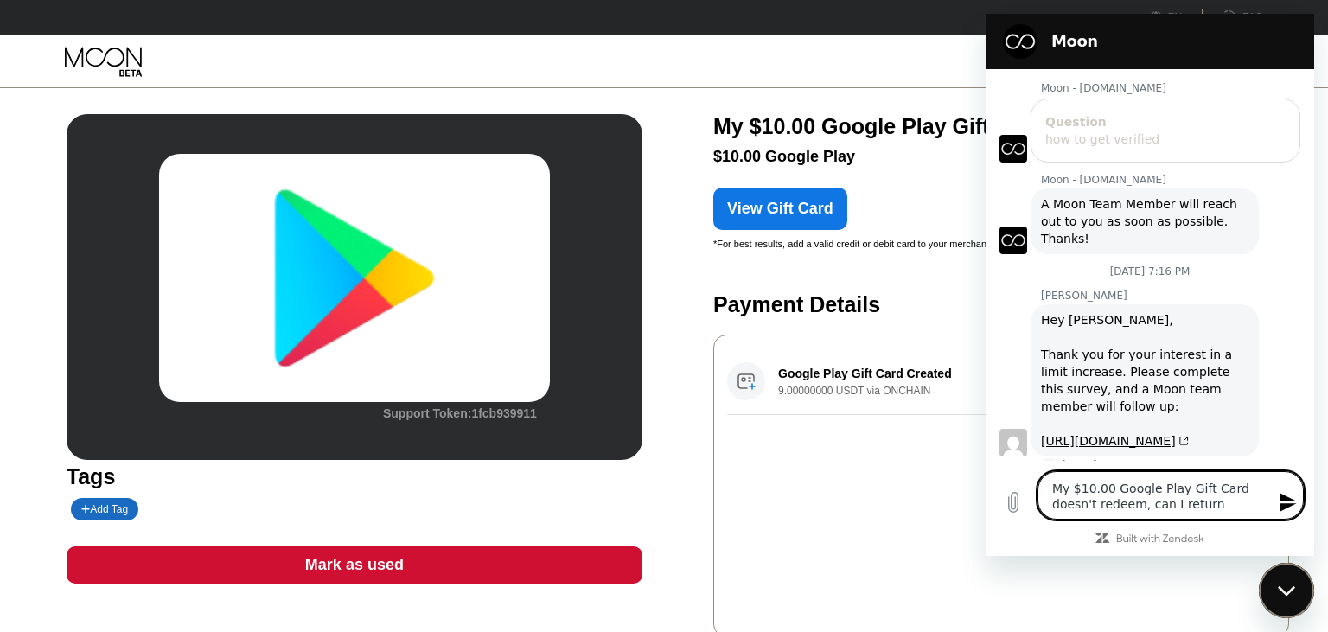
type textarea "My $10.00 Google Play Gift Card doesn't redeem, can I return i"
type textarea "x"
type textarea "My $10.00 Google Play Gift Card doesn't redeem, can I return it"
type textarea "x"
type textarea "My $10.00 Google Play Gift Card doesn't redeem, can I return it"
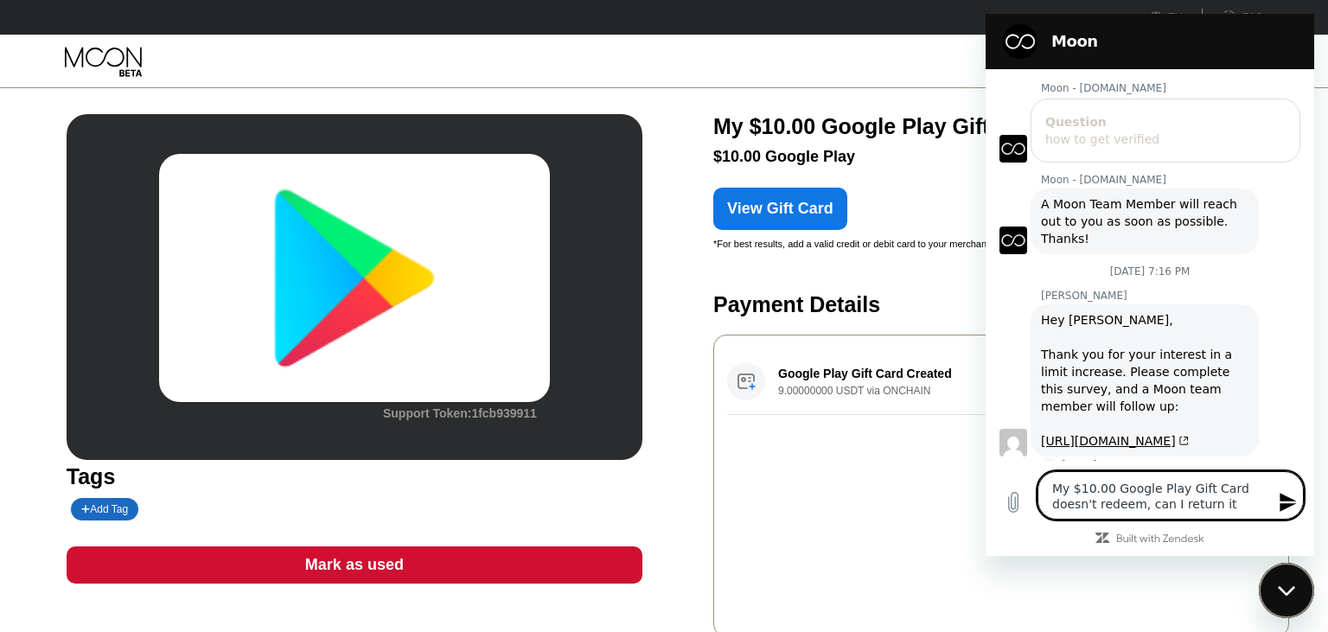
type textarea "x"
type textarea "My $10.00 Google Play Gift Card doesn't redeem, can I return it a"
type textarea "x"
type textarea "My $10.00 Google Play Gift Card doesn't redeem, can I return it an"
type textarea "x"
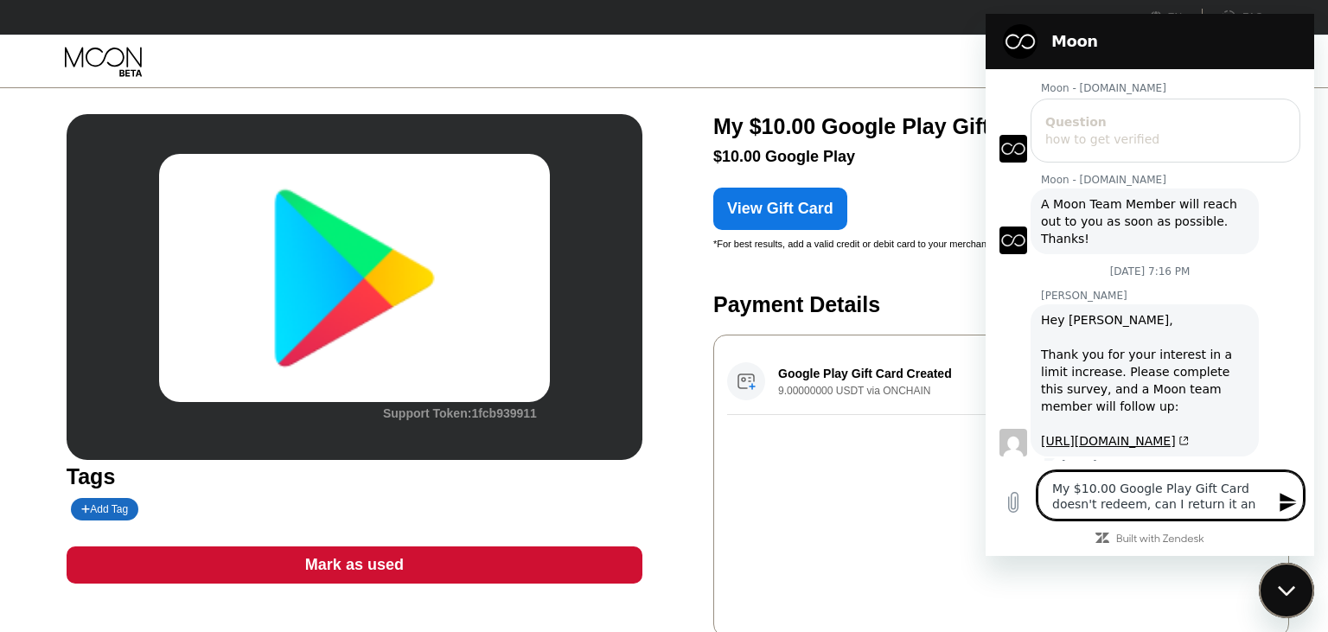
type textarea "My $10.00 Google Play Gift Card doesn't redeem, can I return it and"
type textarea "x"
type textarea "My $10.00 Google Play Gift Card doesn't redeem, can I return it and"
type textarea "x"
type textarea "My $10.00 Google Play Gift Card doesn't redeem, can I return it and g"
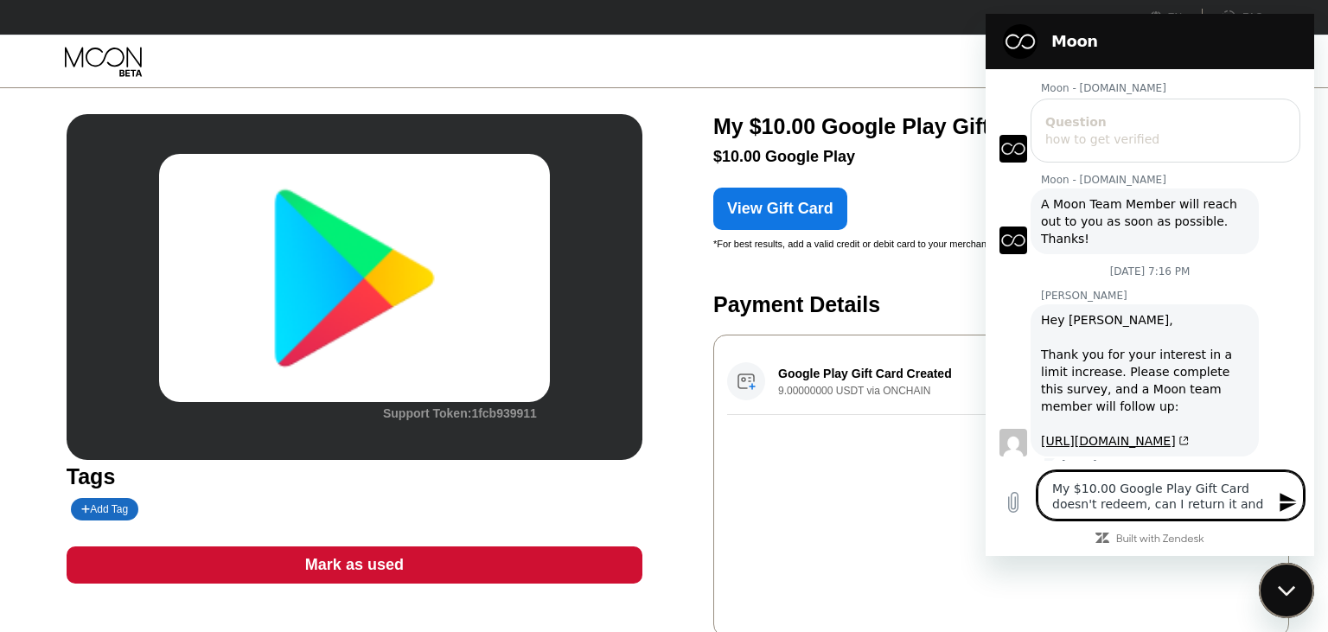
type textarea "x"
type textarea "My $10.00 Google Play Gift Card doesn't redeem, can I return it and ge"
type textarea "x"
type textarea "My $10.00 Google Play Gift Card doesn't redeem, can I return it and get"
type textarea "x"
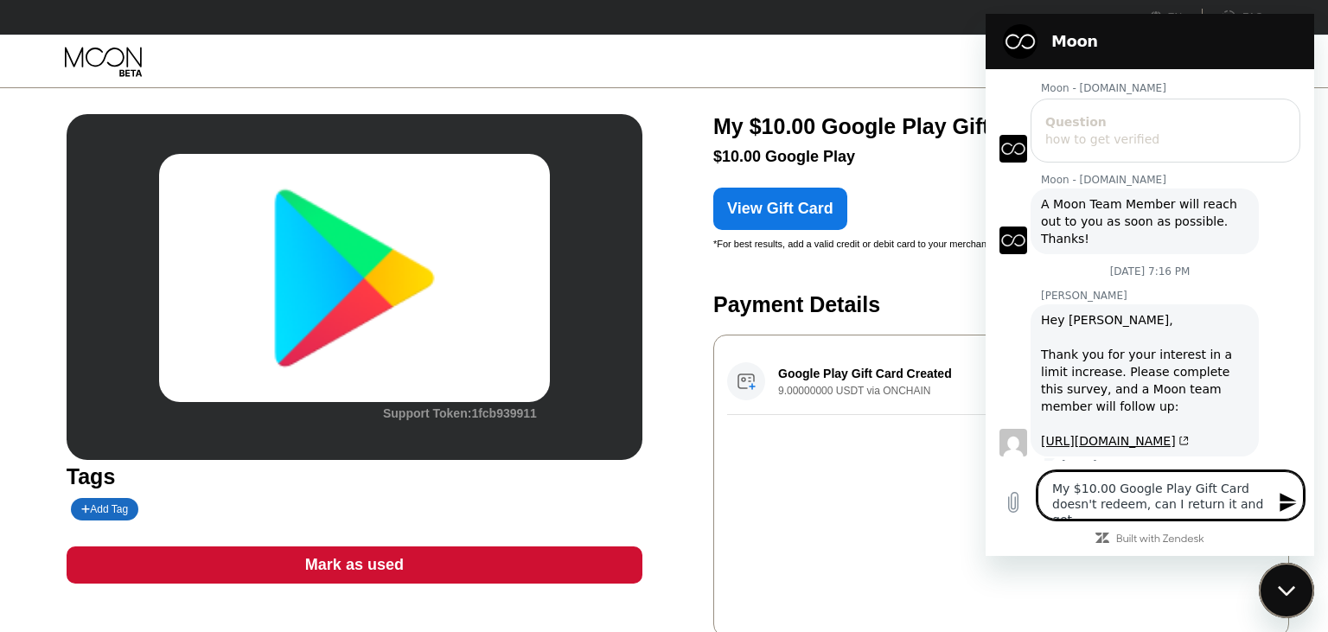
type textarea "My $10.00 Google Play Gift Card doesn't redeem, can I return it and get"
type textarea "x"
type textarea "My $10.00 Google Play Gift Card doesn't redeem, can I return it and get a"
type textarea "x"
type textarea "My $10.00 Google Play Gift Card doesn't redeem, can I return it and get a"
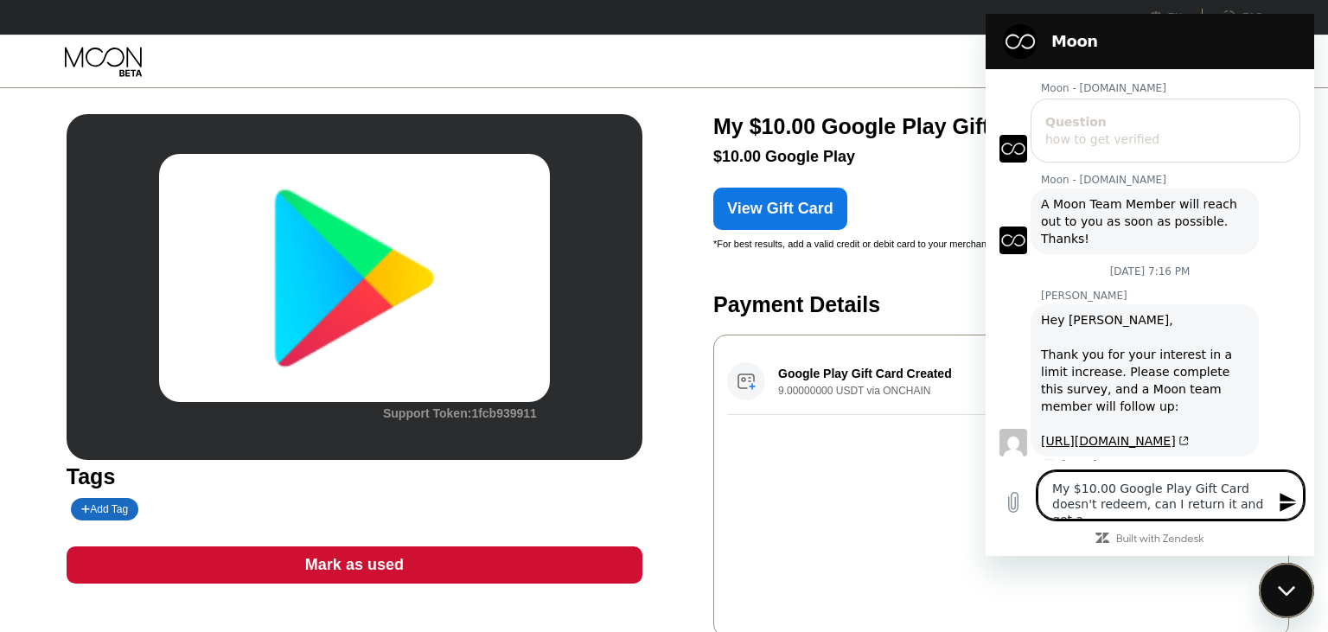
type textarea "x"
type textarea "My $10.00 Google Play Gift Card doesn't redeem, can I return it and get a r"
type textarea "x"
type textarea "My $10.00 Google Play Gift Card doesn't redeem, can I return it and get a re"
type textarea "x"
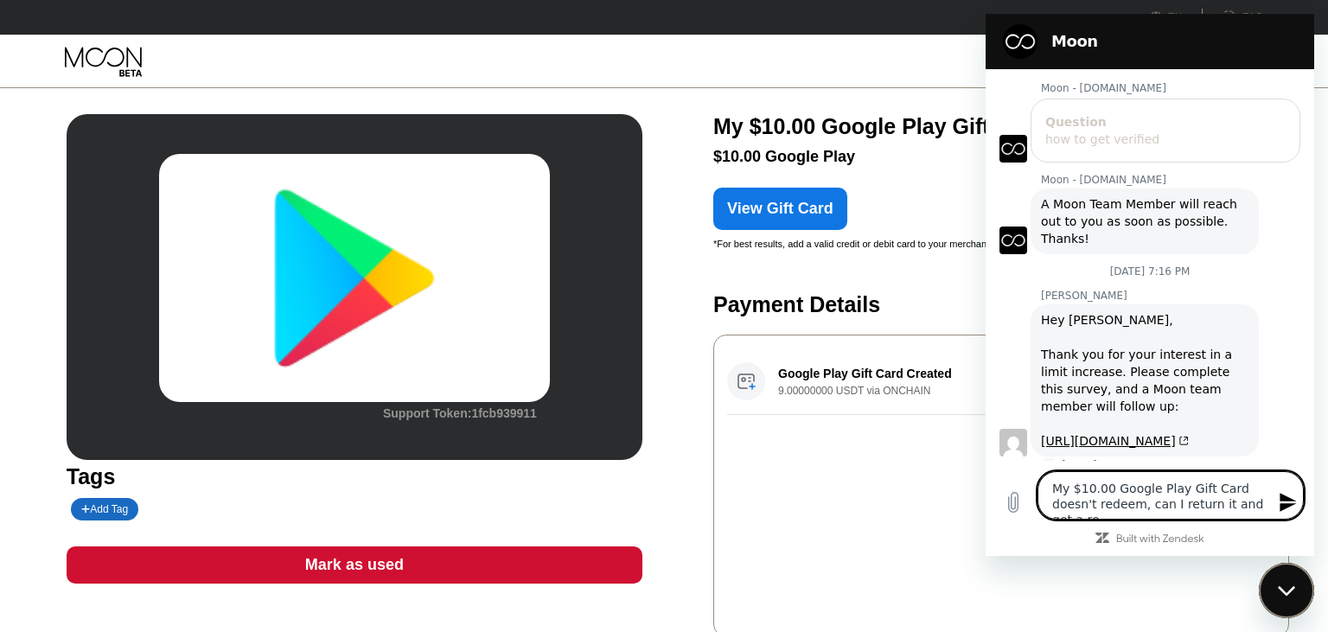
type textarea "My $10.00 Google Play Gift Card doesn't redeem, can I return it and get a ref"
type textarea "x"
type textarea "My $10.00 Google Play Gift Card doesn't redeem, can I return it and get a refu"
type textarea "x"
type textarea "My $10.00 Google Play Gift Card doesn't redeem, can I return it and get a refun"
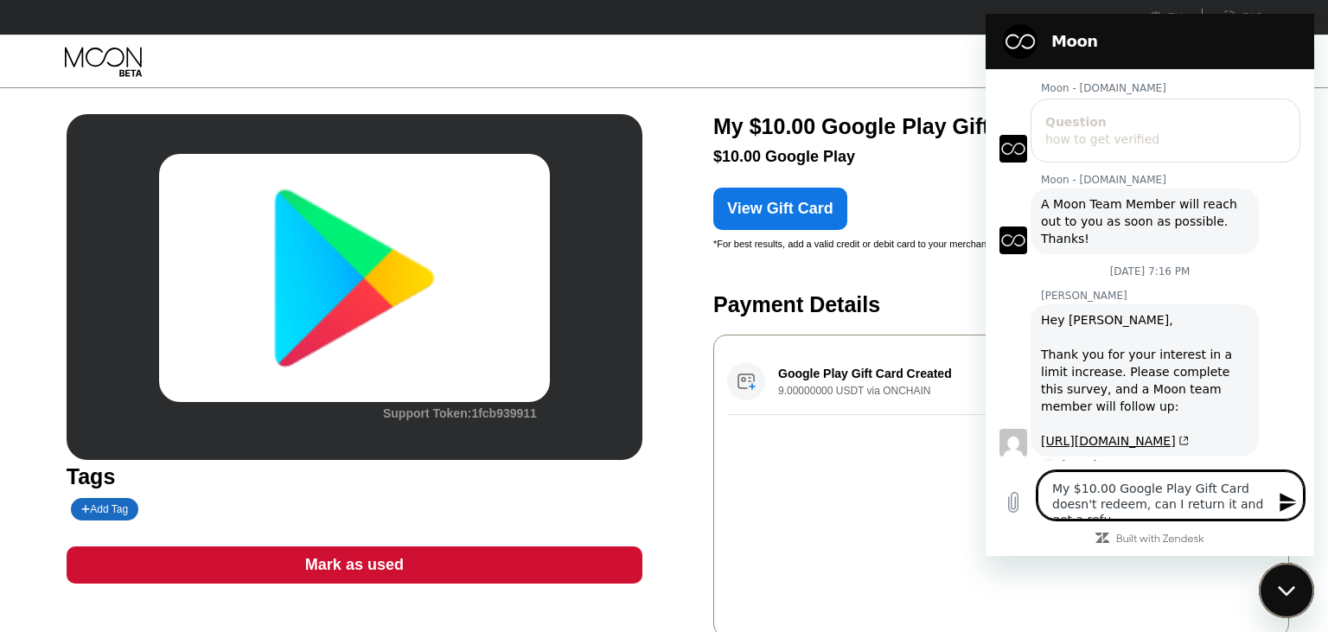
type textarea "x"
type textarea "My $10.00 Google Play Gift Card doesn't redeem, can I return it and get a refund"
type textarea "x"
type textarea "My $10.00 Google Play Gift Card doesn't redeem, can I return it and get a refun…"
type textarea "x"
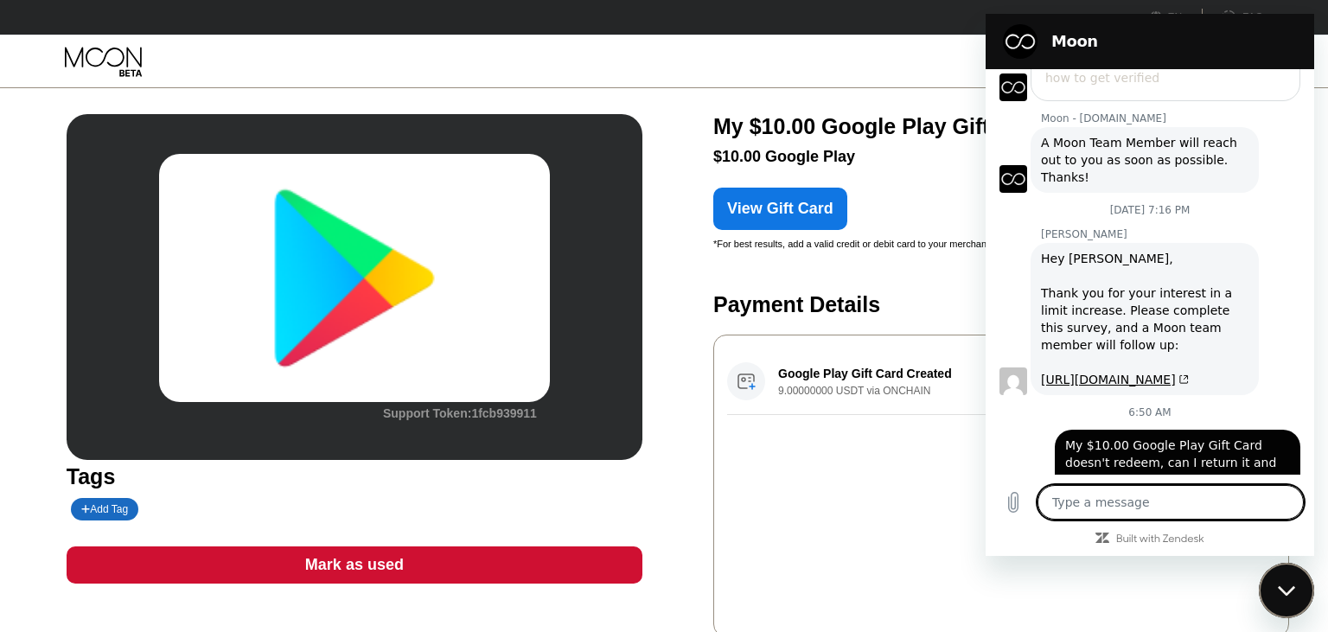
scroll to position [256, 0]
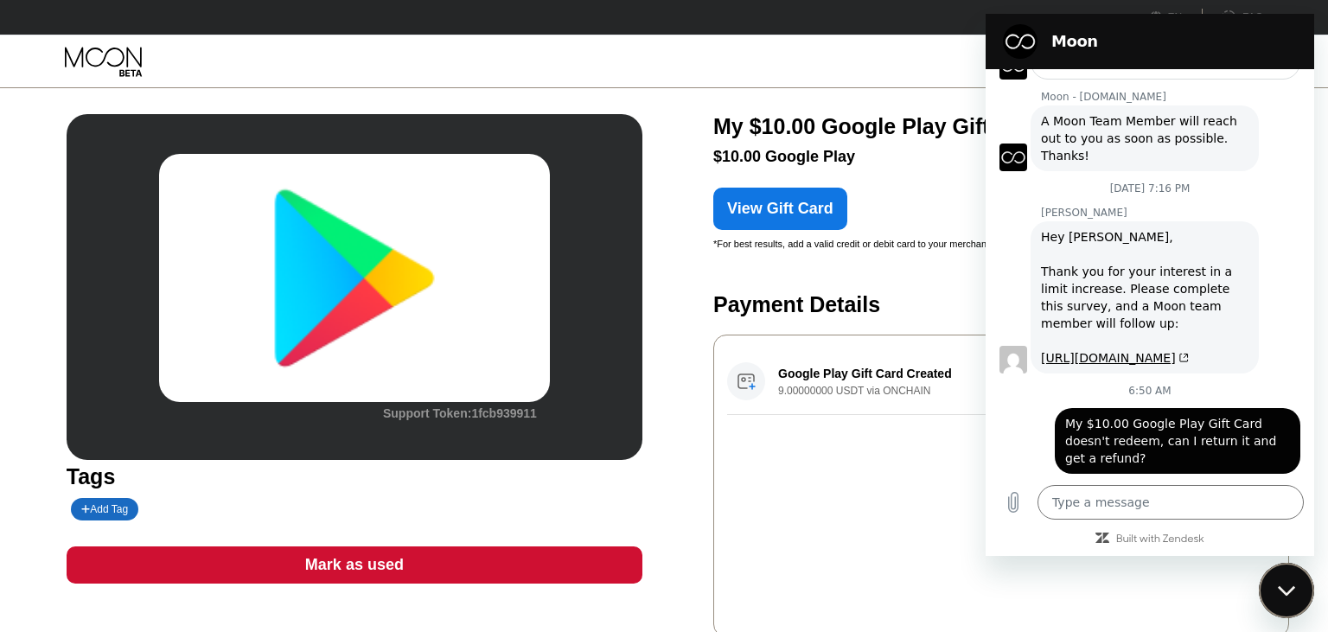
click at [1102, 538] on icon at bounding box center [1103, 538] width 14 height 10
click at [1103, 542] on icon at bounding box center [1103, 538] width 14 height 16
click at [1101, 536] on icon at bounding box center [1103, 538] width 14 height 16
click at [1019, 511] on icon "Upload file" at bounding box center [1013, 502] width 21 height 21
click at [1199, 33] on h2 "Moon" at bounding box center [1175, 41] width 246 height 21
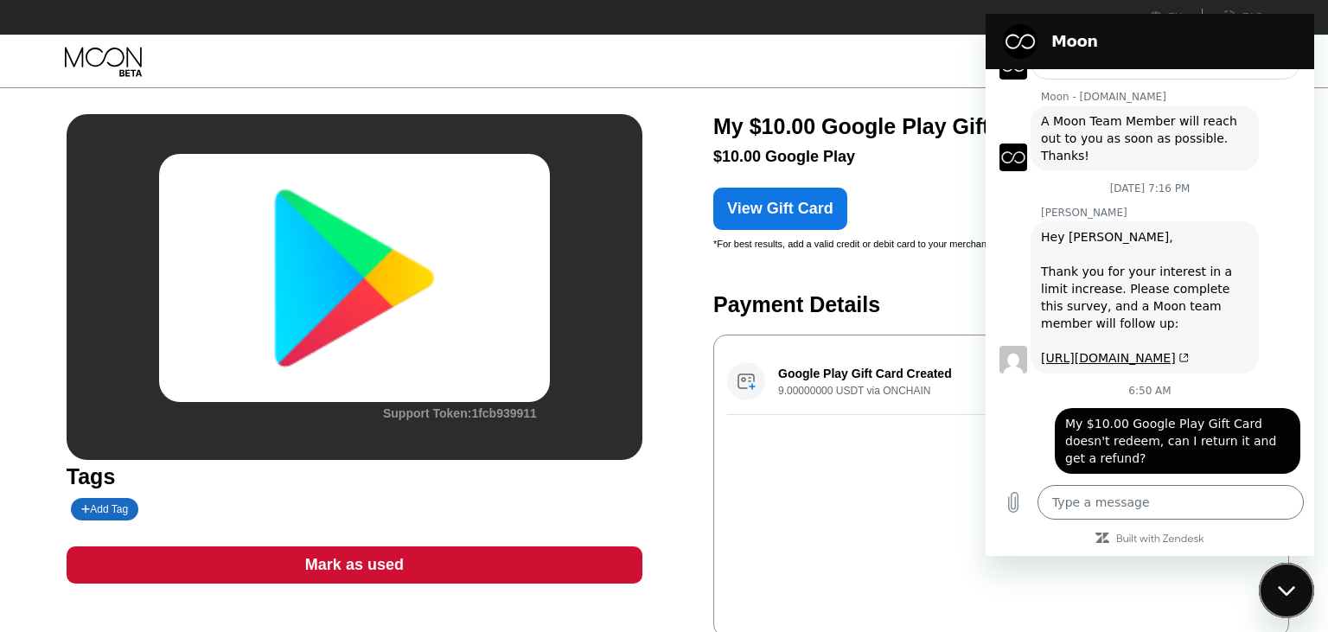
click at [1283, 585] on div "Close messaging window" at bounding box center [1287, 591] width 52 height 52
type textarea "x"
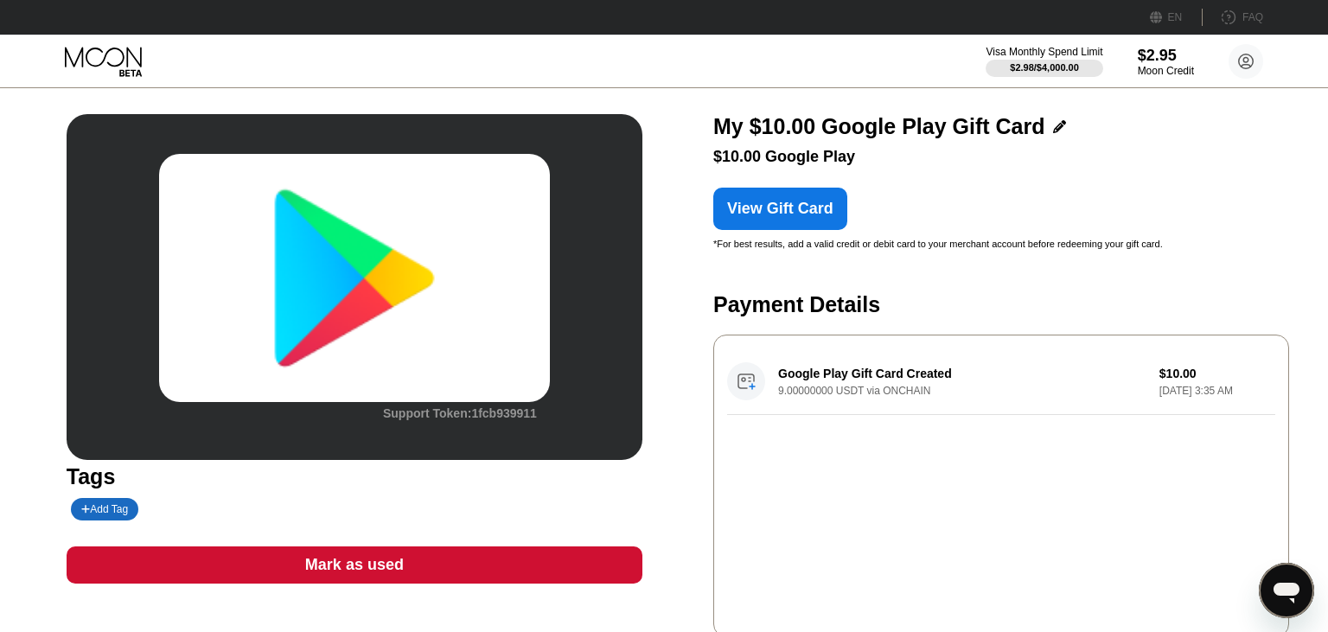
click at [1036, 379] on div "Google Play Gift Card Created 9.00000000 USDT via ONCHAIN $10.00 Sep 21, 2025 3…" at bounding box center [1001, 382] width 548 height 67
click at [1009, 396] on div "Google Play Gift Card Created 9.00000000 USDT via ONCHAIN $10.00 Sep 21, 2025 3…" at bounding box center [1001, 382] width 548 height 67
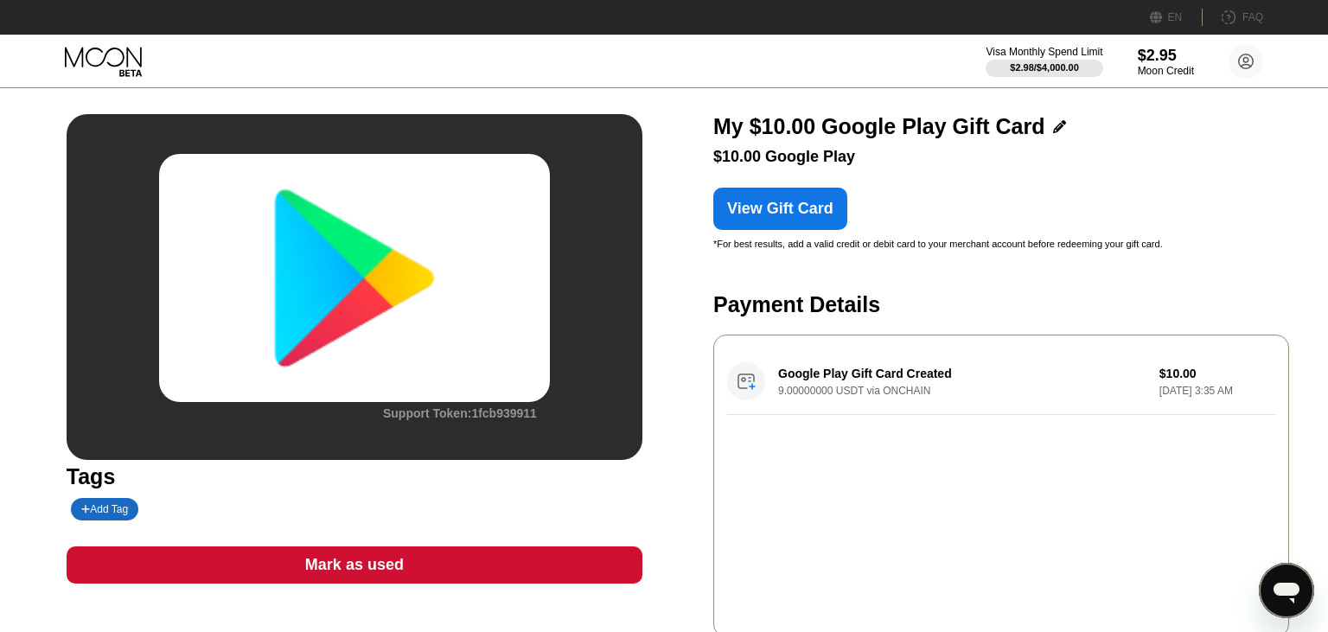
click at [1009, 396] on div "Google Play Gift Card Created 9.00000000 USDT via ONCHAIN $10.00 Sep 21, 2025 3…" at bounding box center [1001, 382] width 548 height 67
click at [939, 389] on div "Google Play Gift Card Created 9.00000000 USDT via ONCHAIN $10.00 Sep 21, 2025 3…" at bounding box center [1001, 382] width 548 height 67
click at [935, 406] on div "Google Play Gift Card Created 9.00000000 USDT via ONCHAIN $10.00 Sep 21, 2025 3…" at bounding box center [1001, 382] width 548 height 67
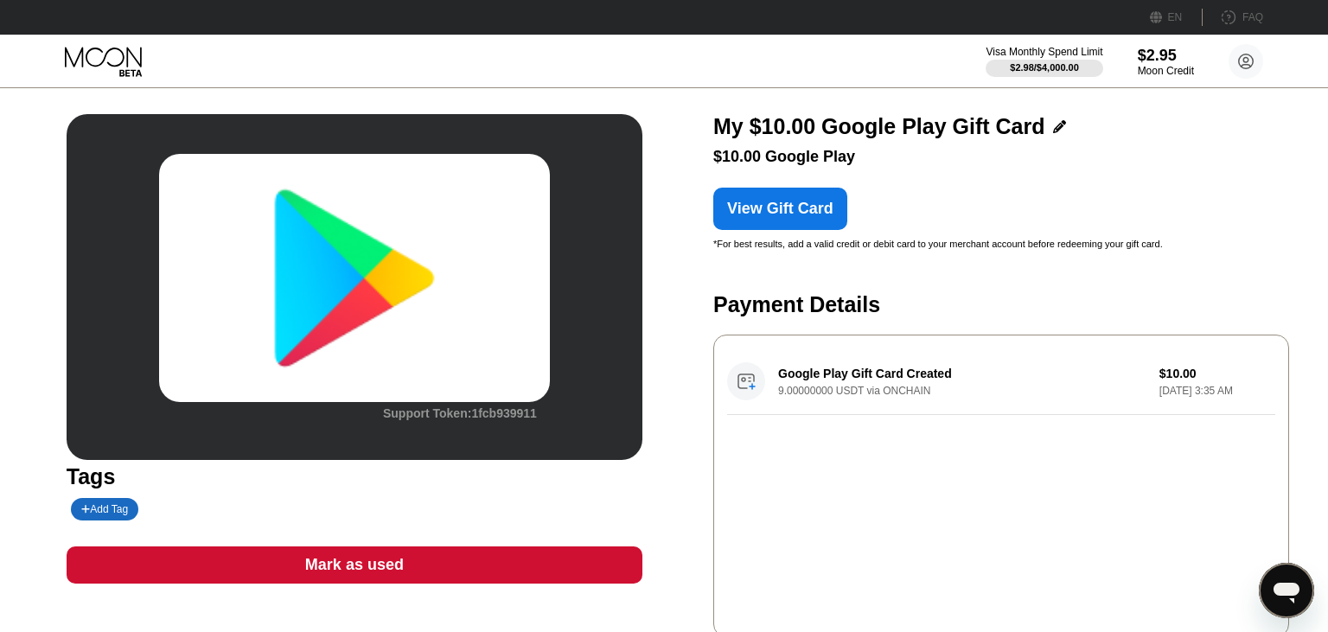
click at [935, 406] on div "Google Play Gift Card Created 9.00000000 USDT via ONCHAIN $10.00 Sep 21, 2025 3…" at bounding box center [1001, 382] width 548 height 67
click at [898, 410] on div "Google Play Gift Card Created 9.00000000 USDT via ONCHAIN $10.00 Sep 21, 2025 3…" at bounding box center [1001, 382] width 548 height 67
click at [677, 261] on div "Support Token: 1fcb939911 Tags Add Tag Mark as used Description 󰅀 Power up in o…" at bounding box center [664, 496] width 1195 height 764
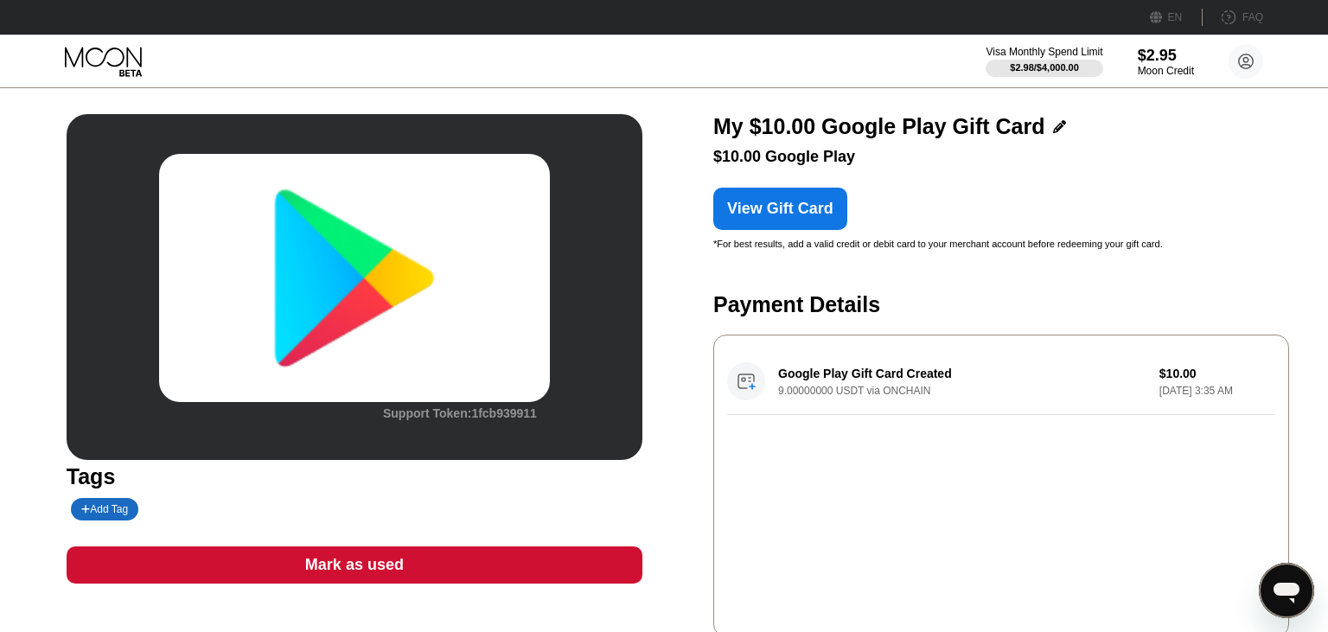
click at [517, 282] on img at bounding box center [354, 278] width 391 height 248
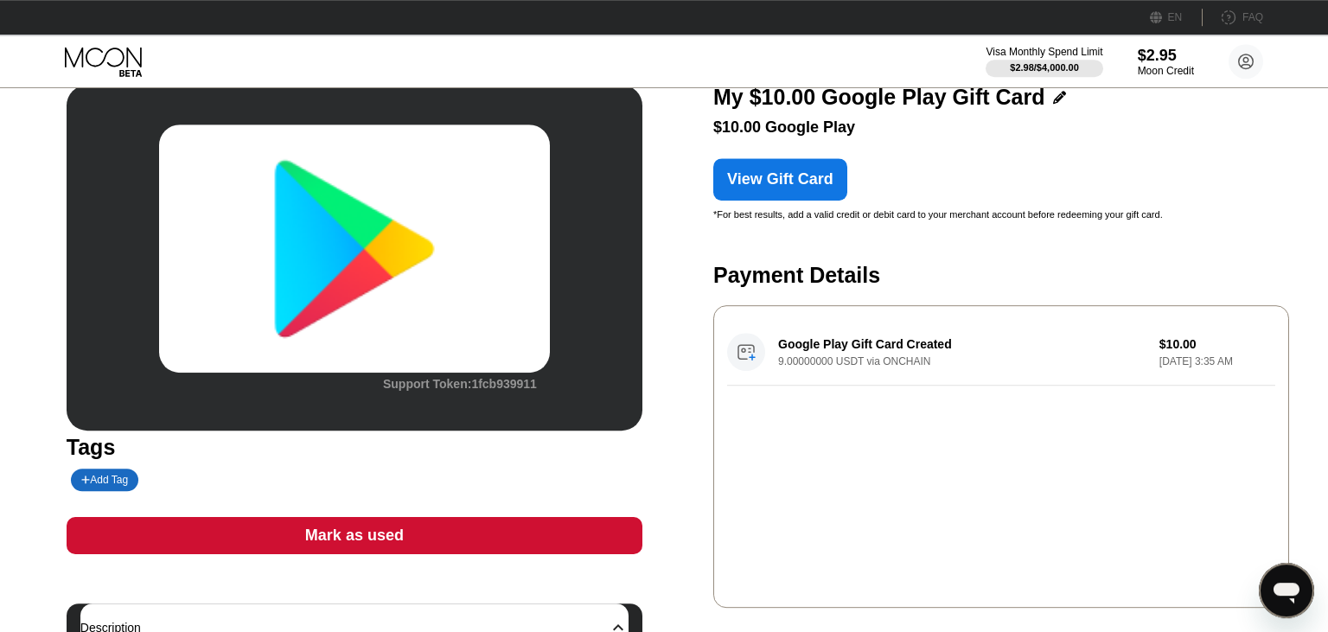
scroll to position [0, 0]
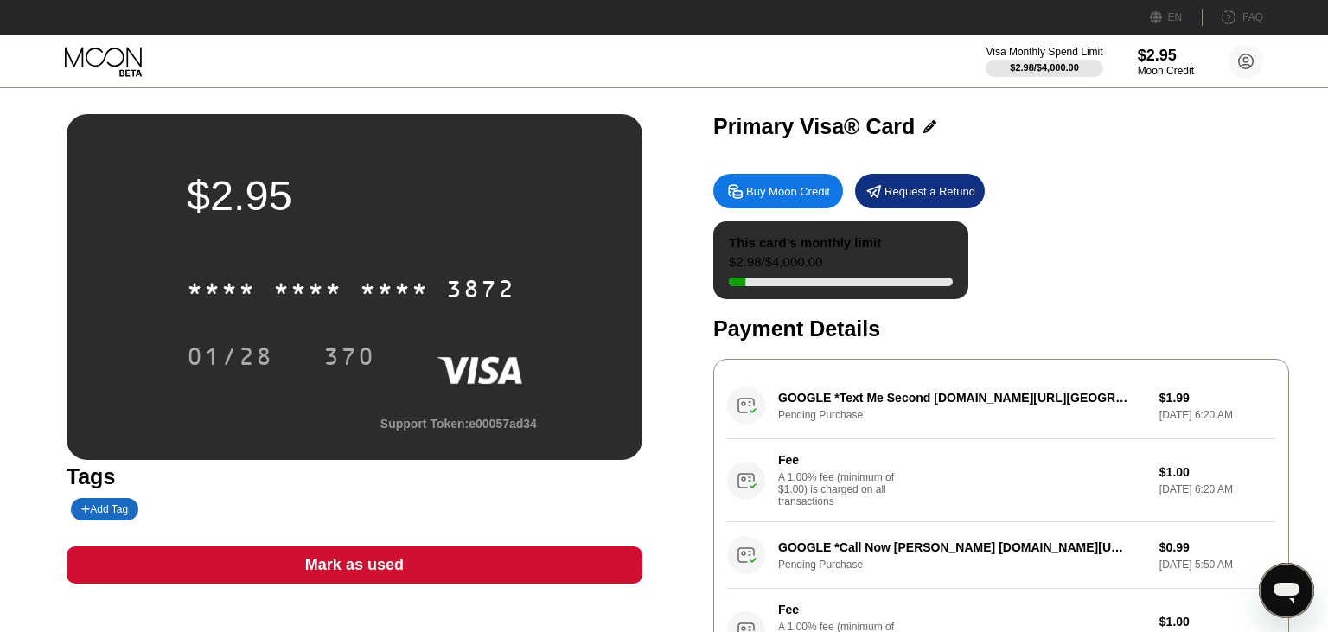
click at [835, 57] on div "Visa Monthly Spend Limit $2.98 / $4,000.00 $2.95 Moon Credit Alex [EMAIL_ADDRES…" at bounding box center [664, 61] width 1328 height 52
click at [1078, 189] on div "Buy Moon Credit Request a Refund" at bounding box center [1001, 191] width 576 height 35
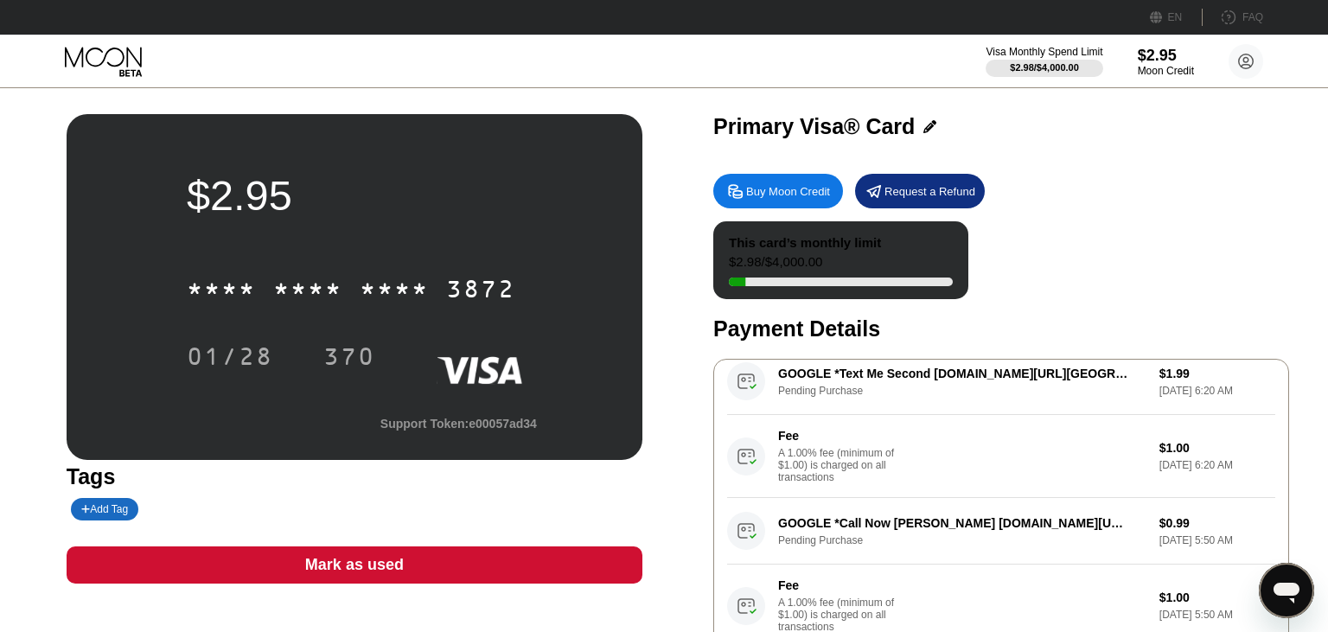
scroll to position [37, 0]
click at [932, 534] on div "GOOGLE *Call Now [PERSON_NAME] [DOMAIN_NAME][URL][GEOGRAPHIC_DATA] Pending Purc…" at bounding box center [1001, 573] width 548 height 150
click at [928, 521] on div "GOOGLE *Call Now [PERSON_NAME] [DOMAIN_NAME][URL][GEOGRAPHIC_DATA] Pending Purc…" at bounding box center [1001, 573] width 548 height 150
click at [926, 521] on div "GOOGLE *Call Now [PERSON_NAME] [DOMAIN_NAME][URL][GEOGRAPHIC_DATA] Pending Purc…" at bounding box center [1001, 573] width 548 height 150
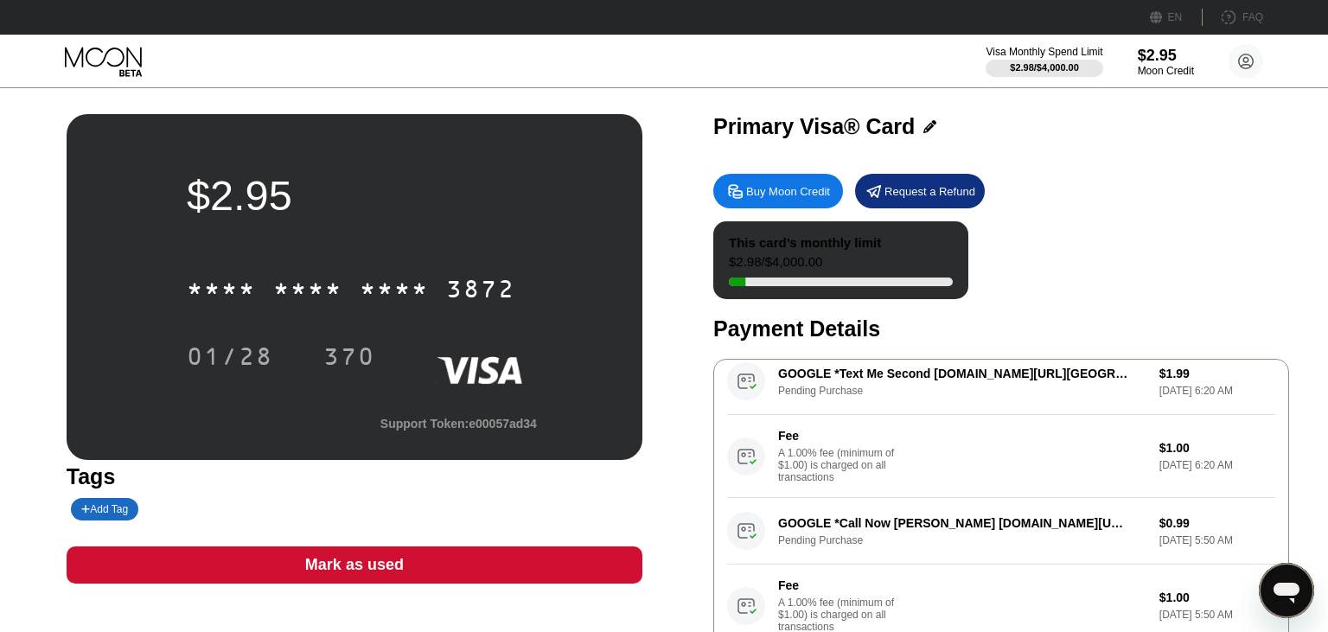
click at [926, 521] on div "GOOGLE *Call Now [PERSON_NAME] [DOMAIN_NAME][URL][GEOGRAPHIC_DATA] Pending Purc…" at bounding box center [1001, 573] width 548 height 150
click at [1196, 534] on div "GOOGLE *Call Now [PERSON_NAME] [DOMAIN_NAME][URL][GEOGRAPHIC_DATA] Pending Purc…" at bounding box center [1001, 573] width 548 height 150
drag, startPoint x: 1177, startPoint y: 524, endPoint x: 1156, endPoint y: 527, distance: 20.9
click at [1176, 524] on div "GOOGLE *Call Now [PERSON_NAME] [DOMAIN_NAME][URL][GEOGRAPHIC_DATA] Pending Purc…" at bounding box center [1001, 573] width 548 height 150
click at [1124, 531] on div "GOOGLE *Call Now [PERSON_NAME] [DOMAIN_NAME][URL][GEOGRAPHIC_DATA] Pending Purc…" at bounding box center [1001, 573] width 548 height 150
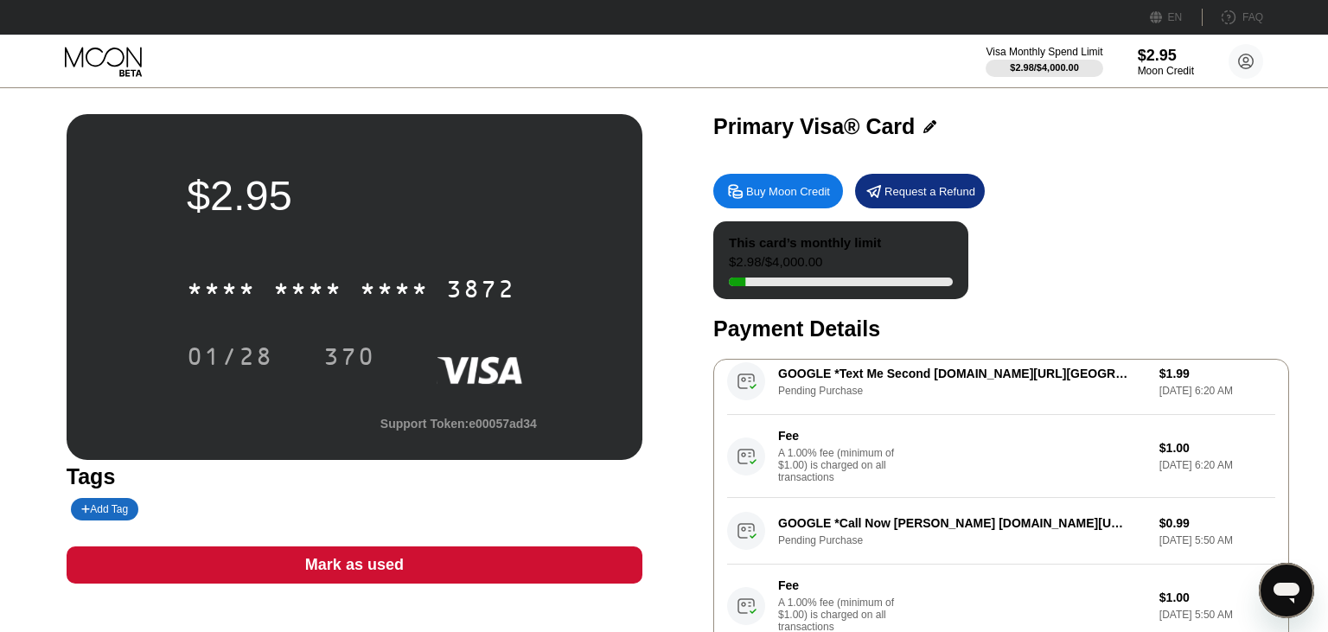
drag, startPoint x: 980, startPoint y: 513, endPoint x: 937, endPoint y: 511, distance: 43.3
click at [969, 513] on div "GOOGLE *Call Now [PERSON_NAME] [DOMAIN_NAME][URL][GEOGRAPHIC_DATA] Pending Purc…" at bounding box center [1001, 573] width 548 height 150
drag, startPoint x: 930, startPoint y: 511, endPoint x: 919, endPoint y: 510, distance: 11.3
click at [925, 511] on div "GOOGLE *Call Now [PERSON_NAME] [DOMAIN_NAME][URL][GEOGRAPHIC_DATA] Pending Purc…" at bounding box center [1001, 573] width 548 height 150
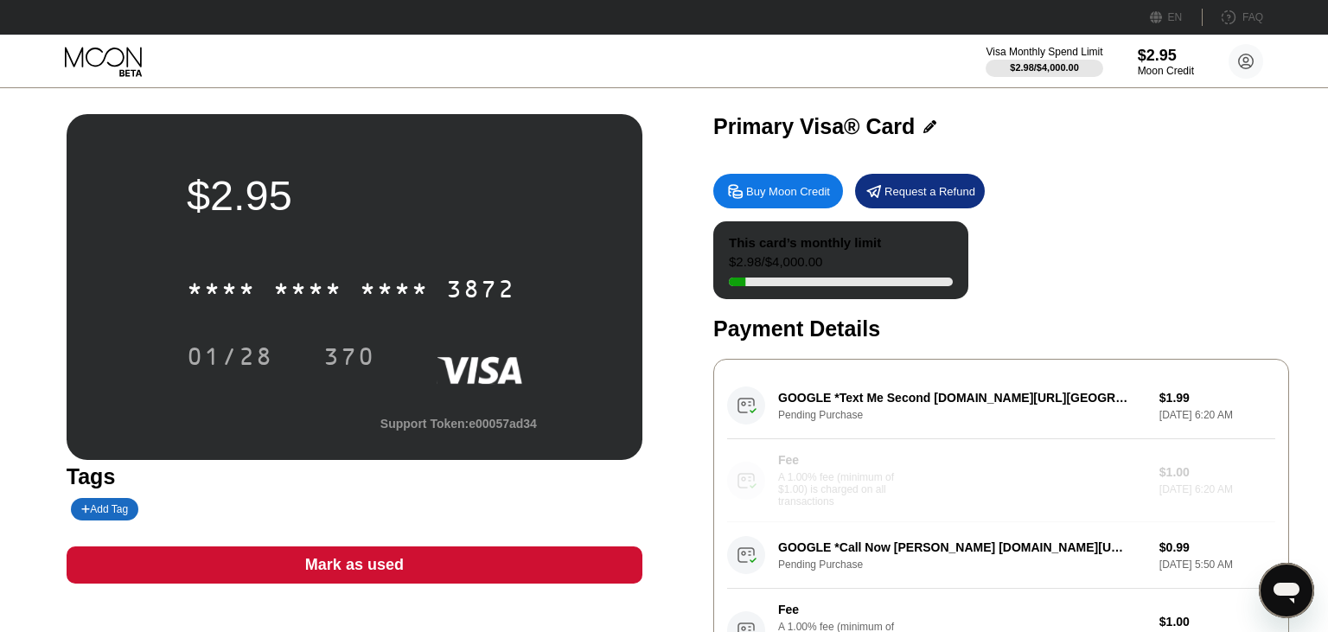
drag, startPoint x: 879, startPoint y: 466, endPoint x: 898, endPoint y: 486, distance: 27.5
click at [898, 486] on div "Fee A 1.00% fee (minimum of $1.00) is charged on all transactions" at bounding box center [843, 480] width 130 height 54
click at [931, 482] on div "Fee A 1.00% fee (minimum of $1.00) is charged on all transactions" at bounding box center [936, 480] width 419 height 54
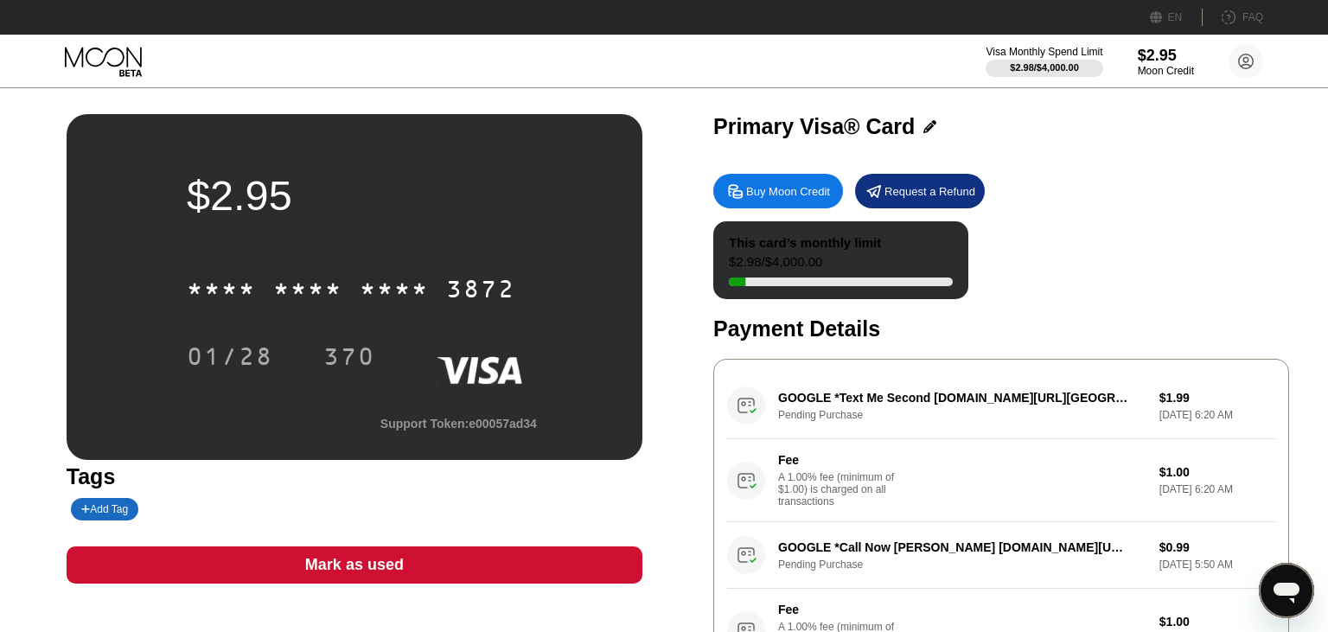
click at [865, 508] on div "A 1.00% fee (minimum of $1.00) is charged on all transactions" at bounding box center [843, 489] width 130 height 36
click at [823, 485] on div "A 1.00% fee (minimum of $1.00) is charged on all transactions" at bounding box center [843, 489] width 130 height 36
click at [864, 390] on div "GOOGLE *Text Me Second [DOMAIN_NAME][URL] Pending Purchase $1.99 [DATE] 6:20 AM…" at bounding box center [1001, 448] width 548 height 150
click at [870, 406] on div "GOOGLE *Text Me Second [DOMAIN_NAME][URL] Pending Purchase $1.99 [DATE] 6:20 AM…" at bounding box center [1001, 448] width 548 height 150
click at [779, 403] on div "GOOGLE *Text Me Second [DOMAIN_NAME][URL] Pending Purchase $1.99 [DATE] 6:20 AM…" at bounding box center [1001, 448] width 548 height 150
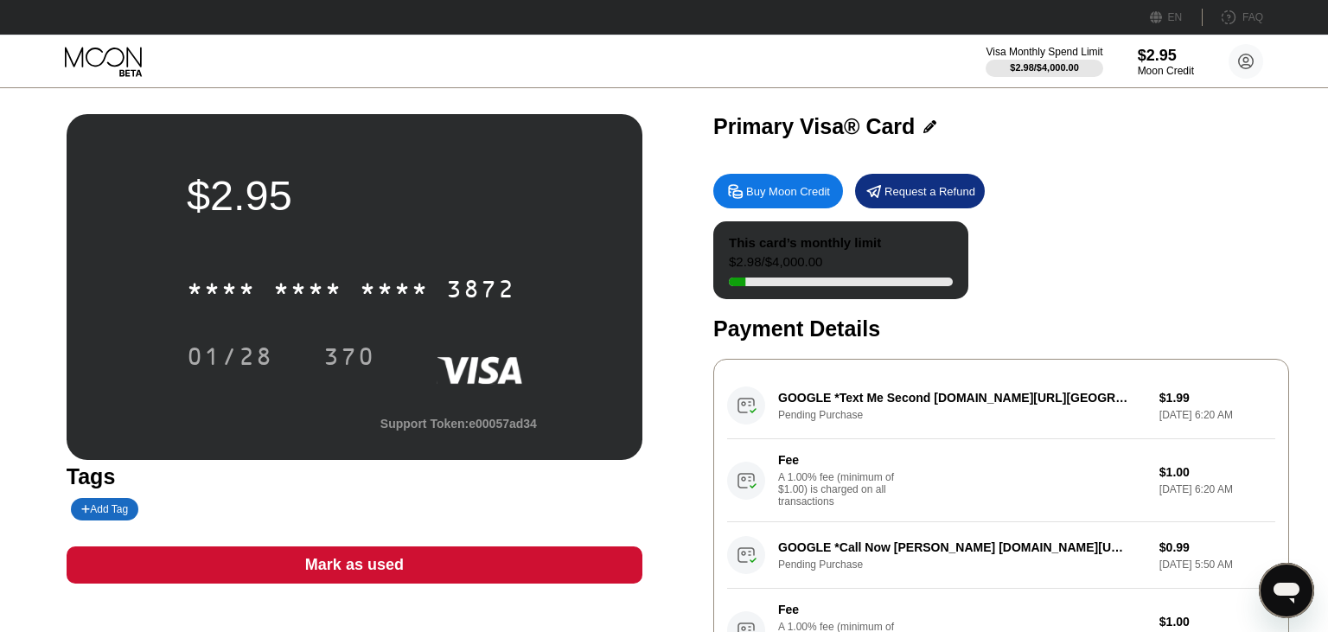
click at [731, 406] on div "GOOGLE *Text Me Second [DOMAIN_NAME][URL] Pending Purchase $1.99 [DATE] 6:20 AM…" at bounding box center [1001, 448] width 548 height 150
click at [1181, 400] on div "GOOGLE *Text Me Second [DOMAIN_NAME][URL] Pending Purchase $1.99 [DATE] 6:20 AM…" at bounding box center [1001, 448] width 548 height 150
click at [1188, 415] on div "GOOGLE *Text Me Second [DOMAIN_NAME][URL] Pending Purchase $1.99 [DATE] 6:20 AM…" at bounding box center [1001, 448] width 548 height 150
click at [988, 438] on div "GOOGLE *Text Me Second [DOMAIN_NAME][URL] Pending Purchase $1.99 [DATE] 6:20 AM…" at bounding box center [1001, 448] width 548 height 150
click at [885, 508] on div "A 1.00% fee (minimum of $1.00) is charged on all transactions" at bounding box center [843, 489] width 130 height 36
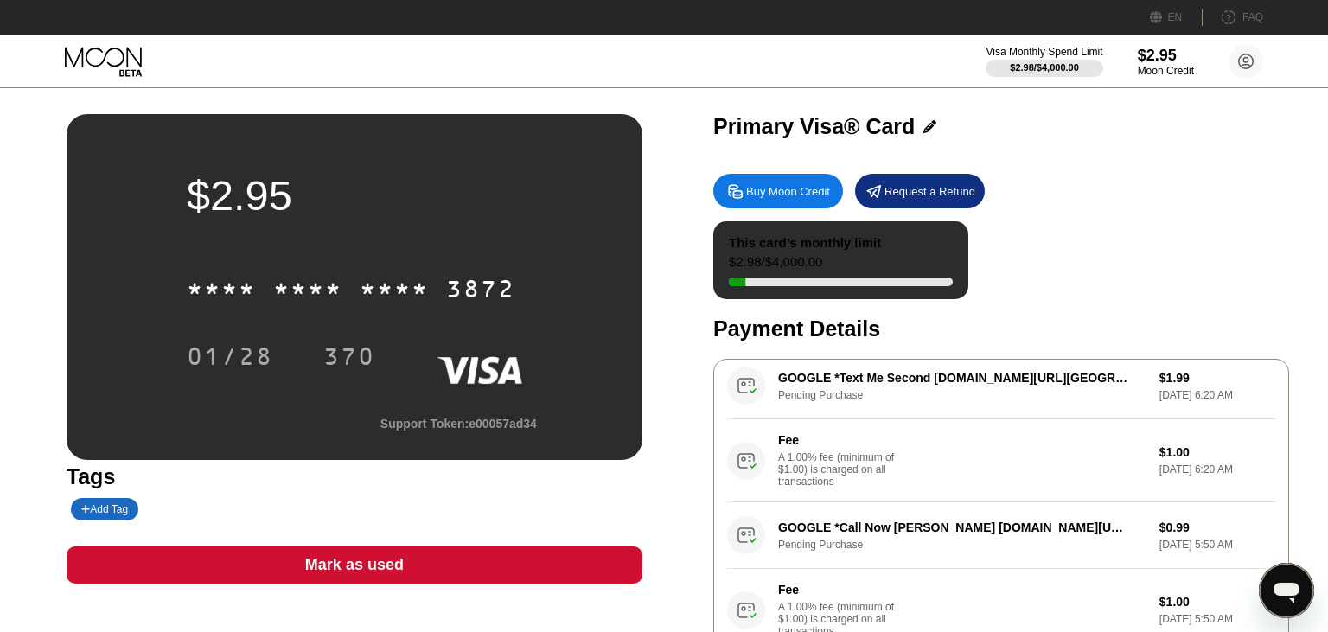
scroll to position [37, 0]
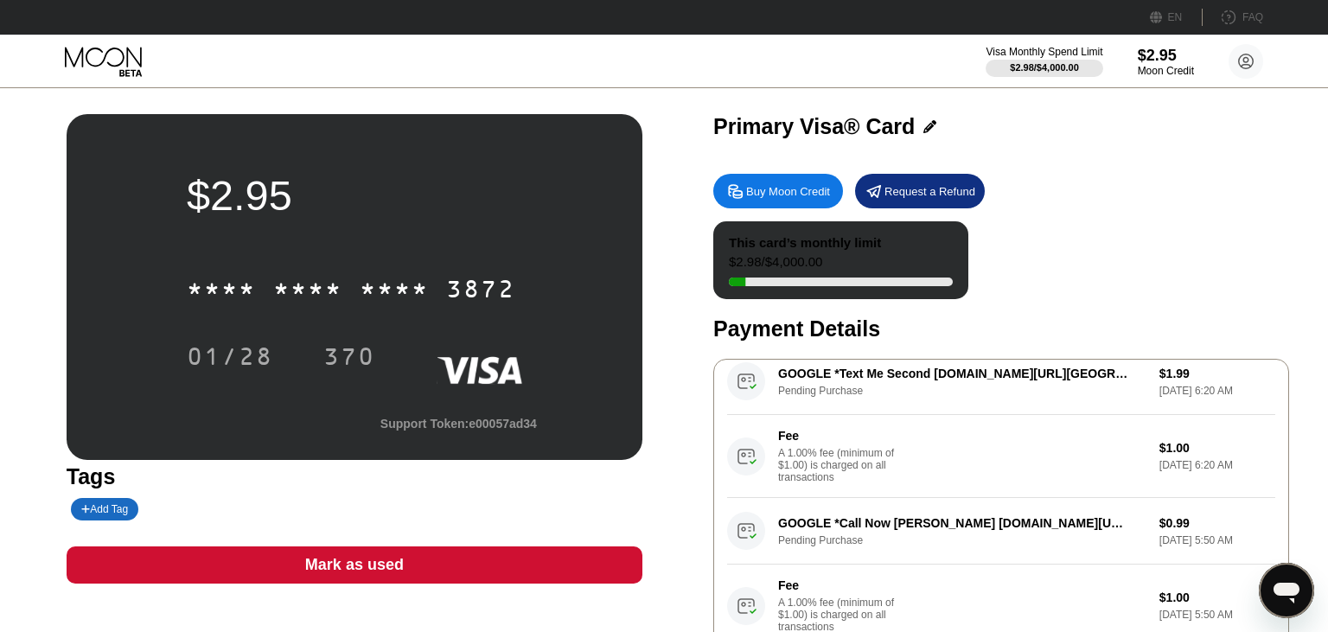
click at [852, 601] on div "A 1.00% fee (minimum of $1.00) is charged on all transactions" at bounding box center [843, 615] width 130 height 36
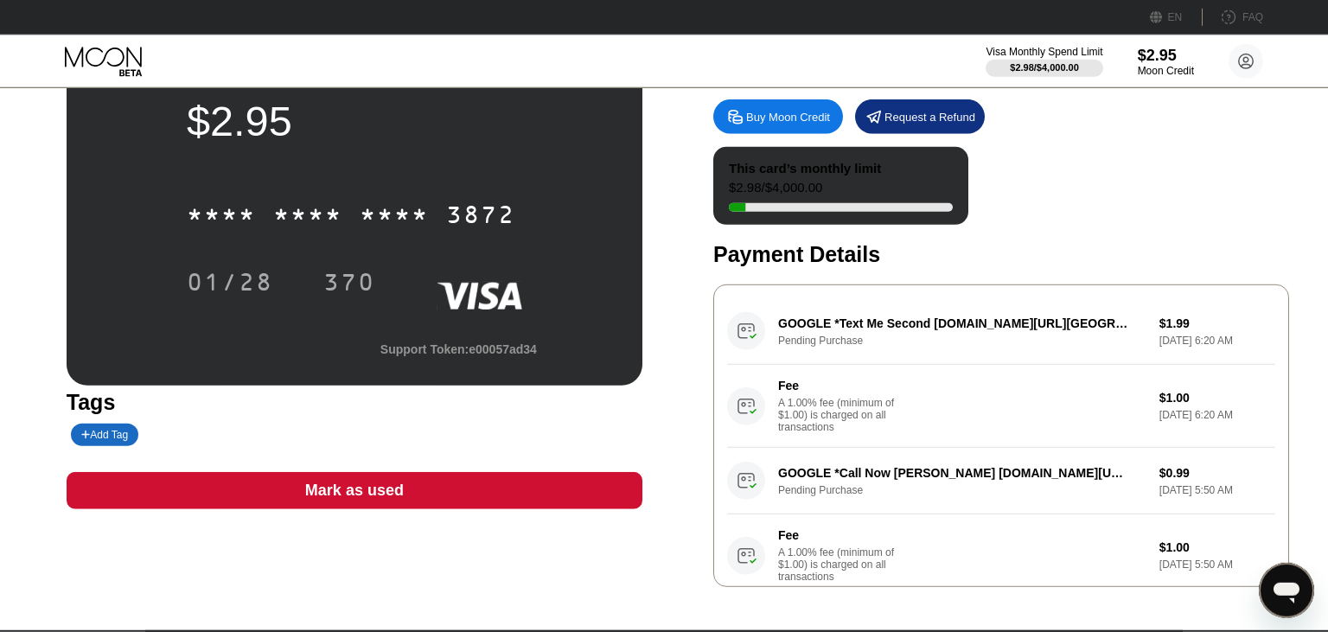
scroll to position [0, 0]
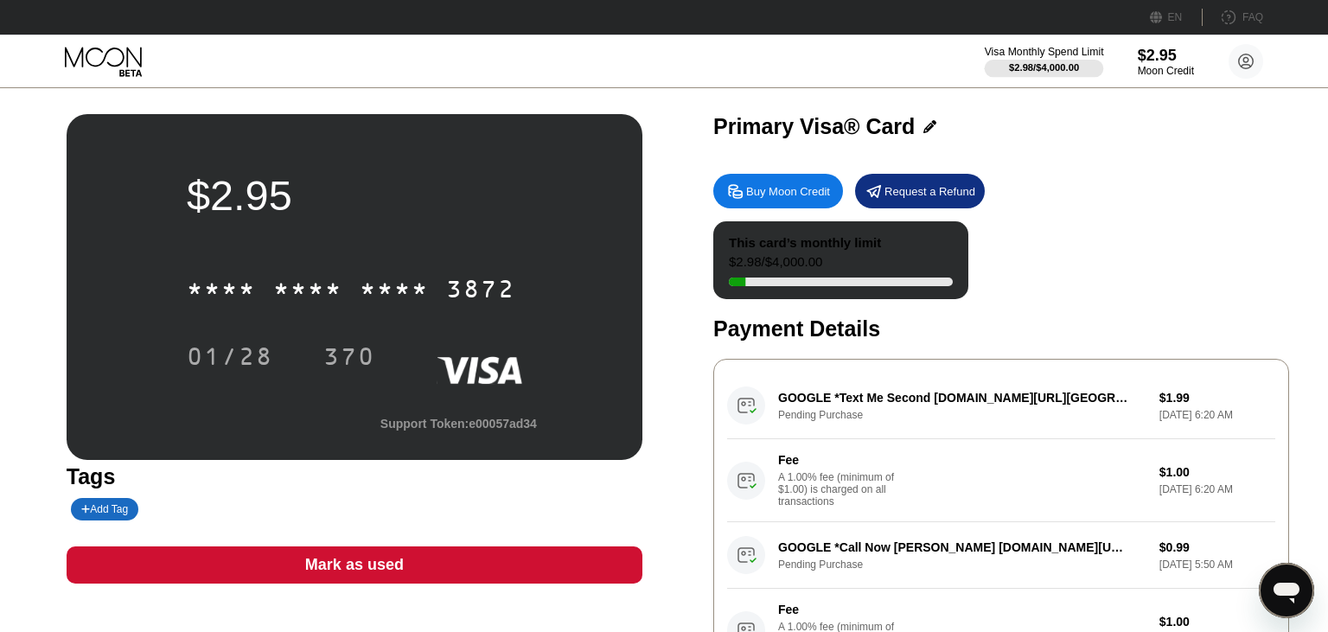
click at [1043, 54] on div "Visa Monthly Spend Limit" at bounding box center [1044, 52] width 119 height 12
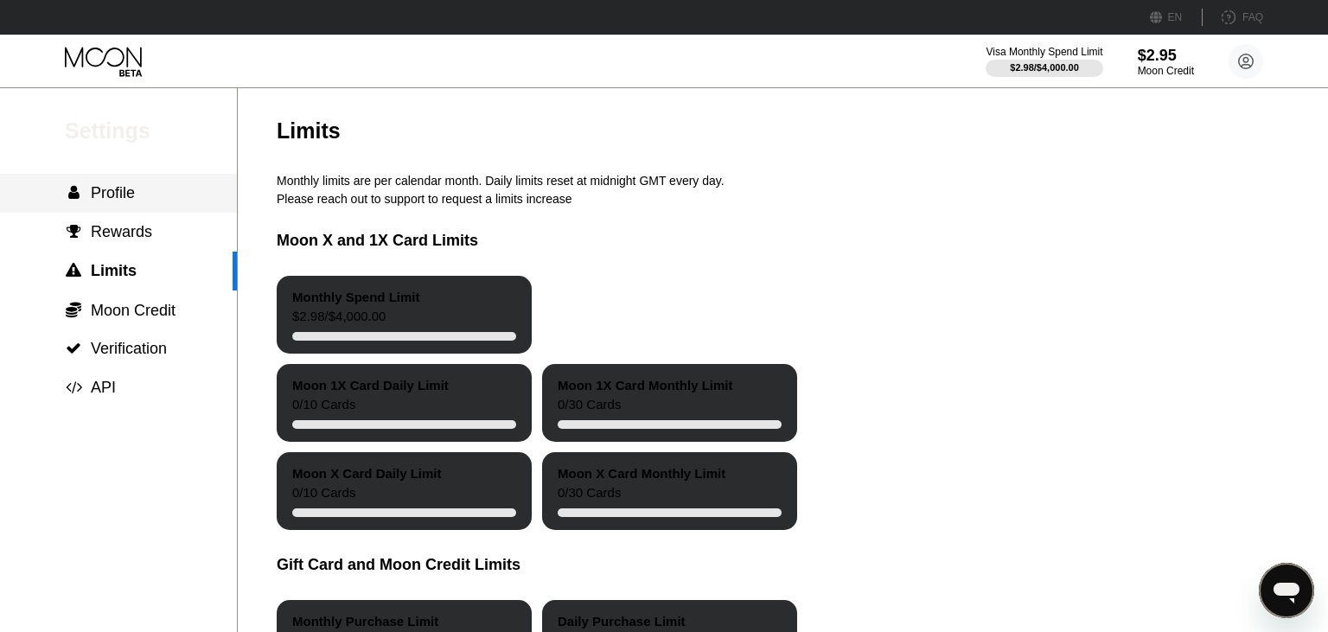
click at [144, 202] on div " Profile" at bounding box center [118, 193] width 237 height 18
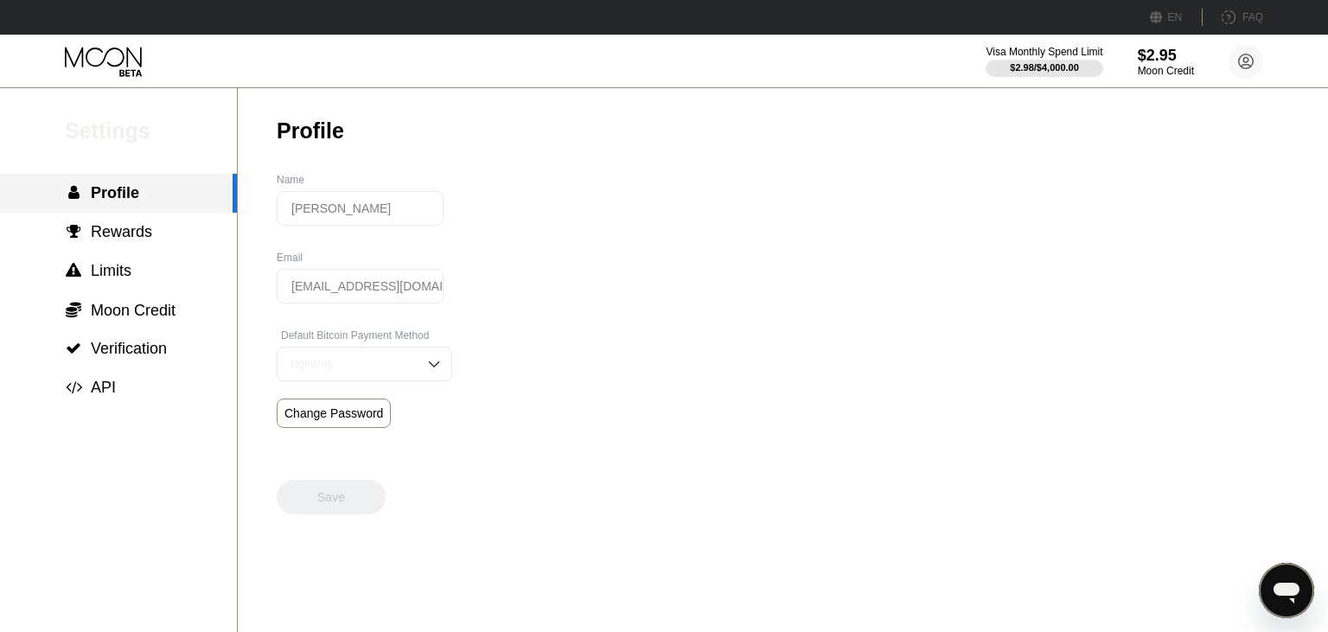
click at [201, 188] on div " Profile" at bounding box center [116, 193] width 233 height 18
click at [342, 291] on input "[EMAIL_ADDRESS][DOMAIN_NAME]" at bounding box center [360, 286] width 167 height 35
click at [348, 321] on div "[EMAIL_ADDRESS][DOMAIN_NAME]" at bounding box center [360, 295] width 167 height 52
click at [351, 368] on div "Lightning" at bounding box center [351, 364] width 131 height 12
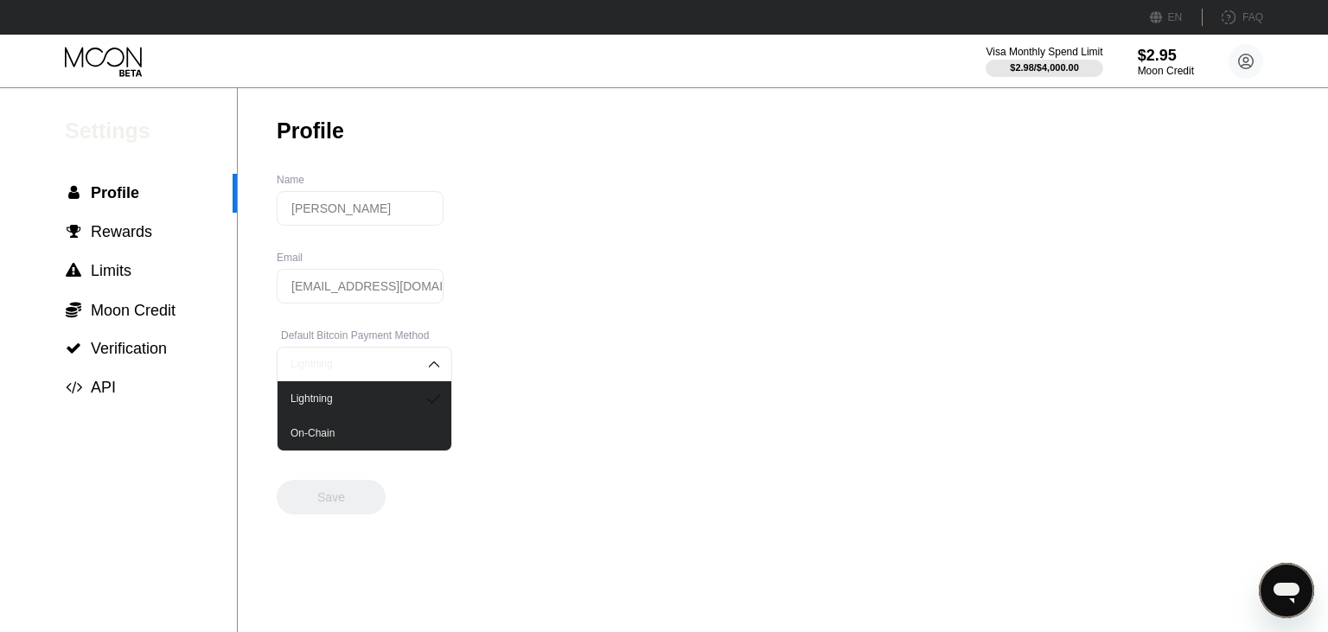
click at [350, 292] on input "[EMAIL_ADDRESS][DOMAIN_NAME]" at bounding box center [360, 286] width 167 height 35
click at [406, 296] on input "[EMAIL_ADDRESS][DOMAIN_NAME]" at bounding box center [360, 286] width 167 height 35
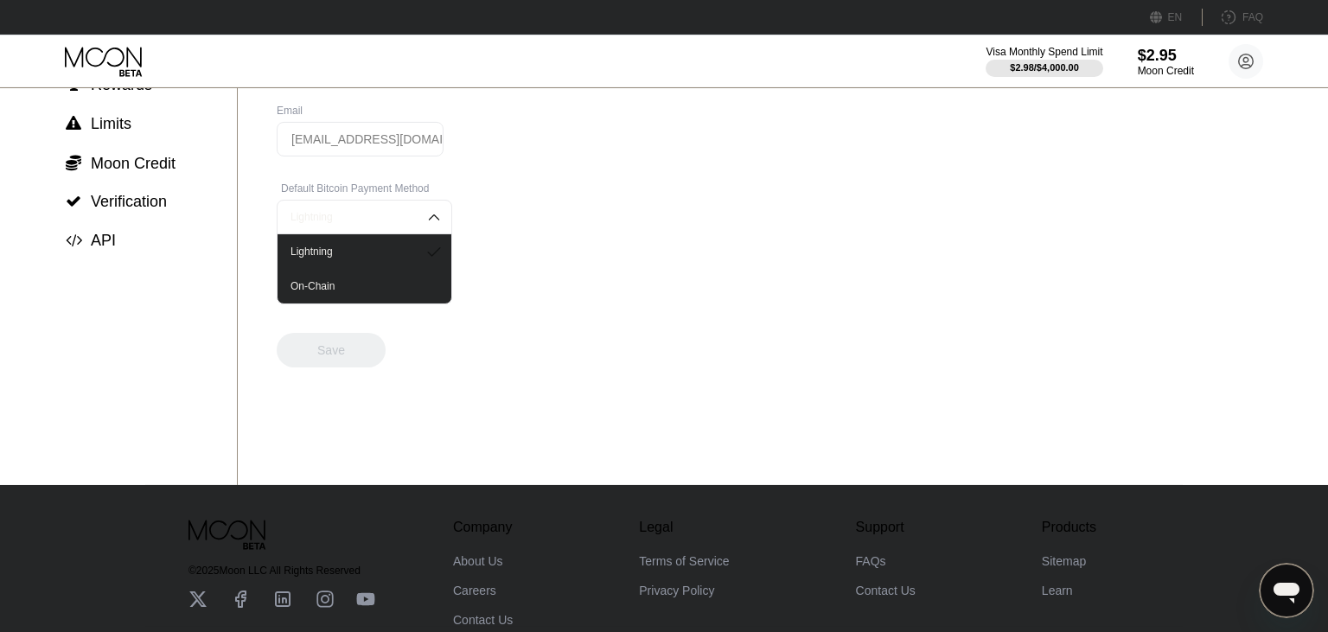
scroll to position [152, 0]
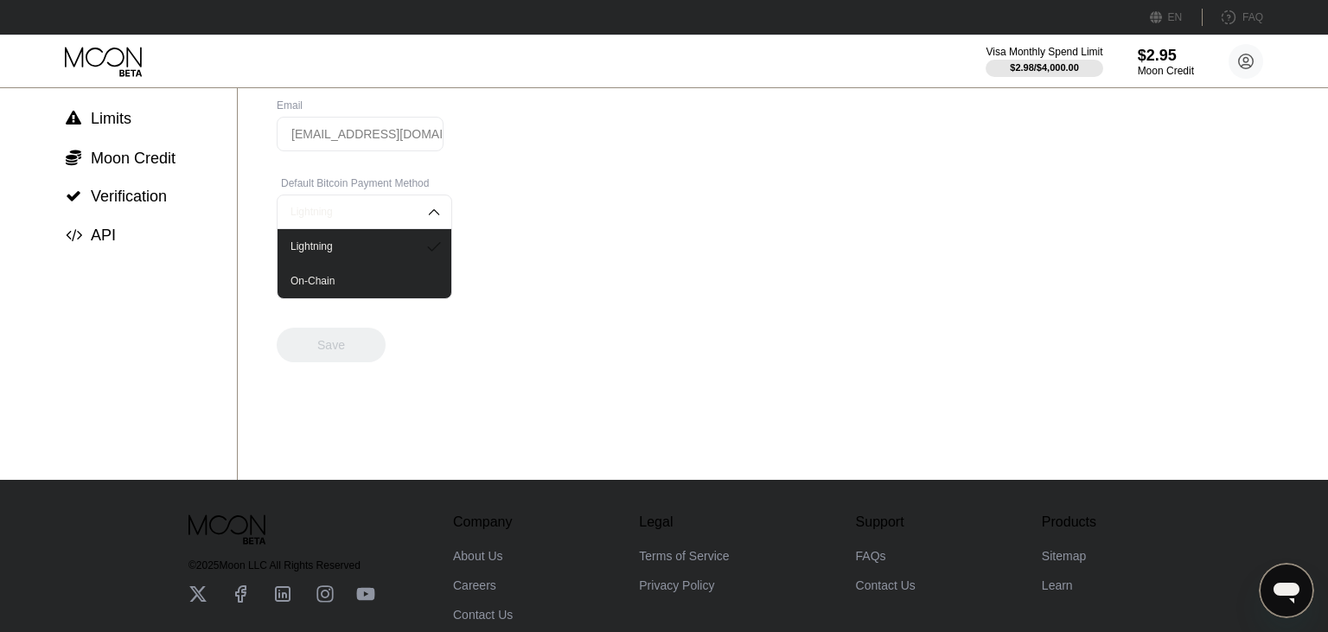
click at [425, 221] on img at bounding box center [433, 211] width 17 height 17
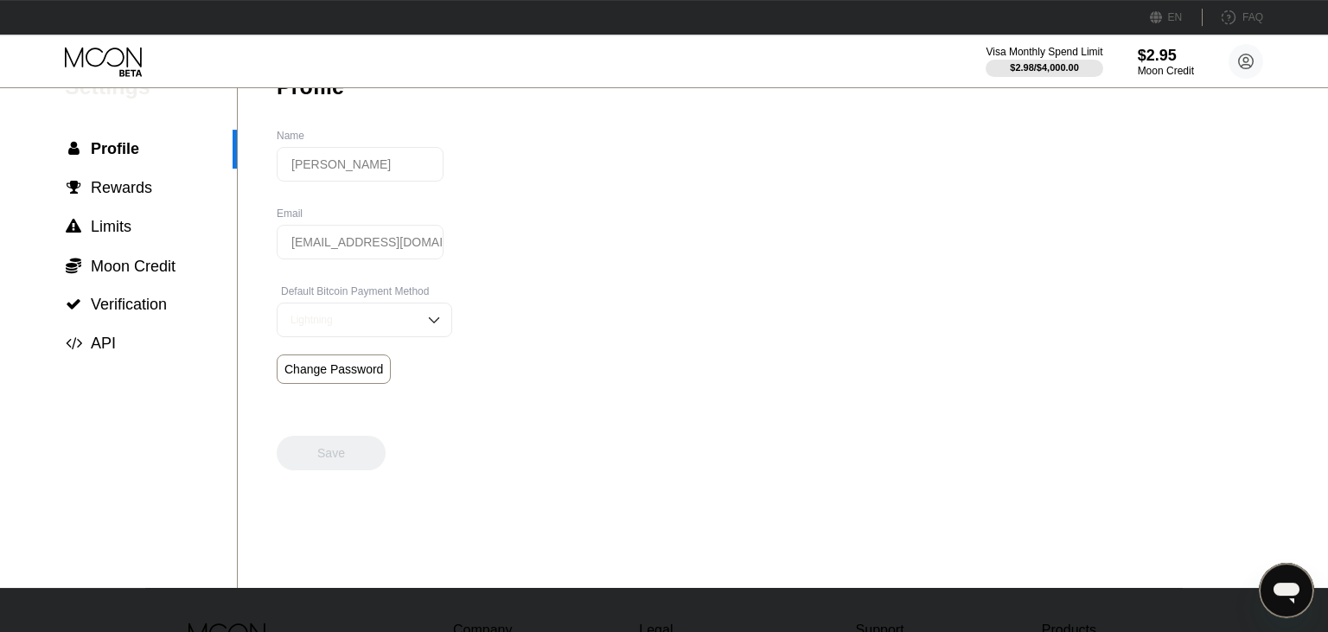
scroll to position [0, 0]
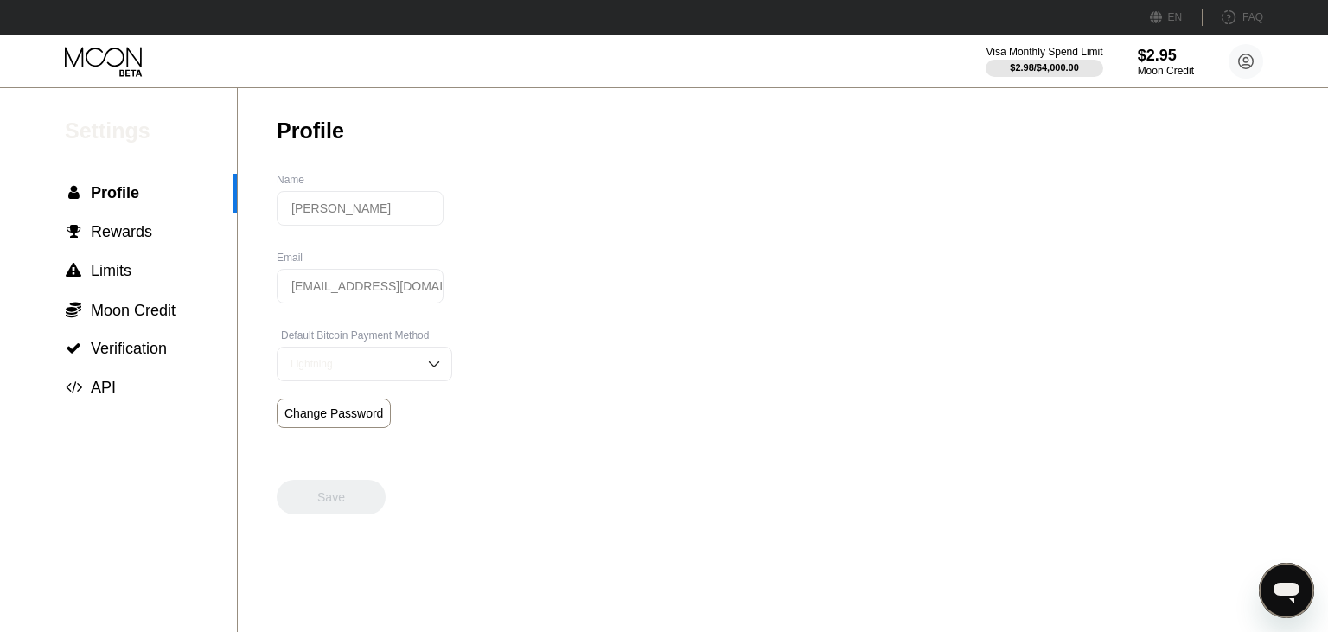
click at [348, 212] on input "[PERSON_NAME]" at bounding box center [360, 208] width 167 height 35
click at [343, 298] on input "[EMAIL_ADDRESS][DOMAIN_NAME]" at bounding box center [360, 286] width 167 height 35
click at [1167, 67] on div "Moon Credit" at bounding box center [1166, 71] width 58 height 12
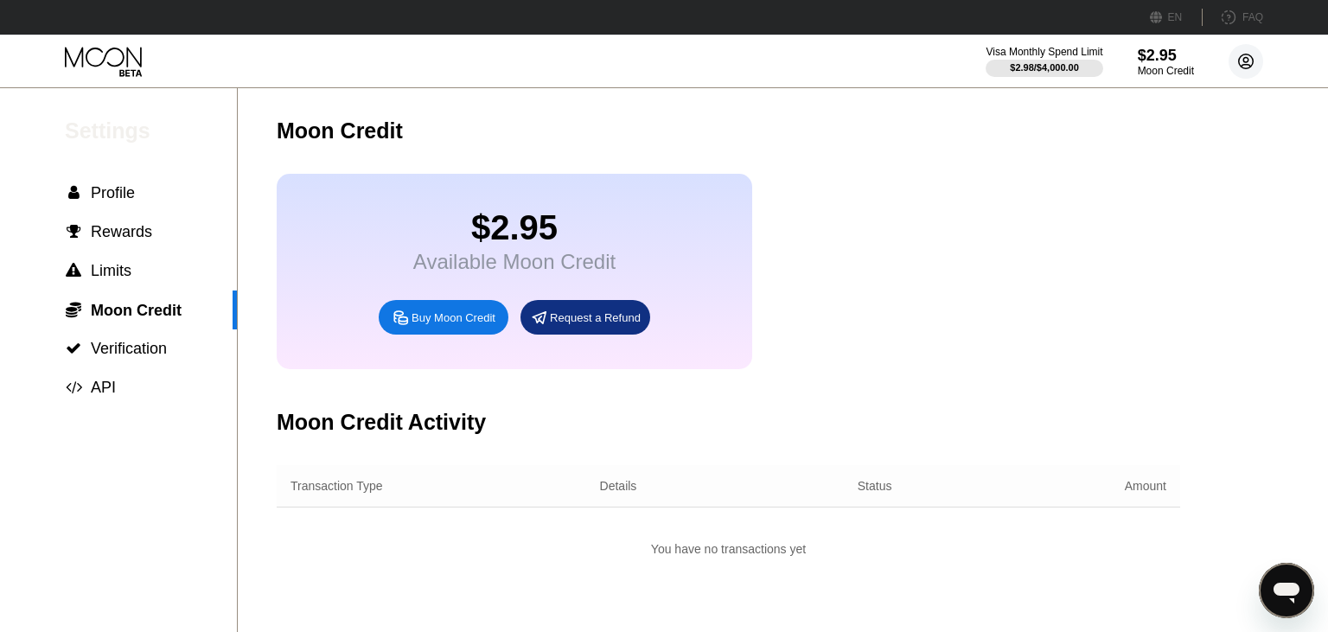
click at [1244, 47] on circle at bounding box center [1246, 61] width 35 height 35
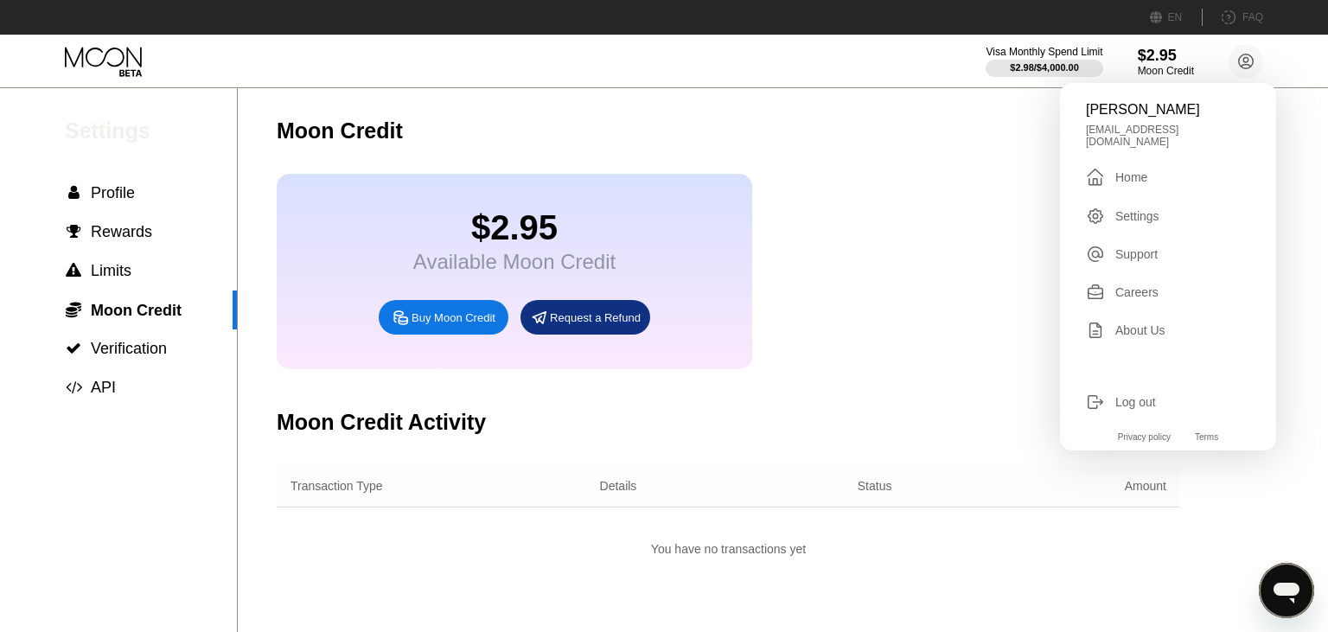
click at [1146, 214] on div "Settings" at bounding box center [1138, 216] width 44 height 14
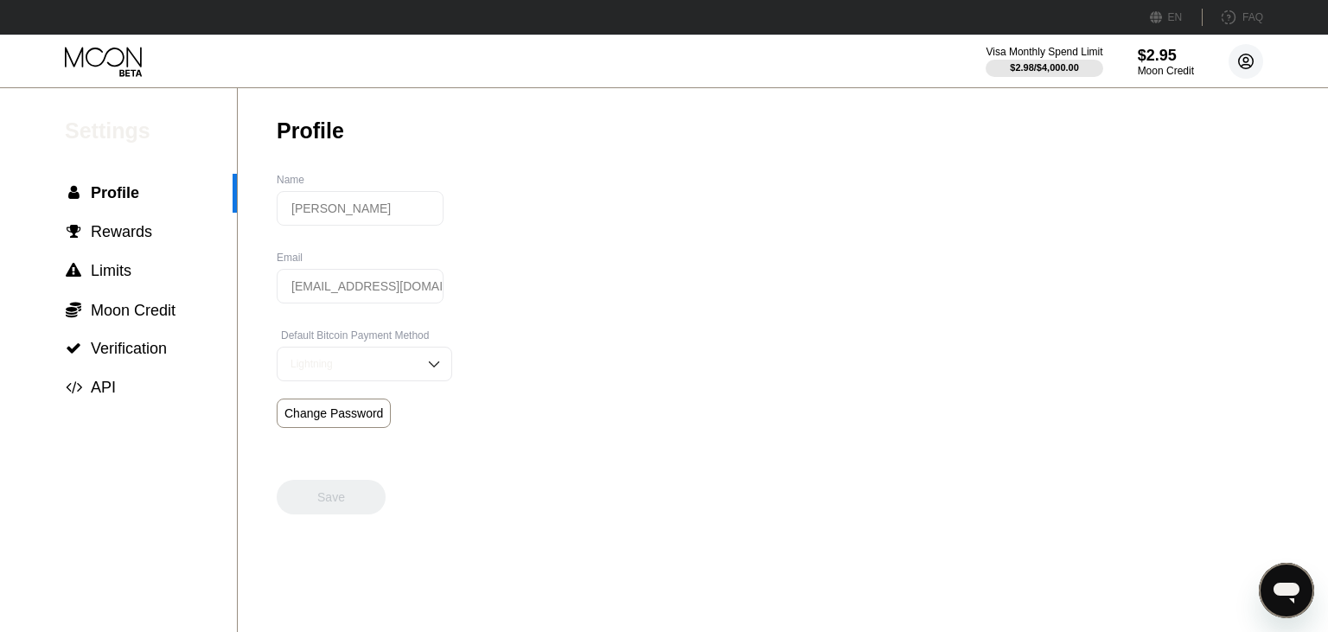
click at [1233, 54] on circle at bounding box center [1246, 61] width 35 height 35
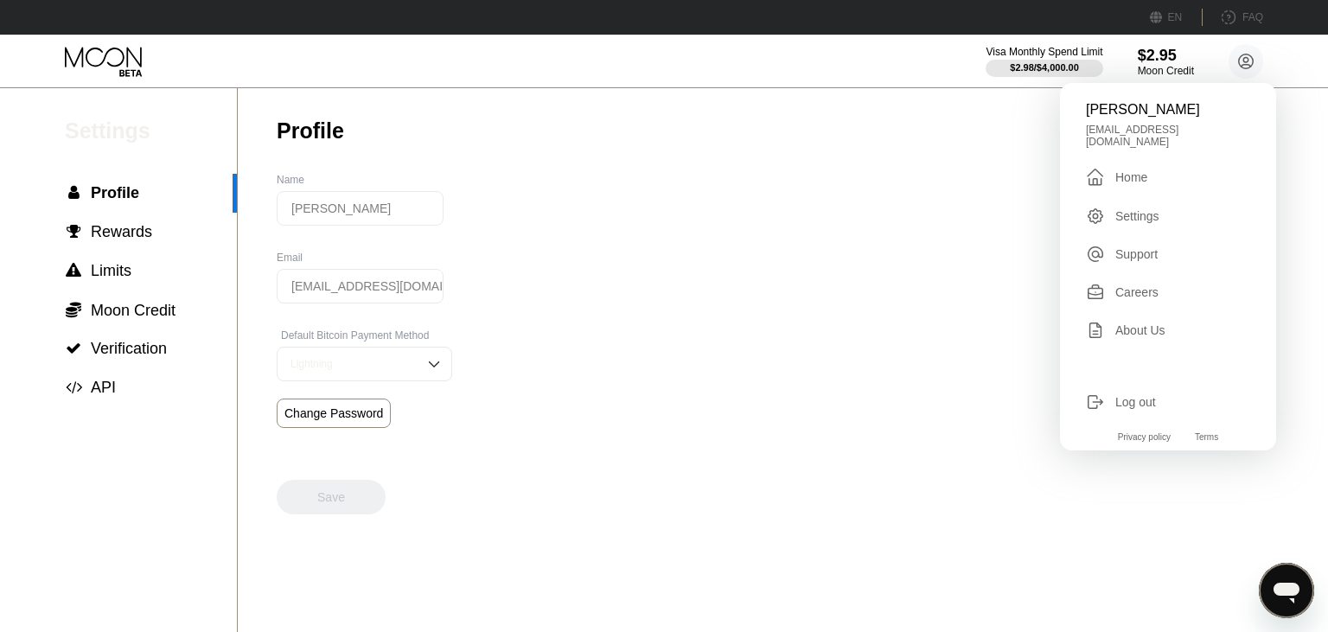
click at [643, 157] on div "Settings  Profile  Rewards  Limits  Moon Credit  Verification  API Profil…" at bounding box center [664, 360] width 1328 height 544
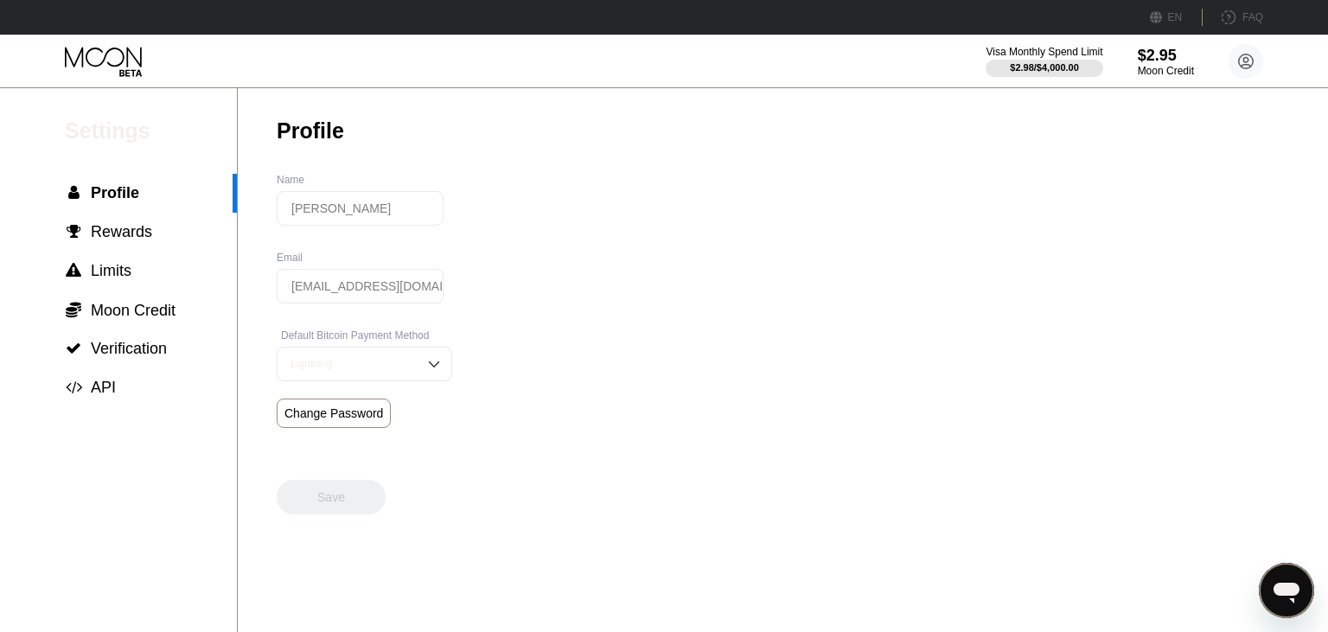
click at [126, 71] on icon at bounding box center [130, 72] width 22 height 7
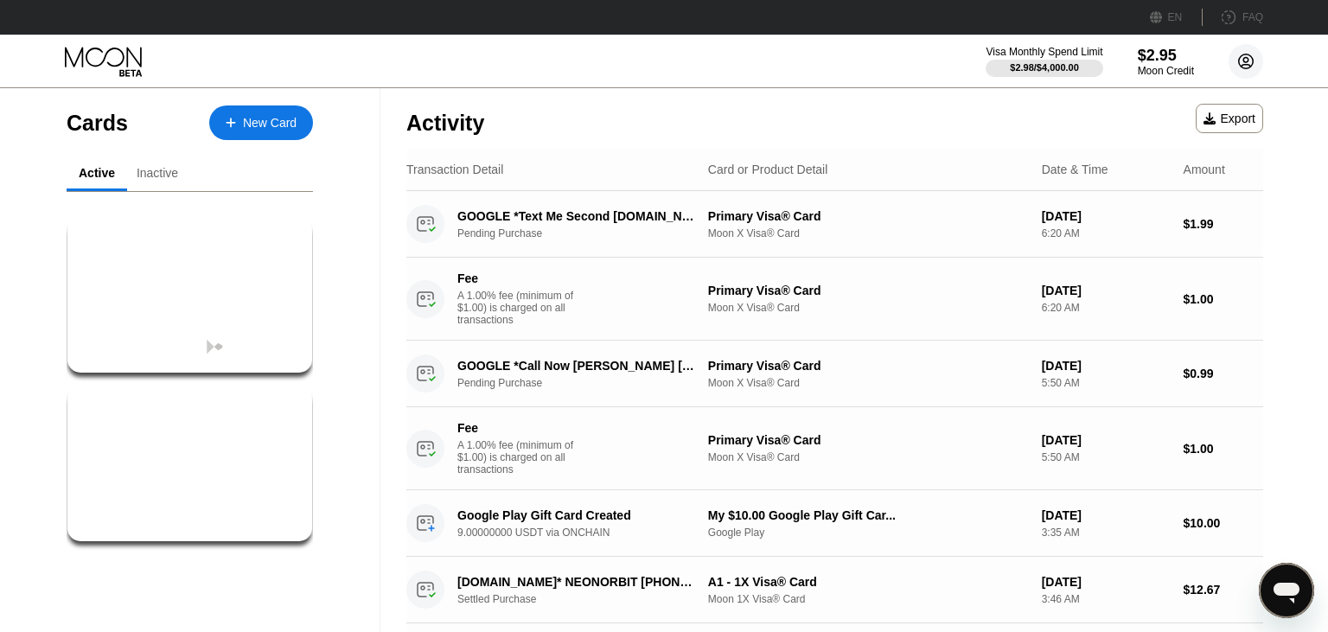
click at [1237, 63] on circle at bounding box center [1246, 61] width 35 height 35
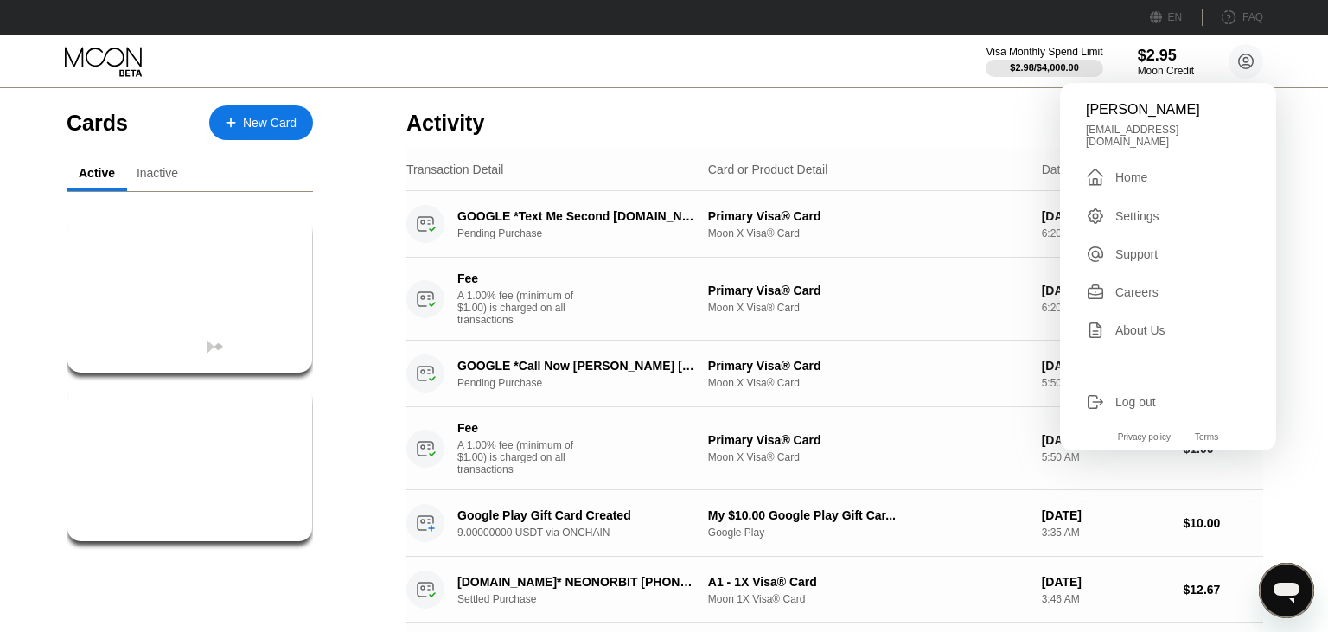
click at [1151, 209] on div "Settings" at bounding box center [1138, 216] width 44 height 14
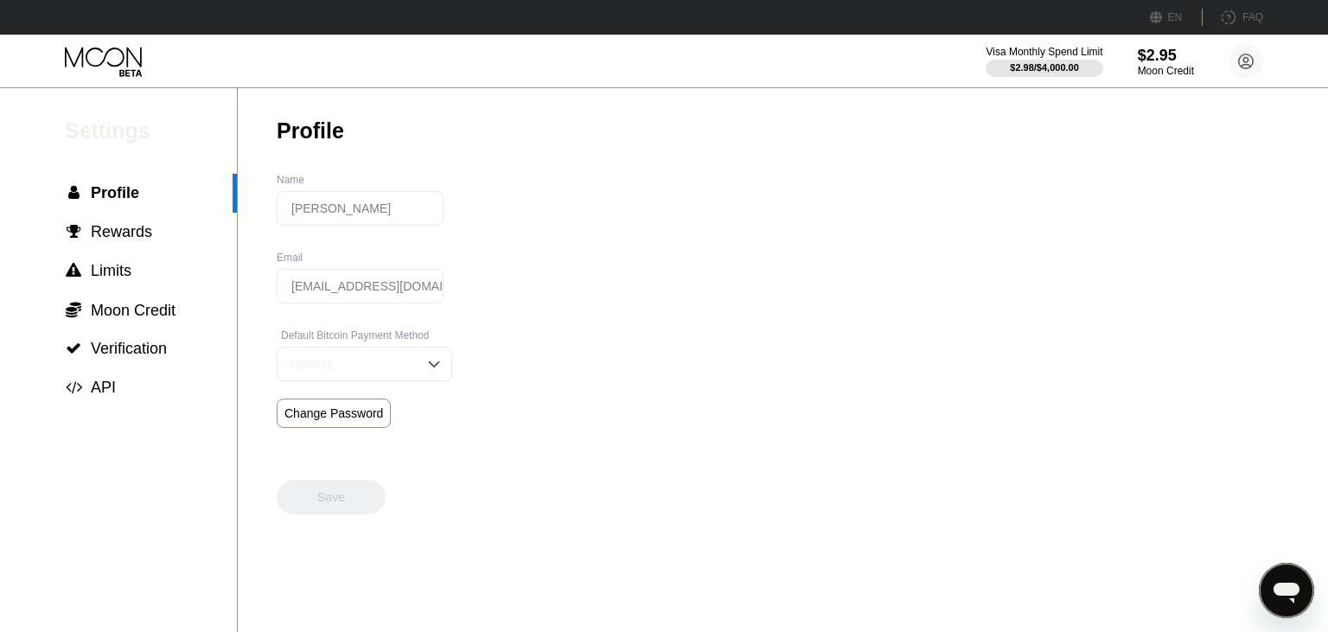
click at [350, 420] on div "Change Password" at bounding box center [334, 413] width 99 height 14
click at [358, 368] on div "Lightning" at bounding box center [351, 364] width 131 height 12
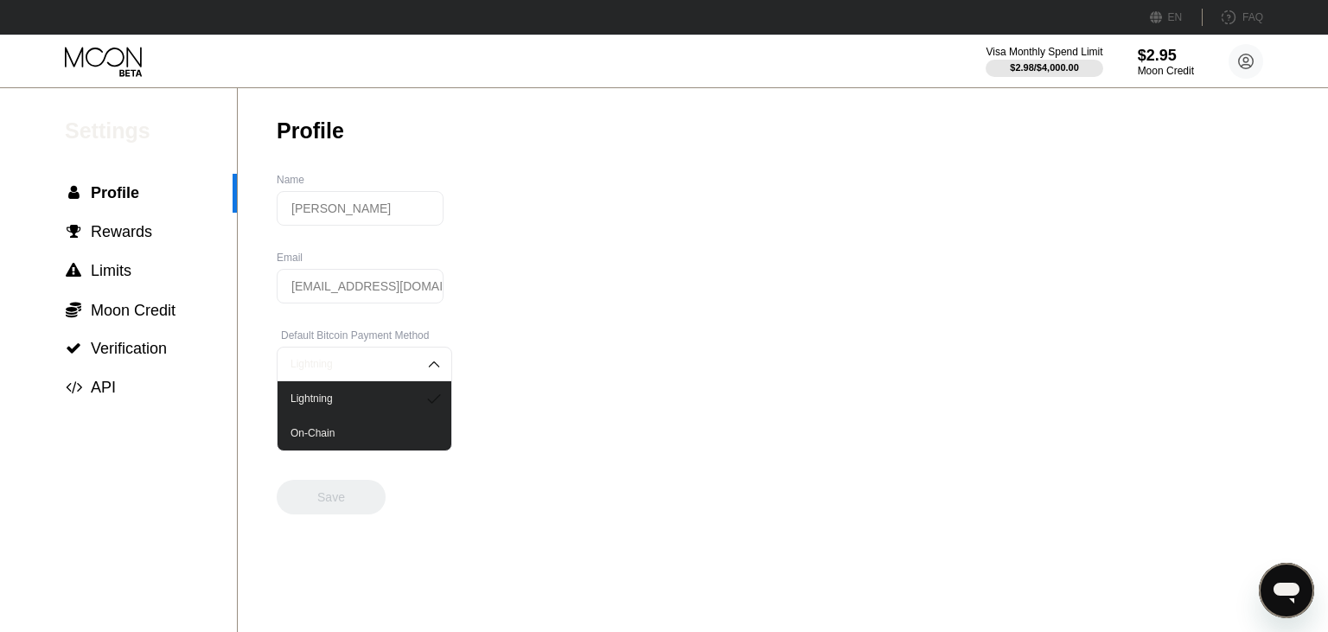
click at [344, 342] on div "Default Bitcoin Payment Method" at bounding box center [365, 335] width 176 height 12
click at [371, 370] on div "Lightning" at bounding box center [351, 364] width 131 height 12
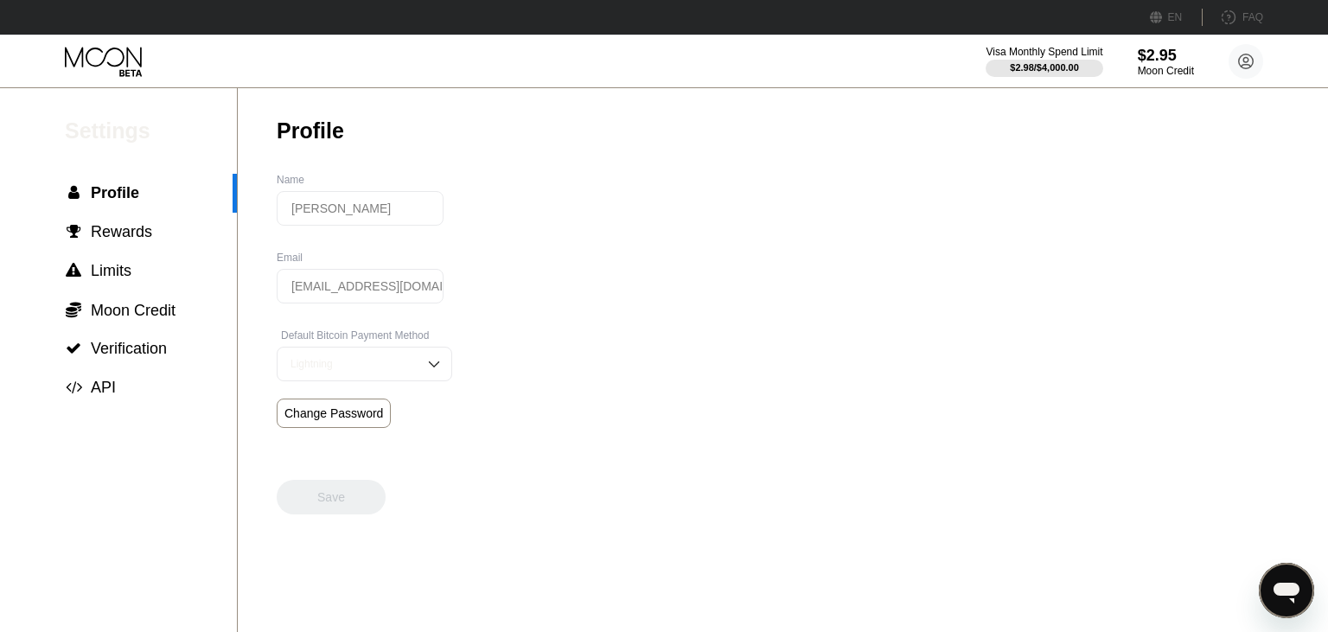
click at [505, 392] on div "Settings  Profile  Rewards  Limits  Moon Credit  Verification  API Profil…" at bounding box center [664, 360] width 1328 height 544
click at [358, 420] on div "Change Password" at bounding box center [334, 413] width 99 height 14
click at [464, 244] on div "Settings  Profile  Rewards  Limits  Moon Credit  Verification  API Profil…" at bounding box center [664, 360] width 1328 height 544
click at [279, 183] on div "Name" at bounding box center [365, 180] width 176 height 12
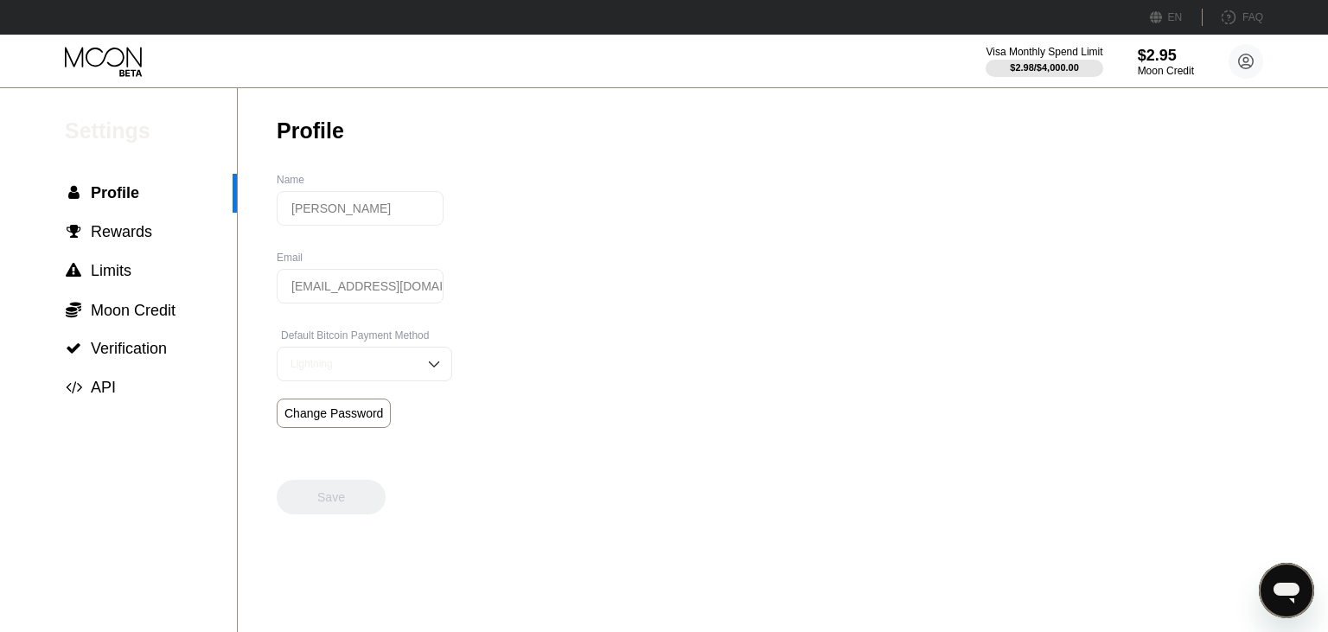
click at [303, 215] on input "[PERSON_NAME]" at bounding box center [360, 208] width 167 height 35
click at [121, 226] on div " Rewards" at bounding box center [118, 232] width 237 height 39
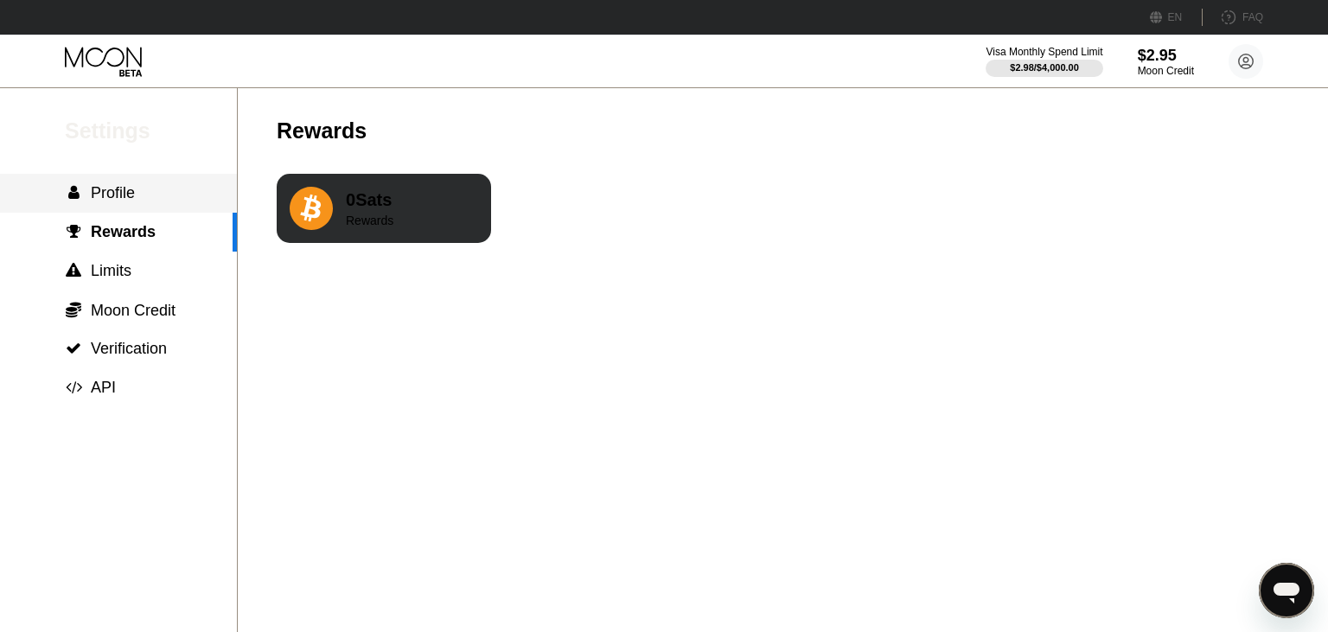
click at [157, 197] on div " Profile" at bounding box center [118, 193] width 237 height 18
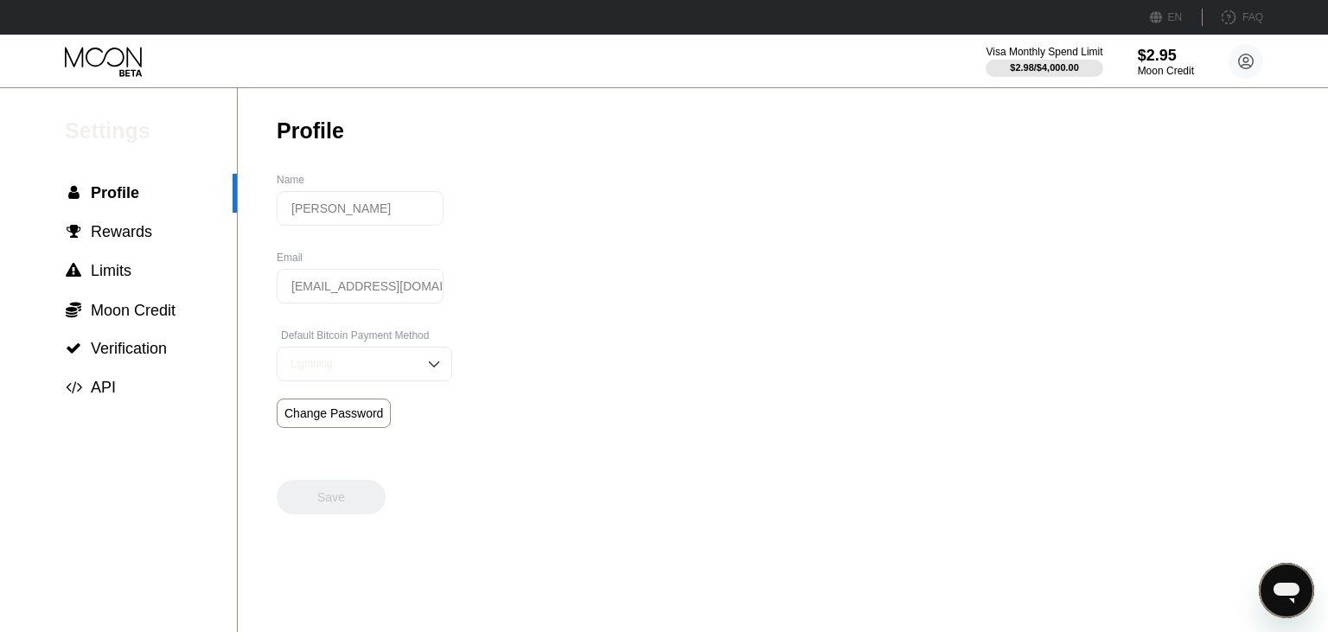
click at [711, 161] on div "Settings  Profile  Rewards  Limits  Moon Credit  Verification  API Profil…" at bounding box center [664, 360] width 1328 height 544
click at [1244, 51] on circle at bounding box center [1246, 61] width 35 height 35
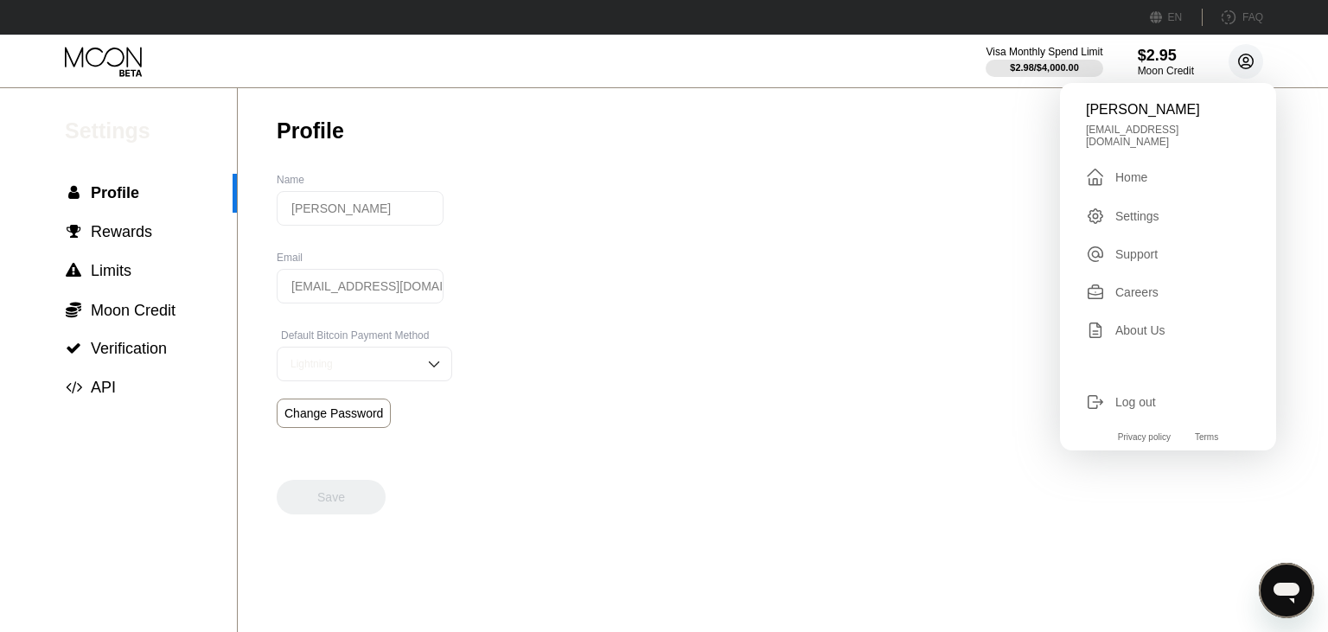
click at [1242, 53] on circle at bounding box center [1246, 61] width 35 height 35
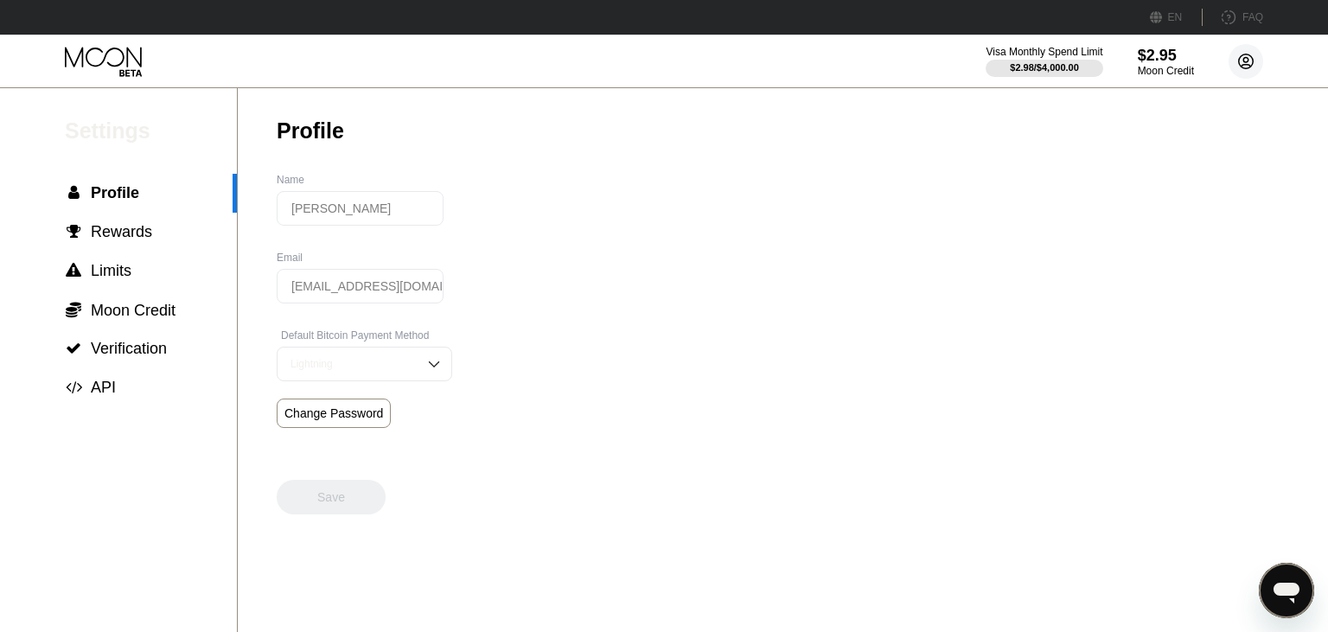
click at [1242, 53] on circle at bounding box center [1246, 61] width 35 height 35
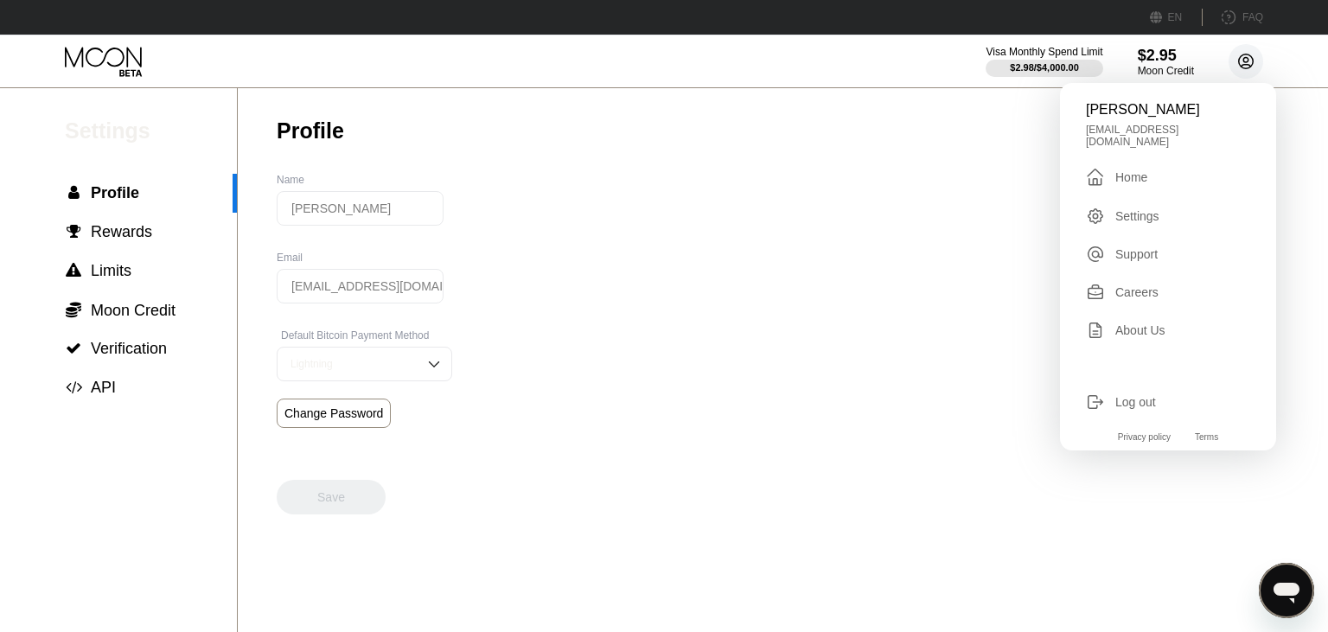
click at [1242, 53] on circle at bounding box center [1246, 61] width 35 height 35
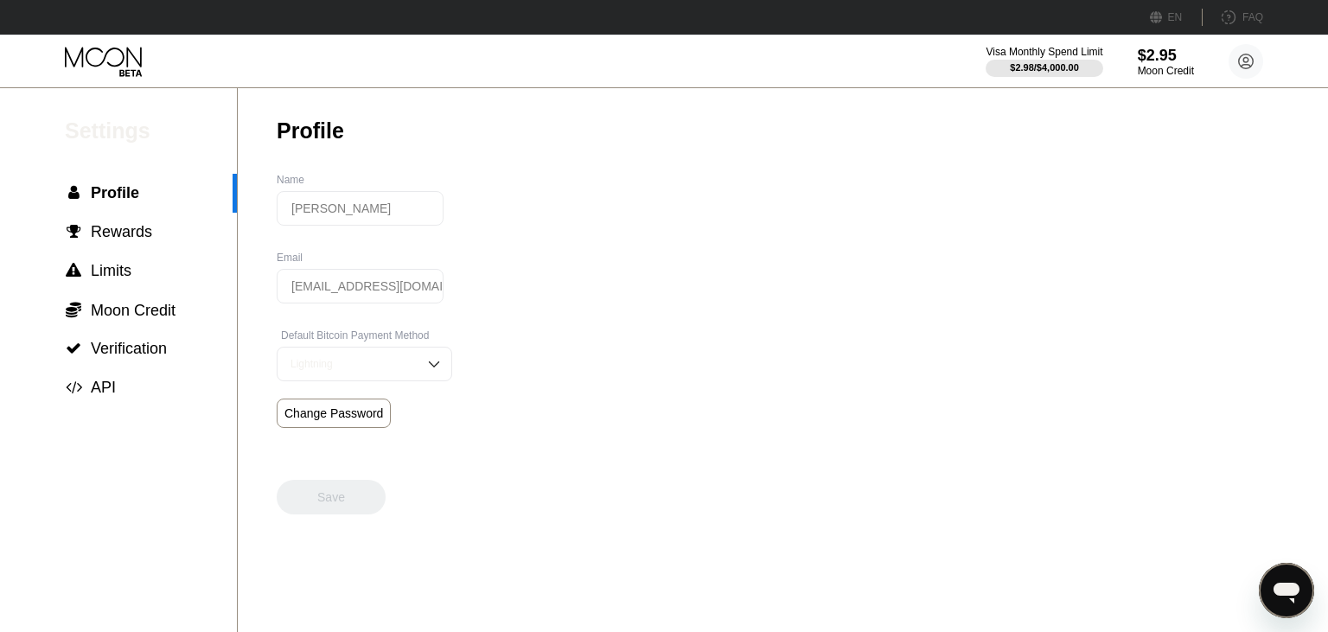
click at [822, 240] on div "Settings  Profile  Rewards  Limits  Moon Credit  Verification  API Profil…" at bounding box center [664, 360] width 1328 height 544
click at [1257, 60] on circle at bounding box center [1246, 61] width 35 height 35
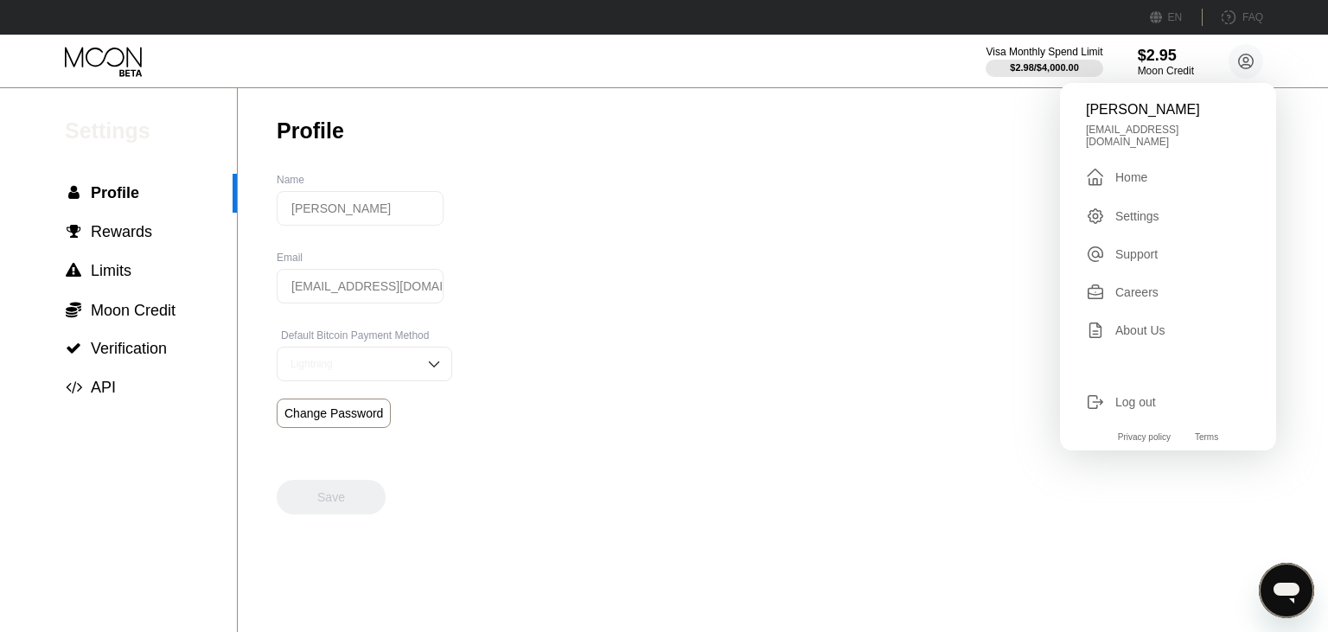
click at [932, 126] on div "Settings  Profile  Rewards  Limits  Moon Credit  Verification  API Profil…" at bounding box center [664, 360] width 1328 height 544
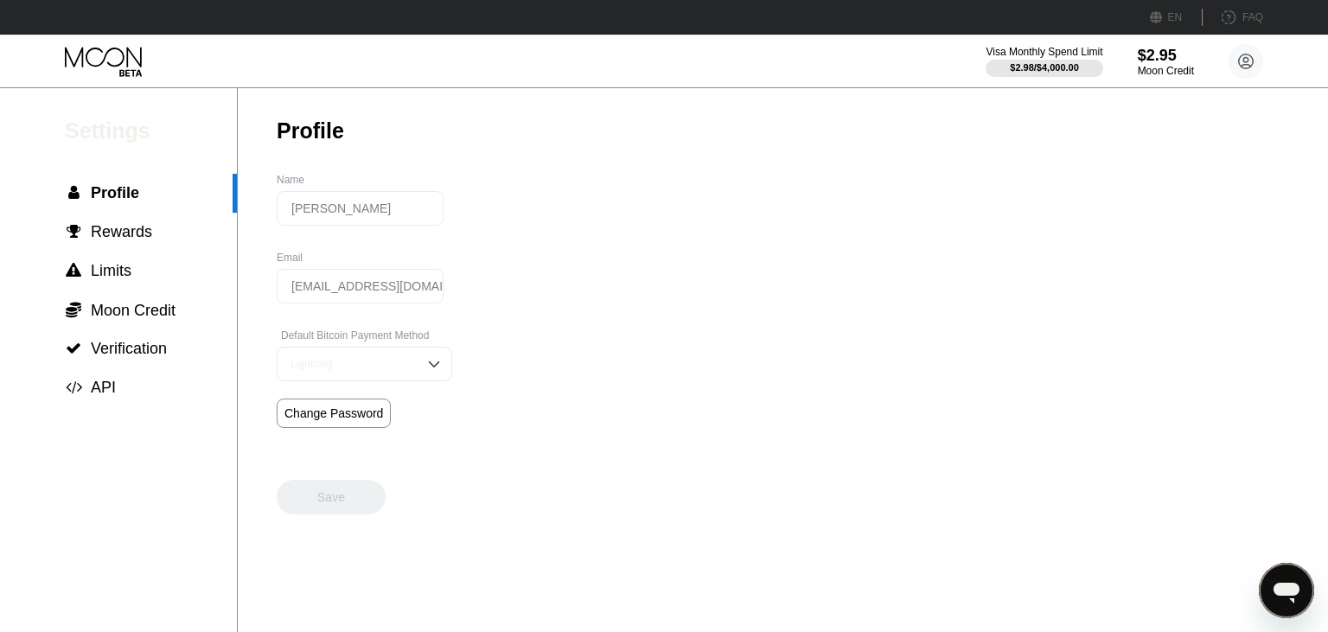
click at [114, 64] on icon at bounding box center [105, 62] width 80 height 30
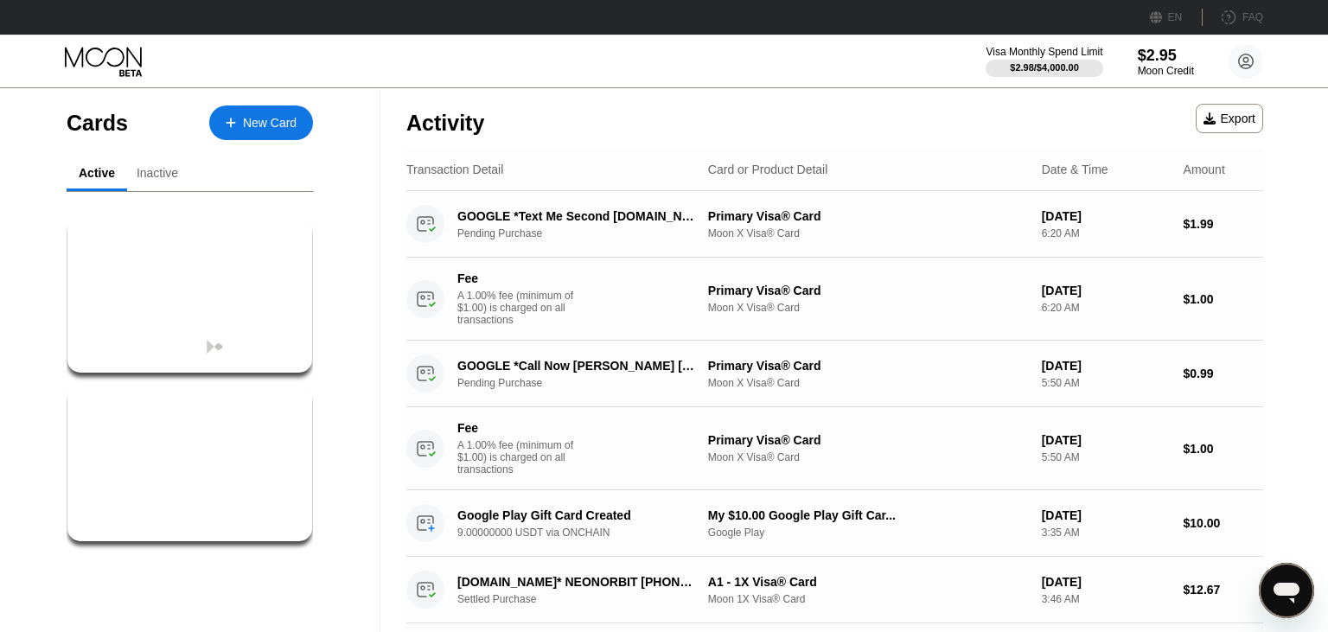
scroll to position [336, 0]
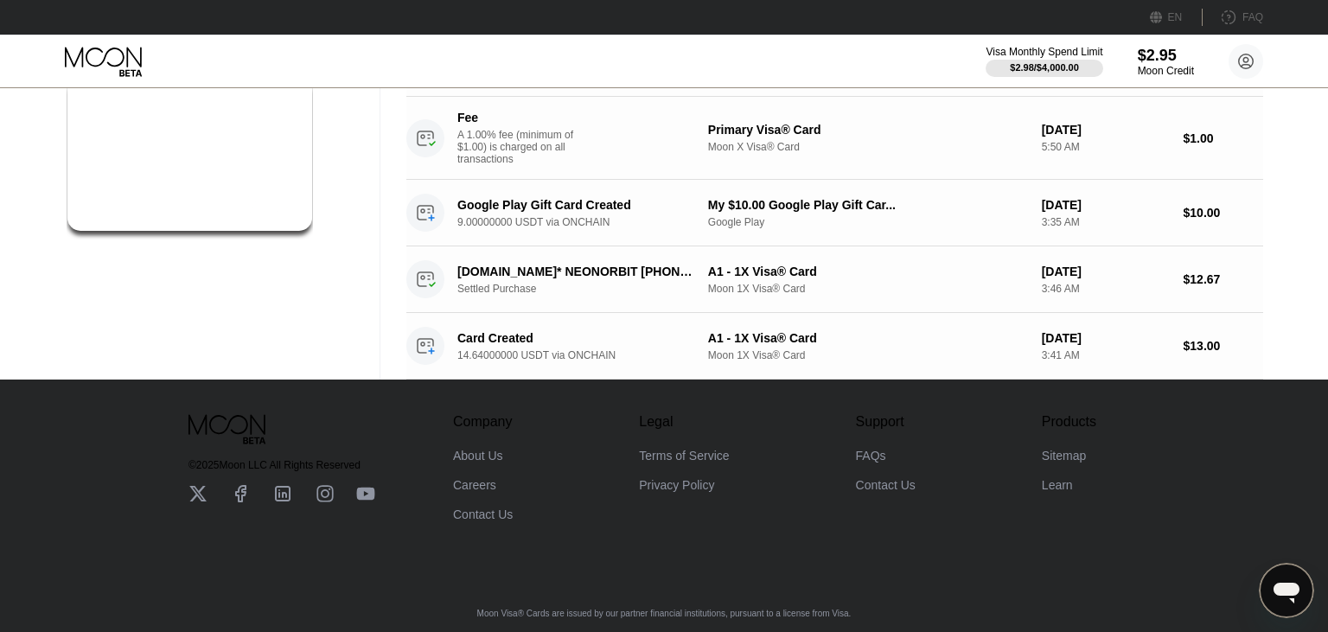
click at [389, 400] on div "© 2025 Moon LLC All Rights Reserved Company About Us Careers Contact Us Legal T…" at bounding box center [664, 451] width 1038 height 142
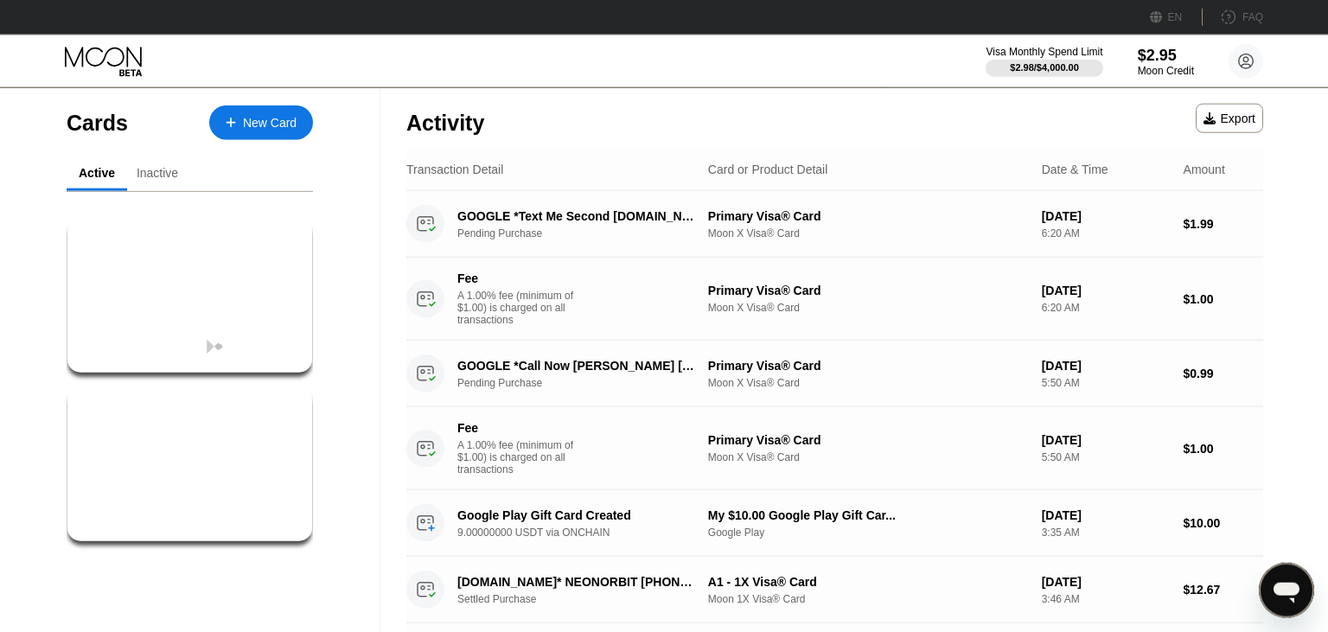
scroll to position [0, 0]
click at [163, 172] on div "Inactive" at bounding box center [158, 173] width 42 height 14
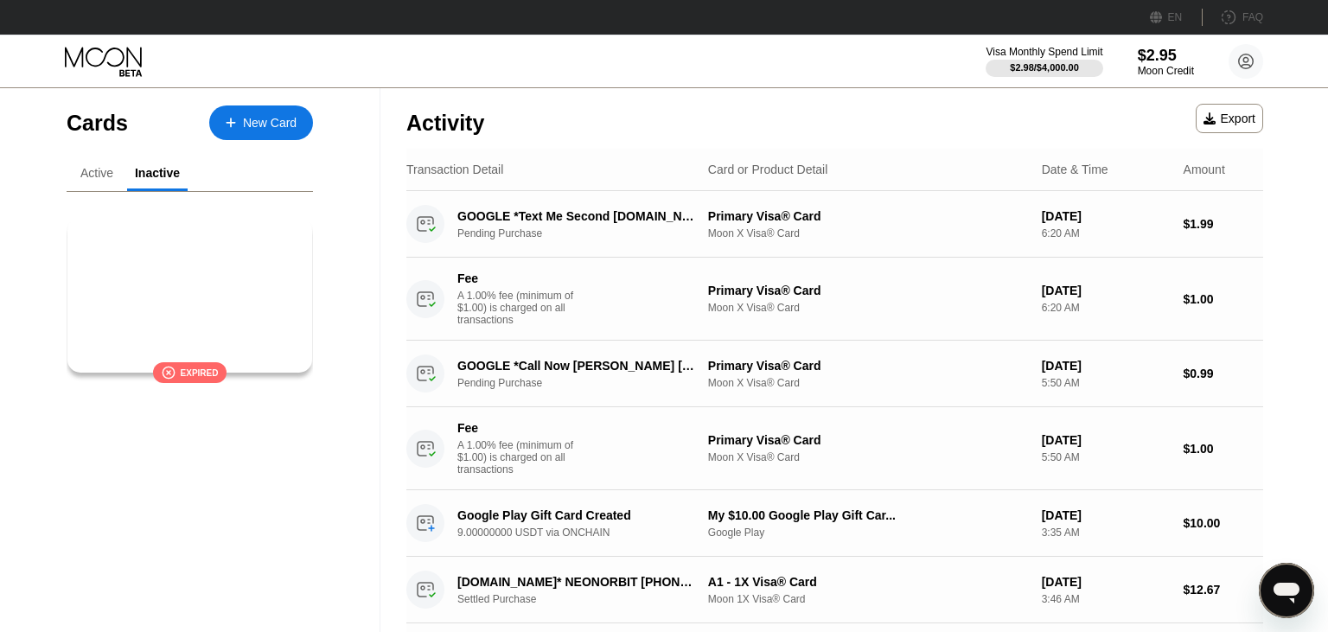
click at [109, 168] on div "Active" at bounding box center [96, 173] width 33 height 14
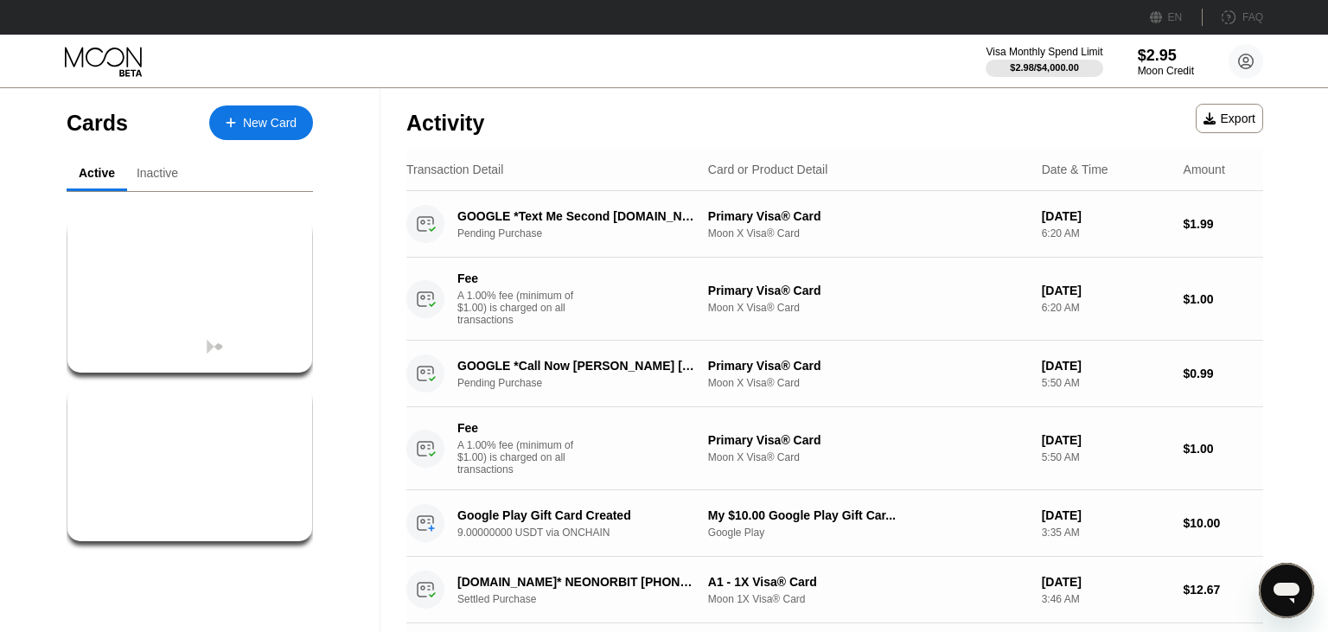
click at [1282, 579] on icon "Open messaging window" at bounding box center [1286, 590] width 31 height 31
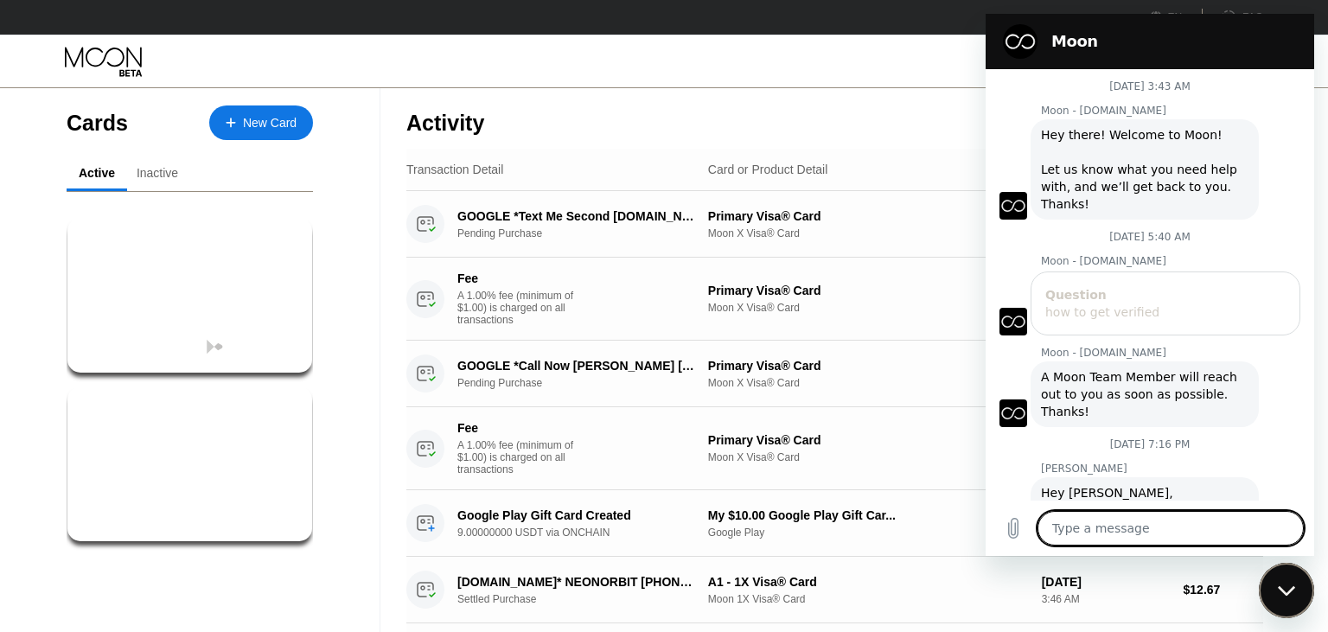
scroll to position [256, 0]
